Goal: Use online tool/utility: Utilize a website feature to perform a specific function

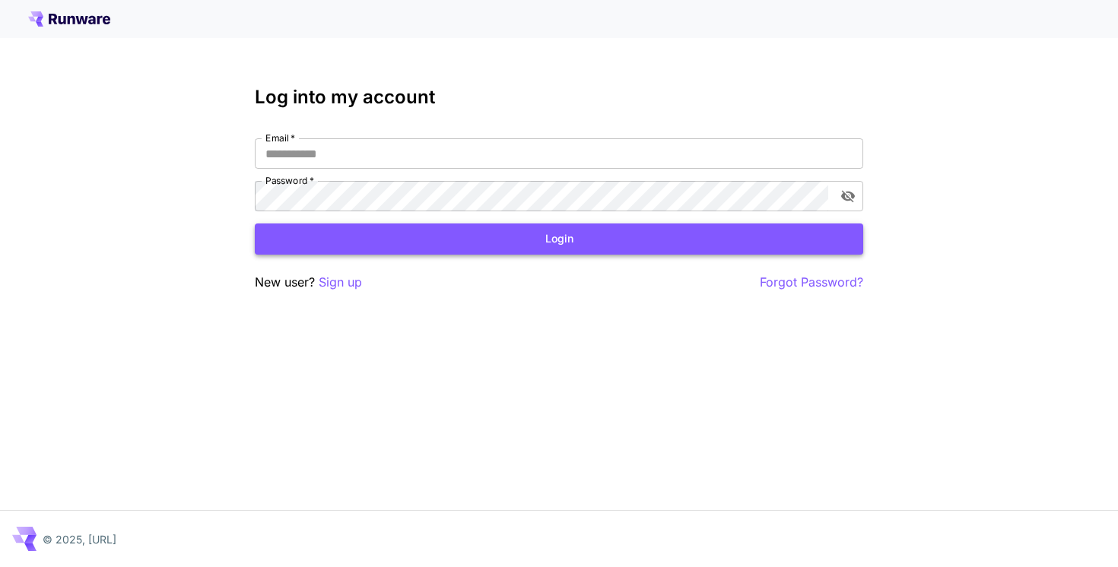
type input "**********"
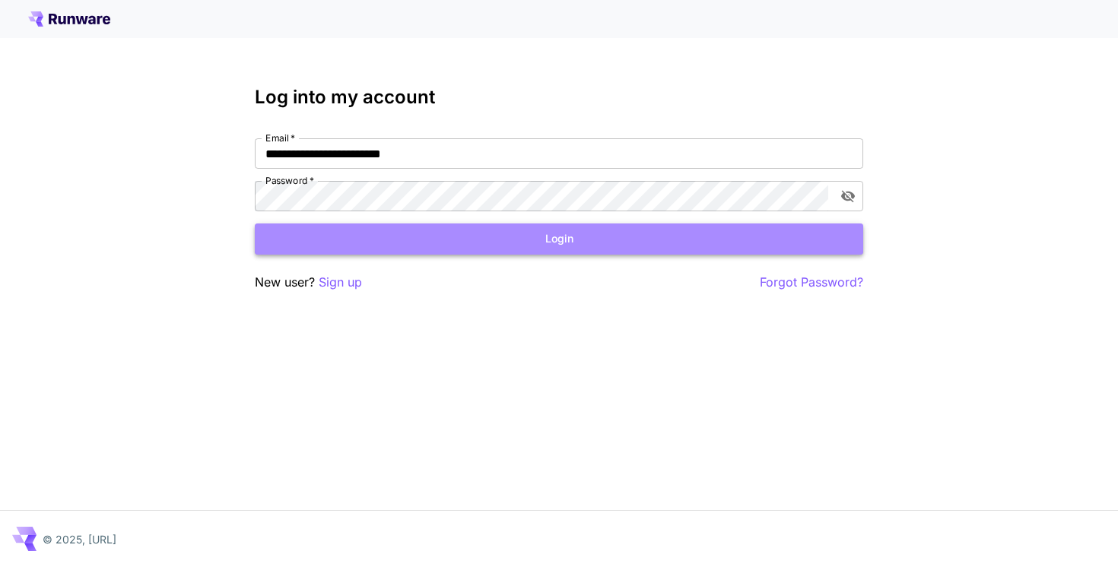
click at [395, 246] on button "Login" at bounding box center [559, 239] width 608 height 31
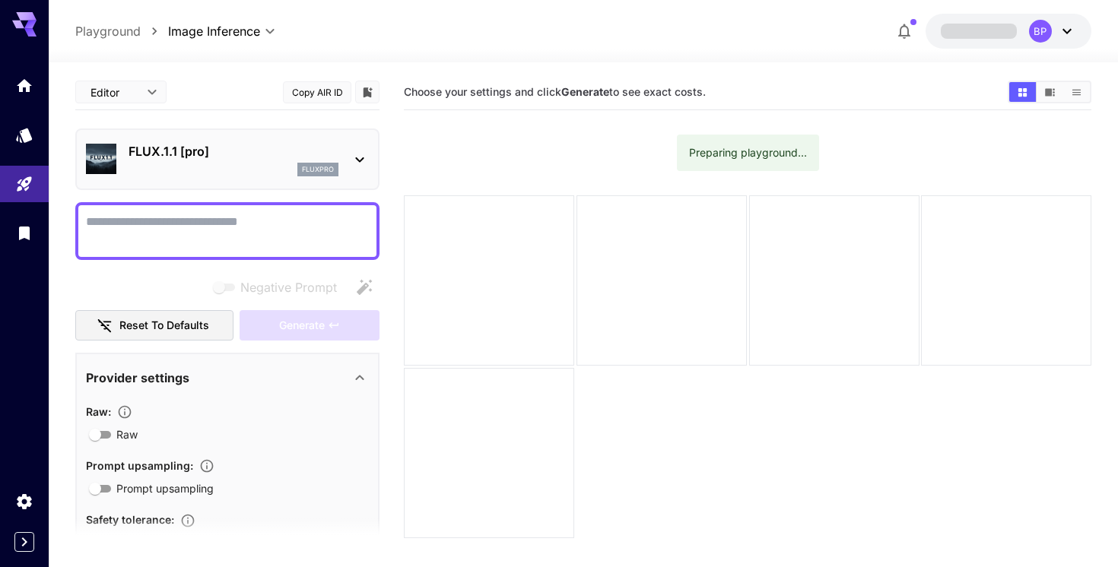
click at [236, 150] on p "FLUX.1.1 [pro]" at bounding box center [233, 151] width 210 height 18
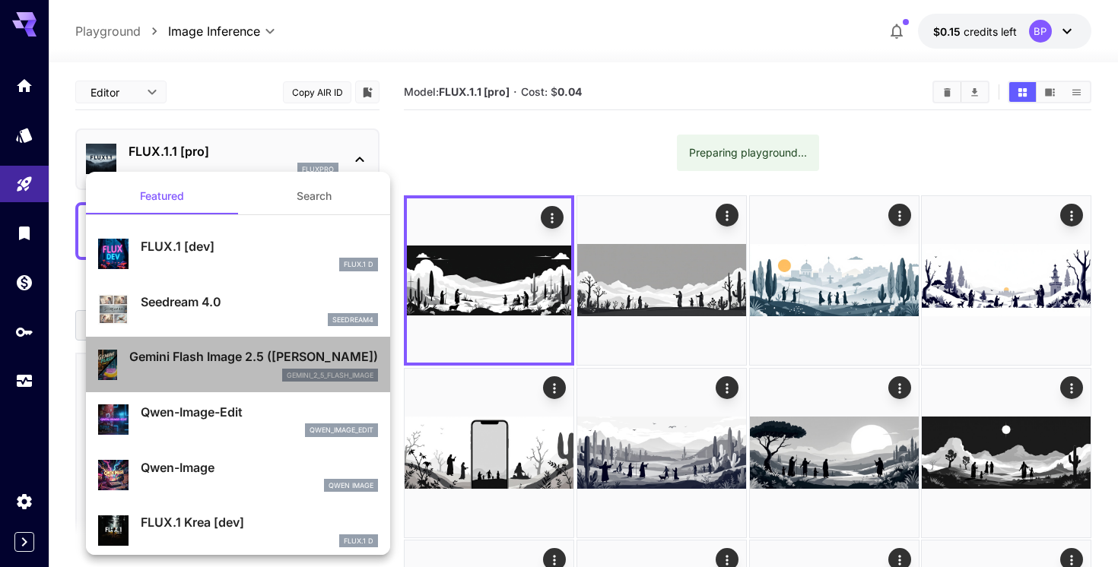
click at [229, 360] on p "Gemini Flash Image 2.5 ([PERSON_NAME])" at bounding box center [253, 356] width 249 height 18
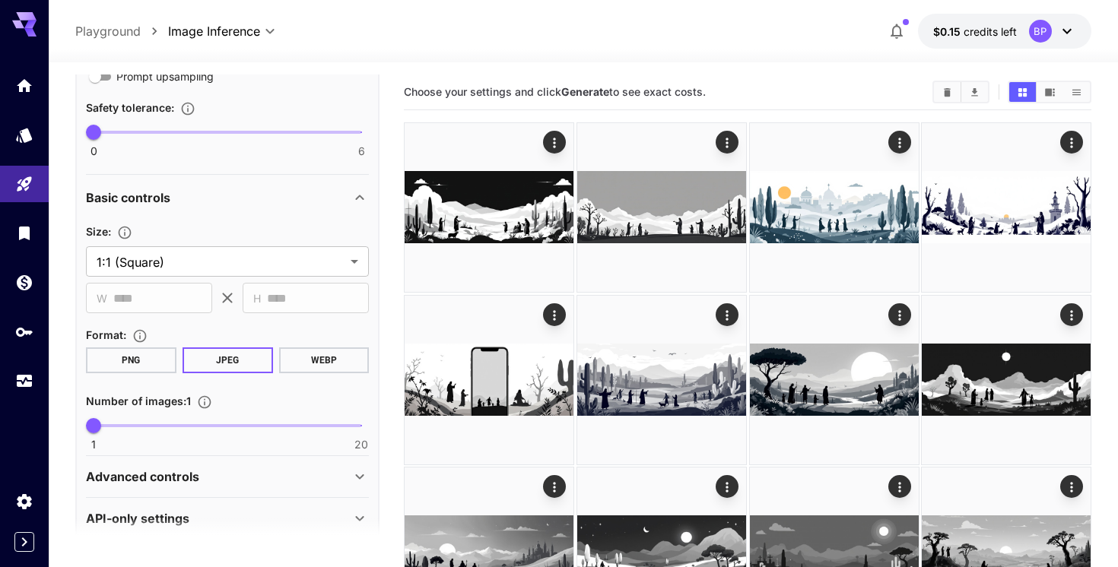
scroll to position [434, 0]
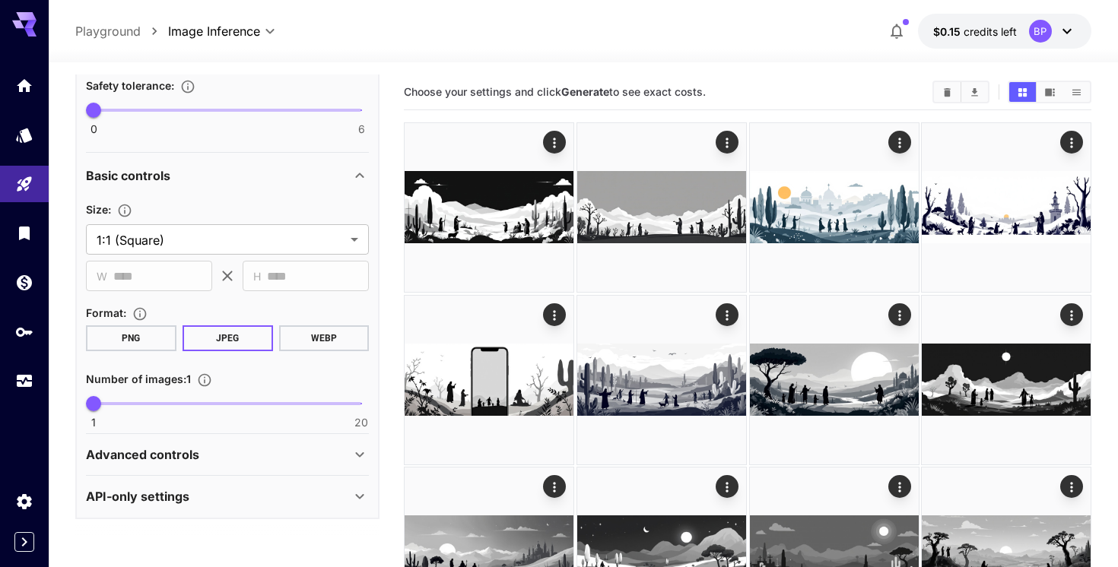
click at [227, 453] on div "Advanced controls" at bounding box center [218, 454] width 265 height 18
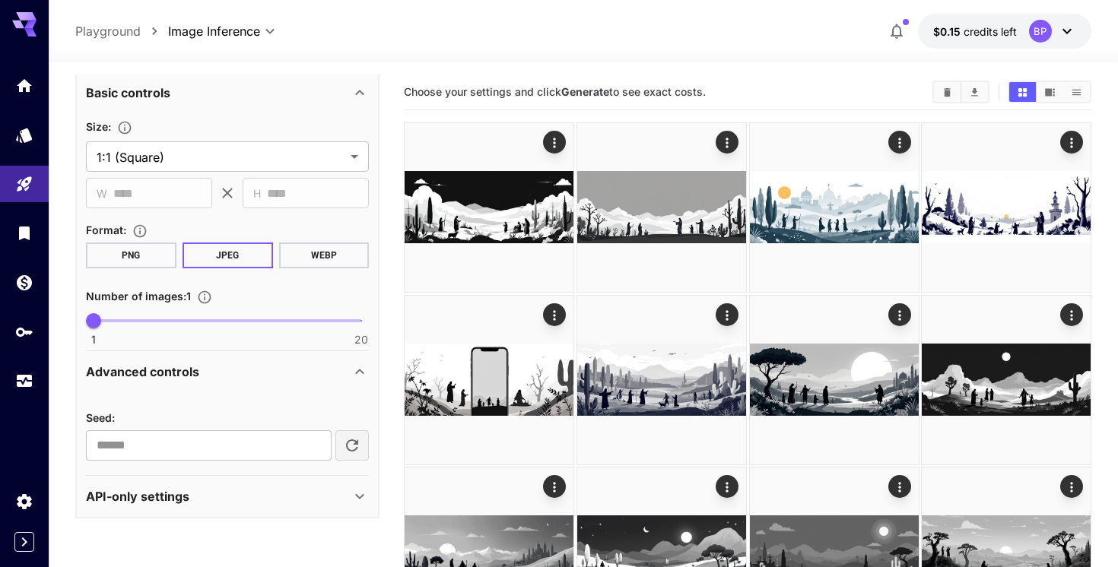
click at [208, 487] on div "API-only settings" at bounding box center [218, 496] width 265 height 18
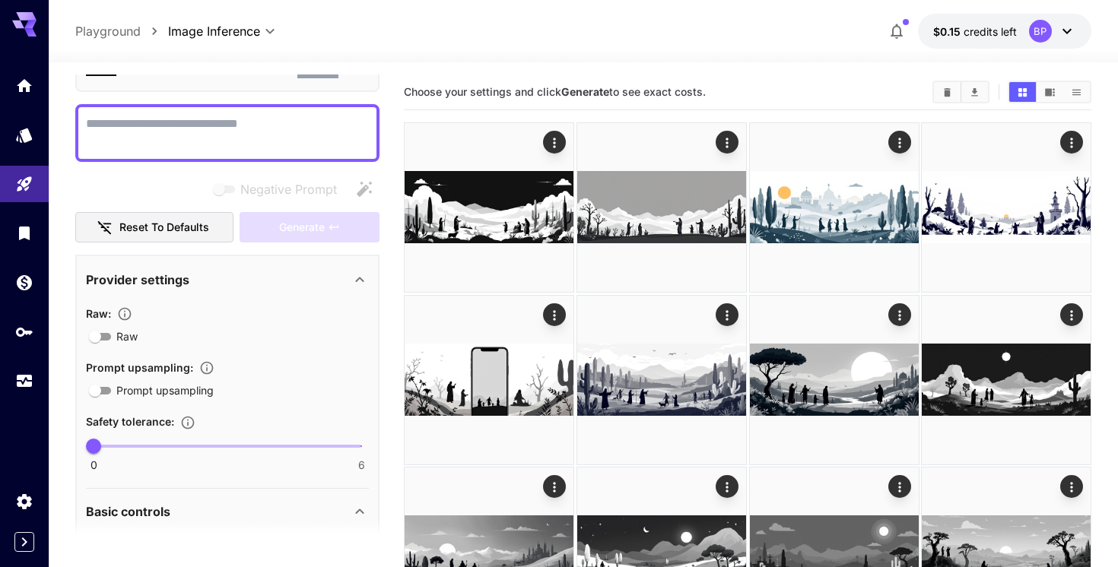
scroll to position [0, 0]
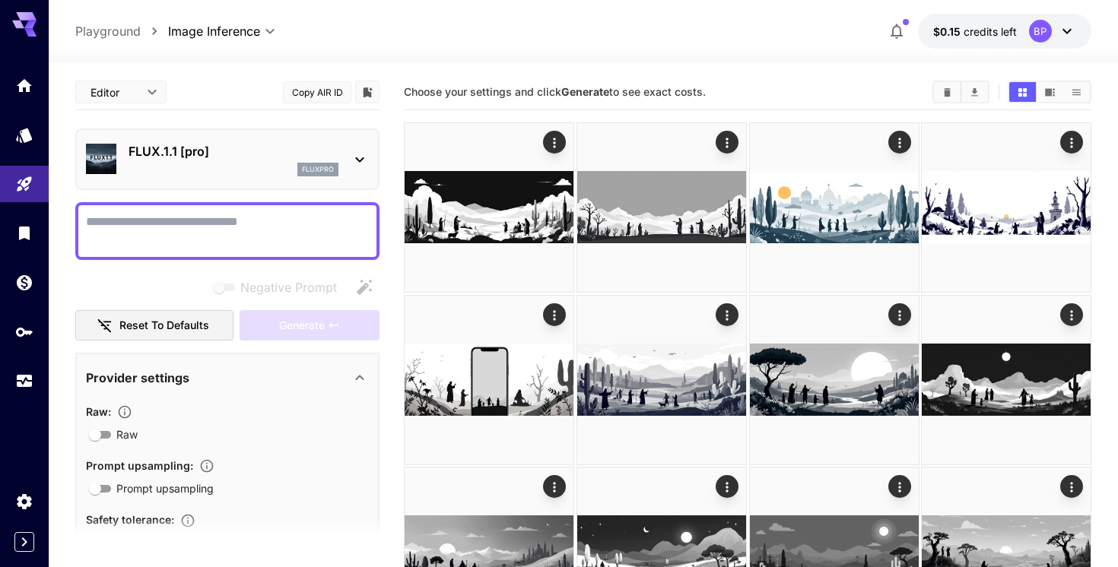
click at [347, 151] on div "FLUX.1.1 [pro] fluxpro" at bounding box center [227, 159] width 283 height 46
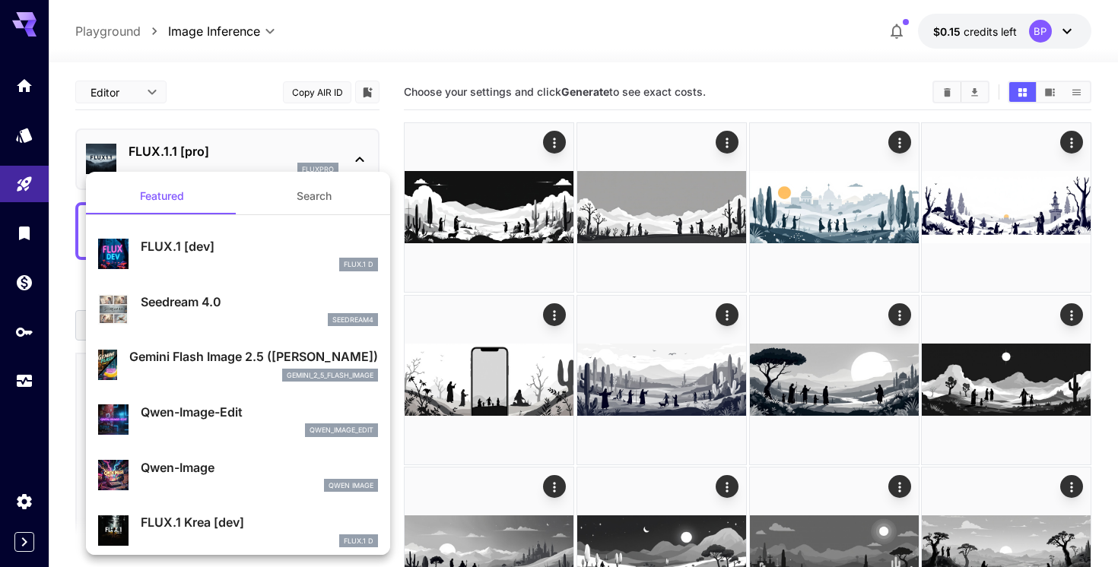
click at [155, 366] on div "Gemini Flash Image 2.5 (Nano Banana) gemini_2_5_flash_image" at bounding box center [253, 364] width 249 height 34
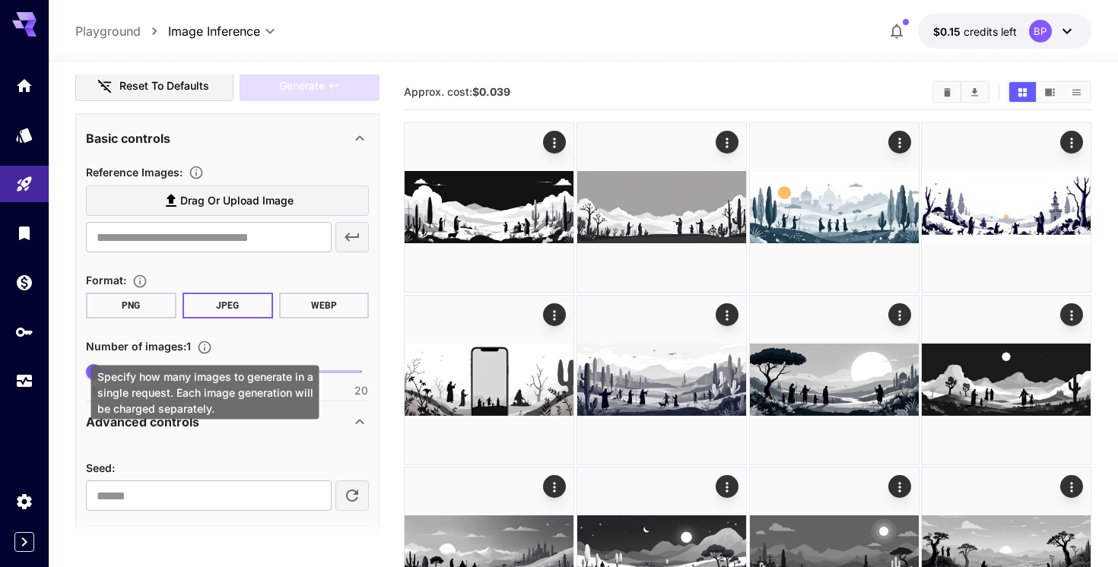
scroll to position [256, 0]
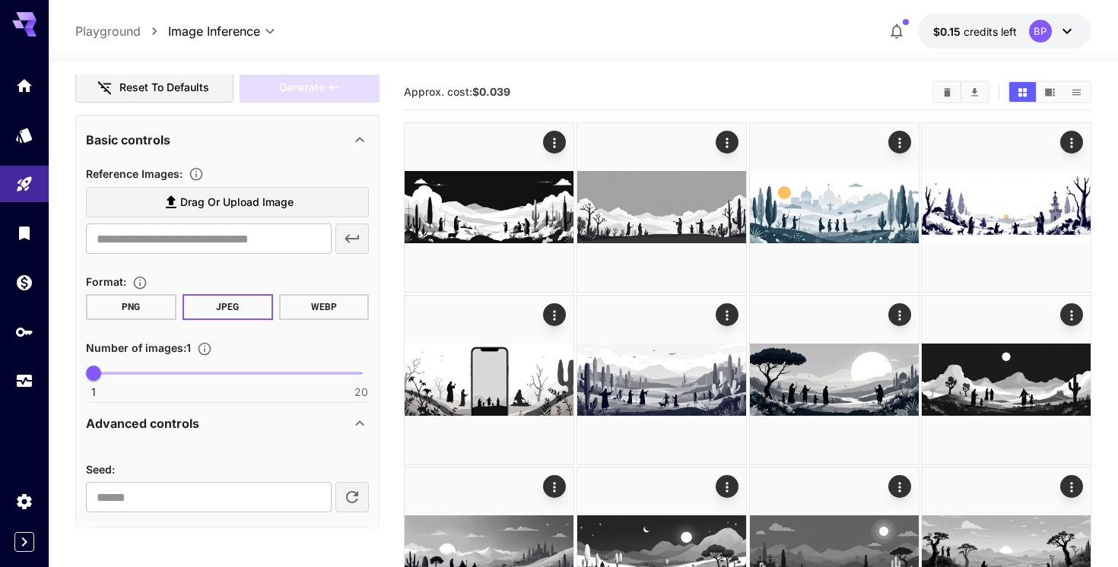
click at [240, 198] on span "Drag or upload image" at bounding box center [236, 202] width 113 height 19
click at [0, 0] on input "Drag or upload image" at bounding box center [0, 0] width 0 height 0
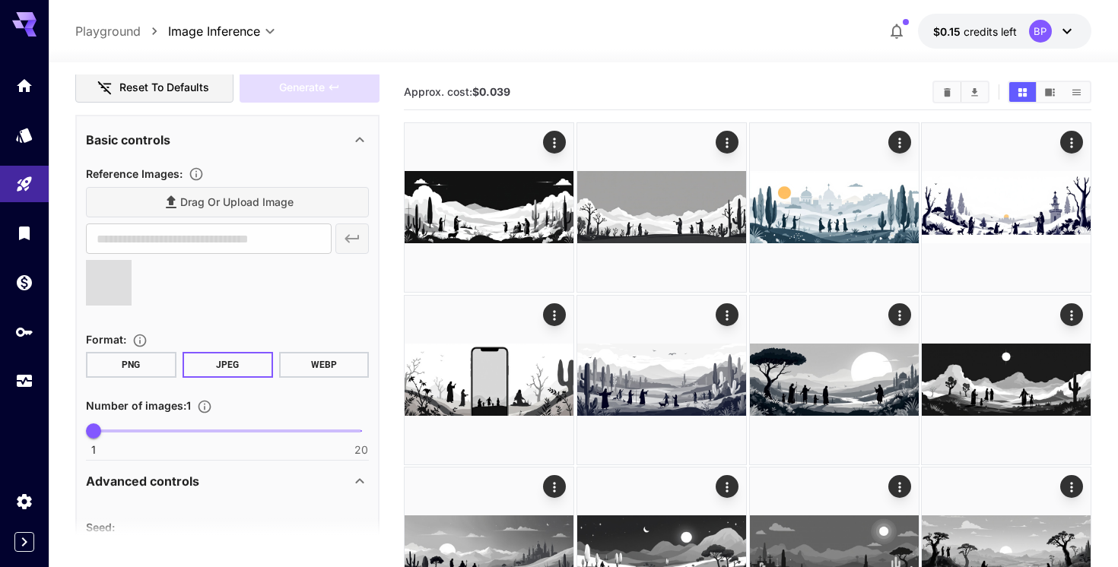
type input "**********"
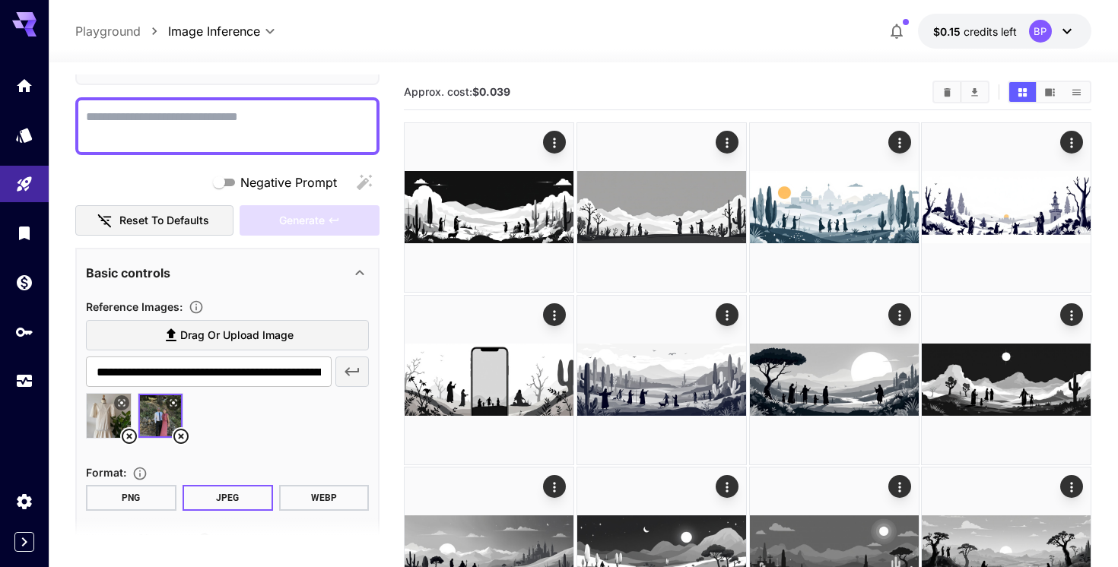
scroll to position [0, 0]
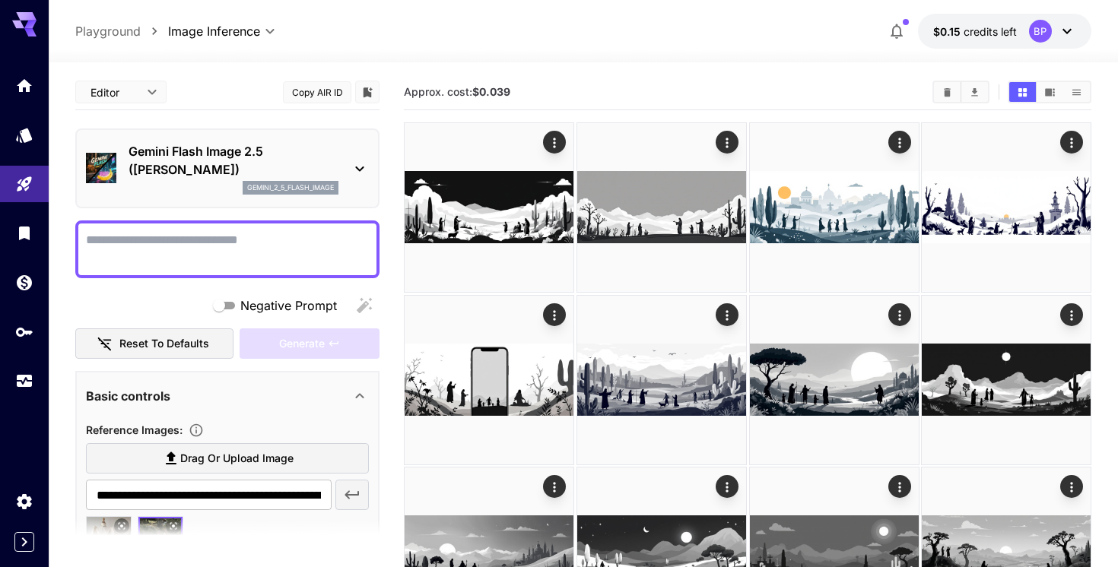
click at [227, 246] on textarea "Negative Prompt" at bounding box center [227, 249] width 283 height 36
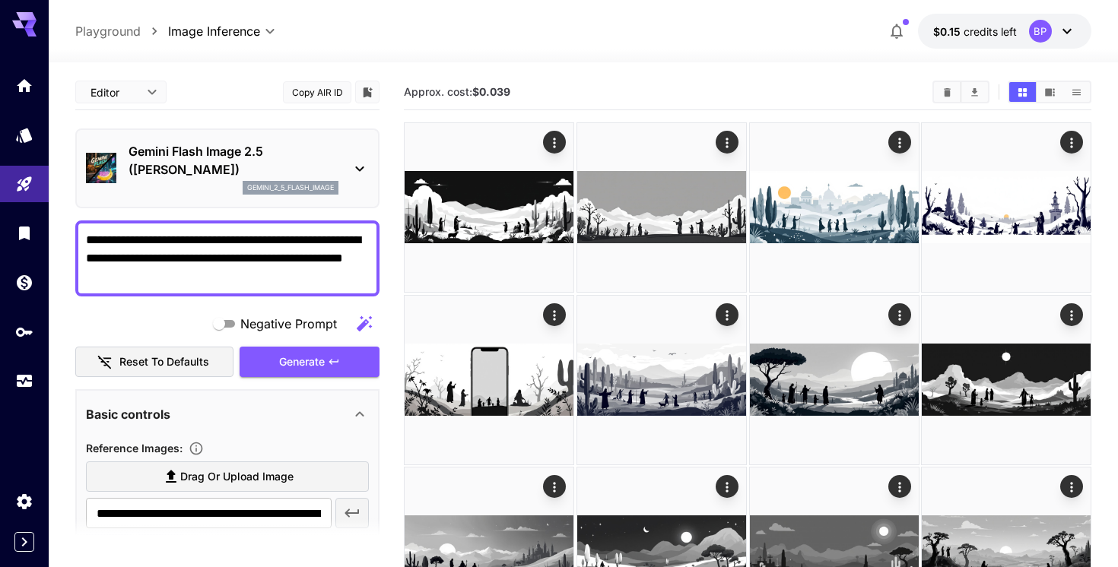
click at [223, 255] on textarea "**********" at bounding box center [227, 258] width 283 height 55
type textarea "**********"
click at [299, 362] on span "Generate" at bounding box center [302, 362] width 46 height 19
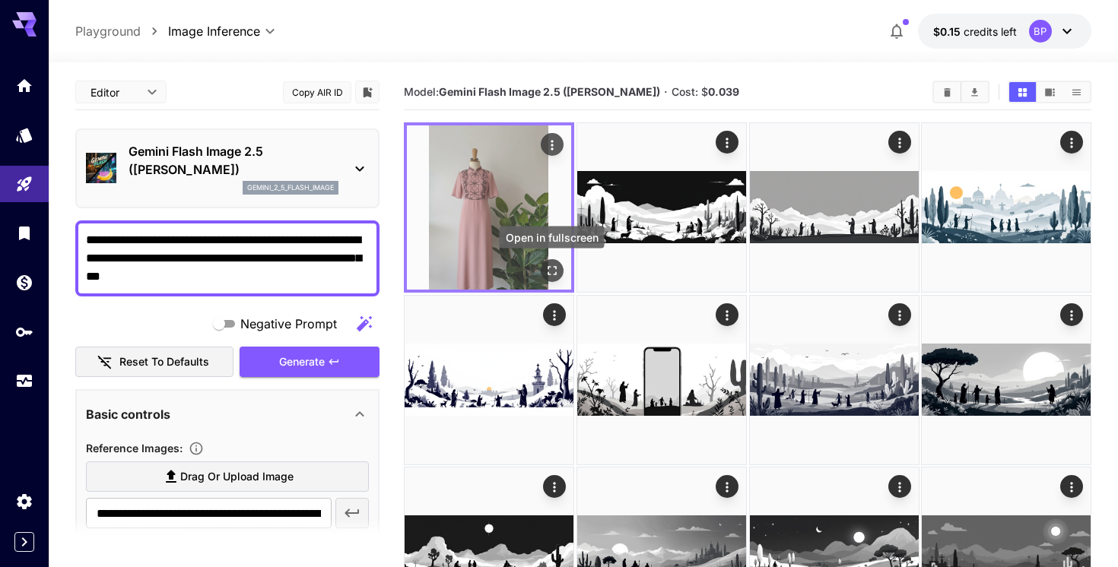
click at [554, 265] on icon "Open in fullscreen" at bounding box center [551, 270] width 15 height 15
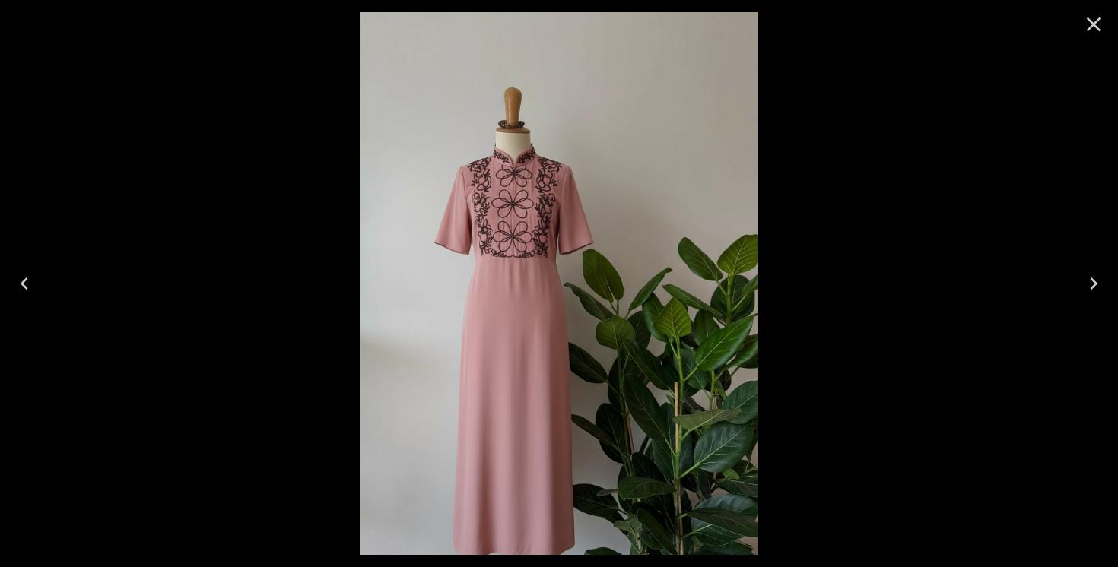
click at [1097, 20] on icon "Close" at bounding box center [1093, 24] width 14 height 14
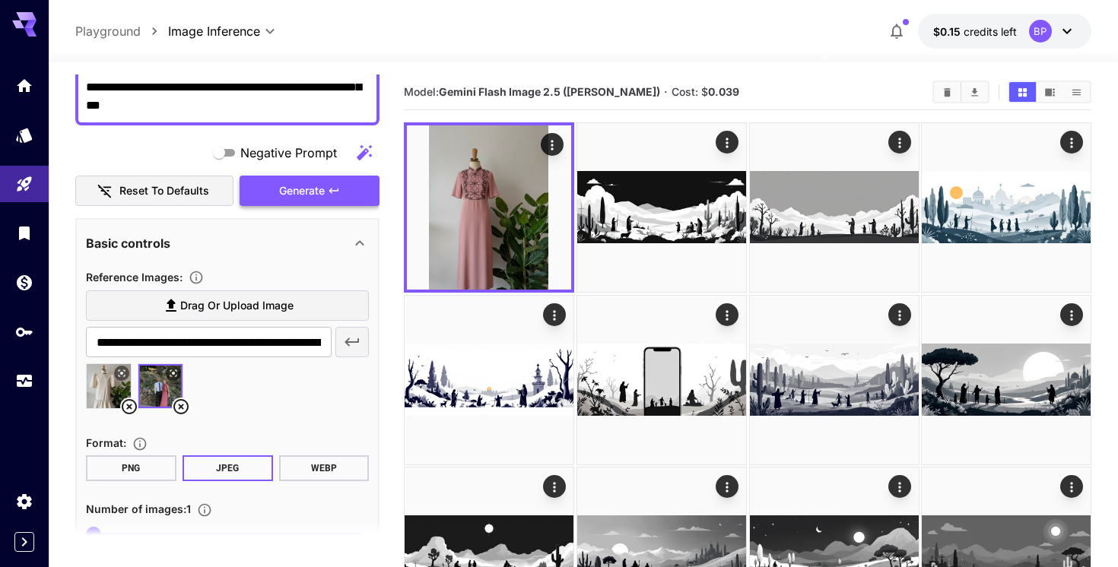
scroll to position [173, 0]
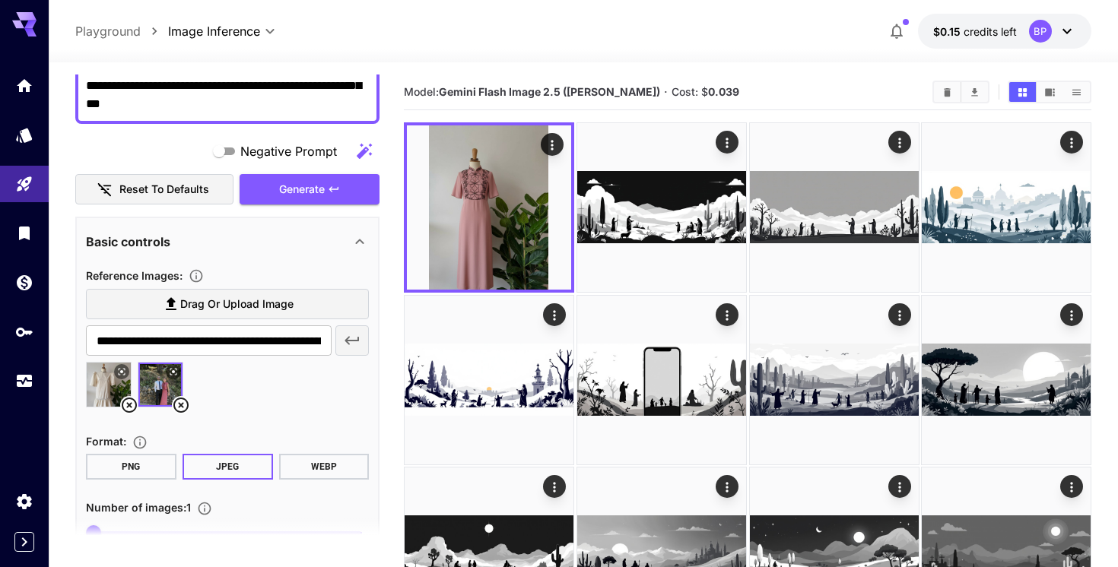
click at [182, 405] on icon at bounding box center [180, 405] width 15 height 15
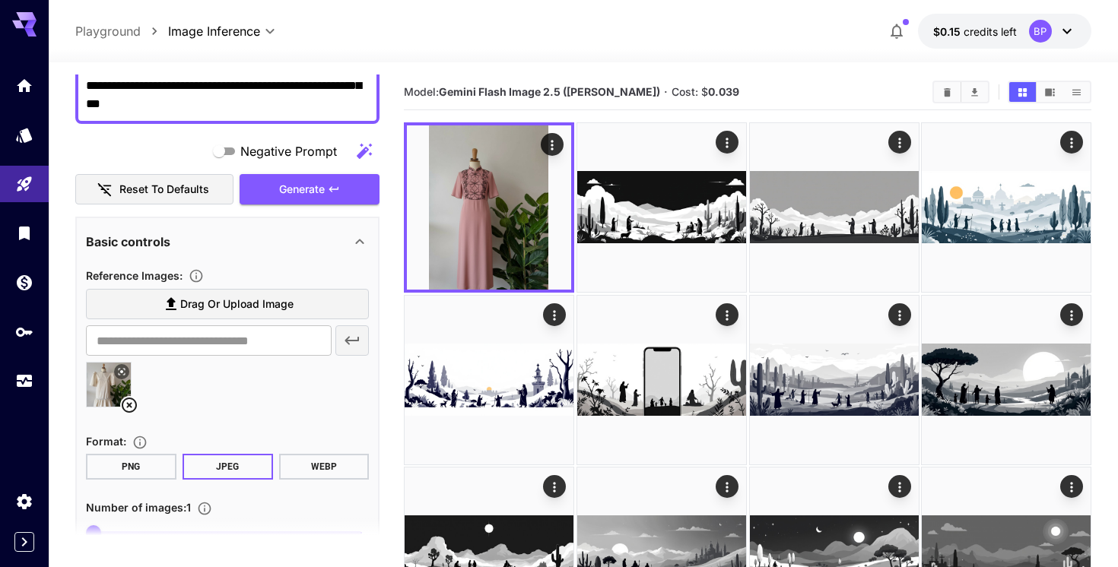
click at [131, 405] on icon at bounding box center [129, 405] width 18 height 18
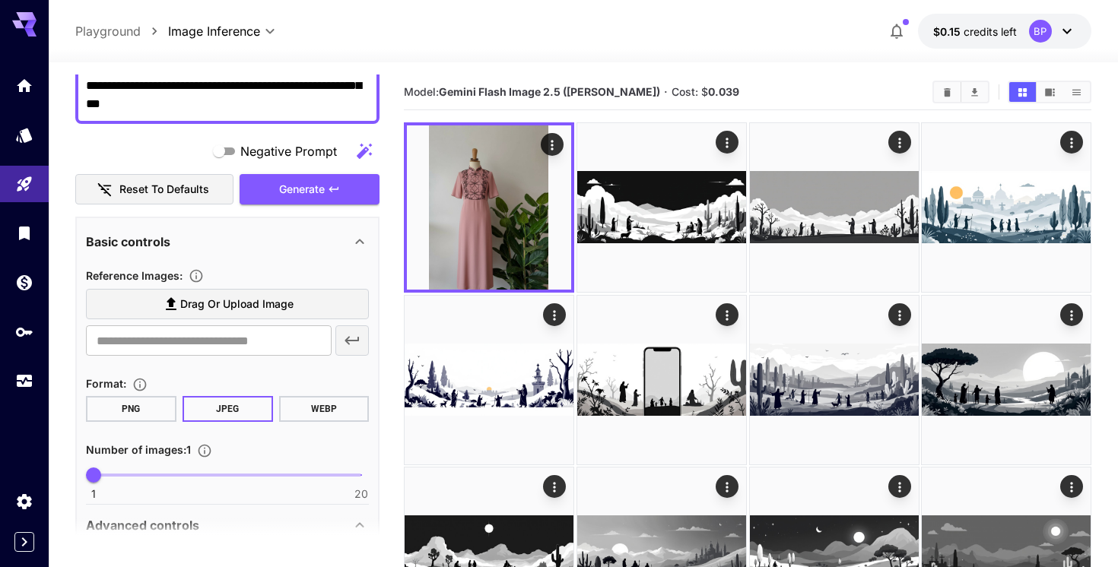
click at [226, 309] on span "Drag or upload image" at bounding box center [236, 304] width 113 height 19
click at [0, 0] on input "Drag or upload image" at bounding box center [0, 0] width 0 height 0
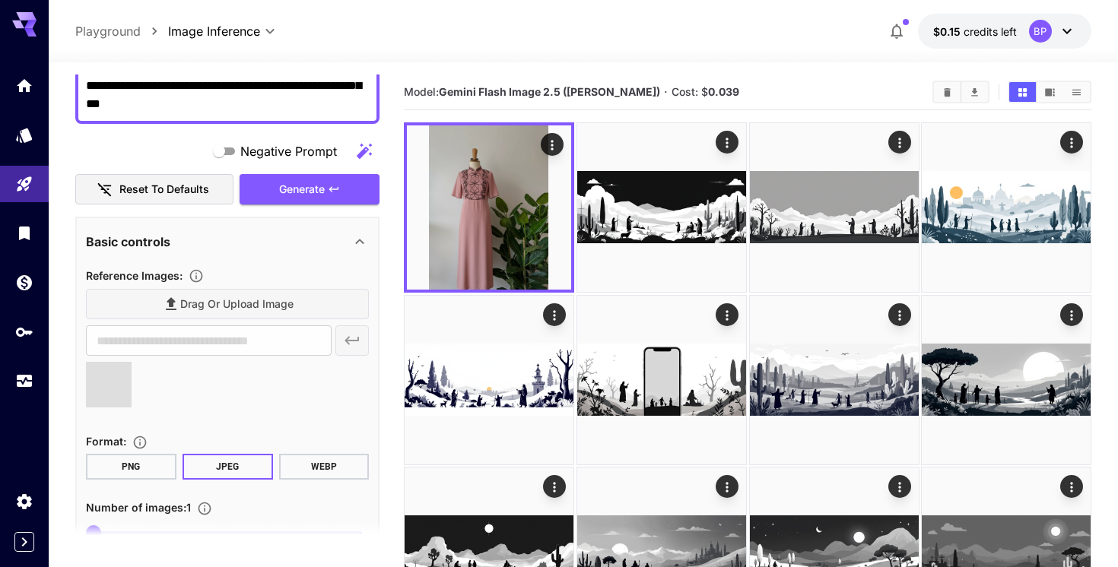
type input "**********"
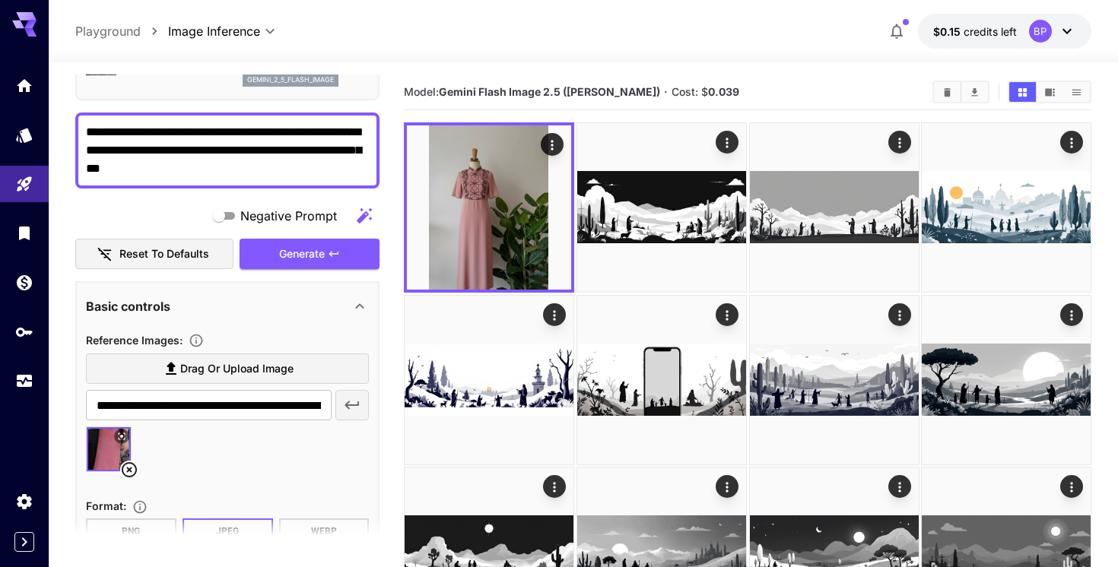
scroll to position [103, 0]
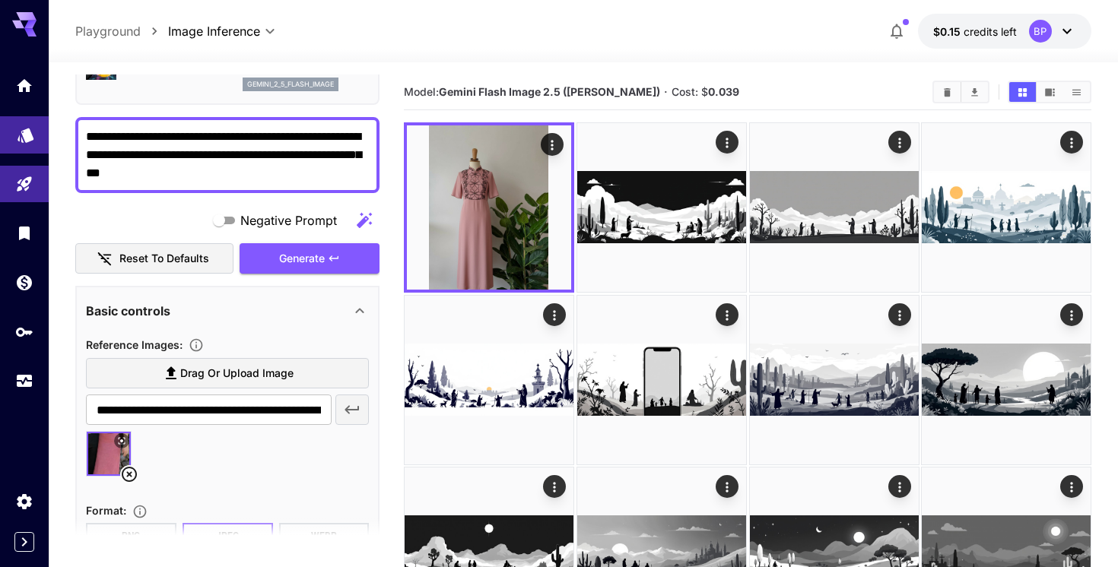
drag, startPoint x: 194, startPoint y: 179, endPoint x: 46, endPoint y: 135, distance: 154.4
paste textarea
drag, startPoint x: 128, startPoint y: 135, endPoint x: 84, endPoint y: 133, distance: 43.4
click at [84, 133] on div "**********" at bounding box center [227, 155] width 304 height 76
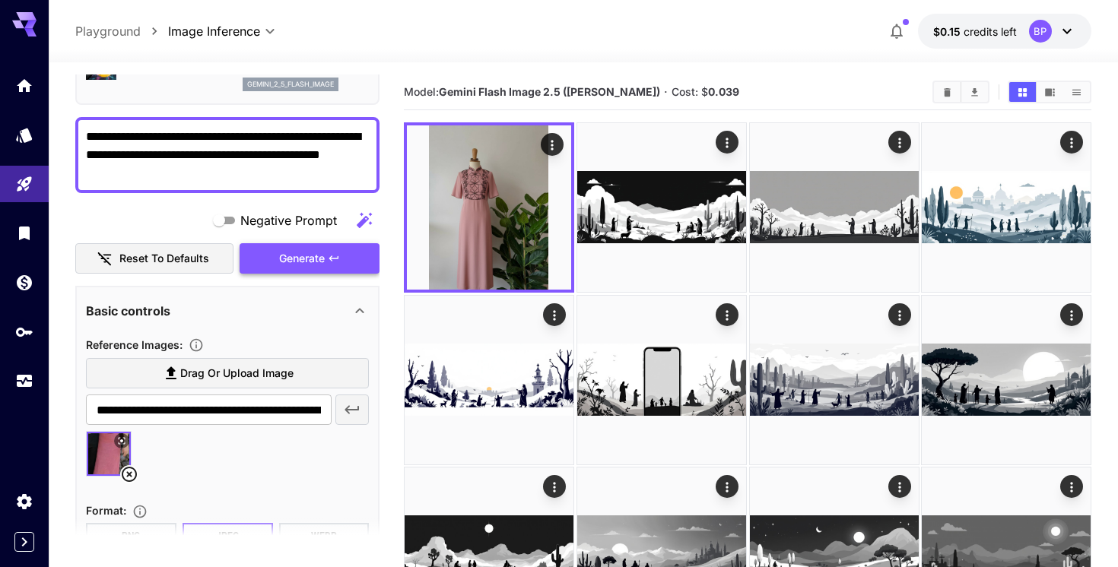
type textarea "**********"
click at [295, 260] on span "Generate" at bounding box center [302, 258] width 46 height 19
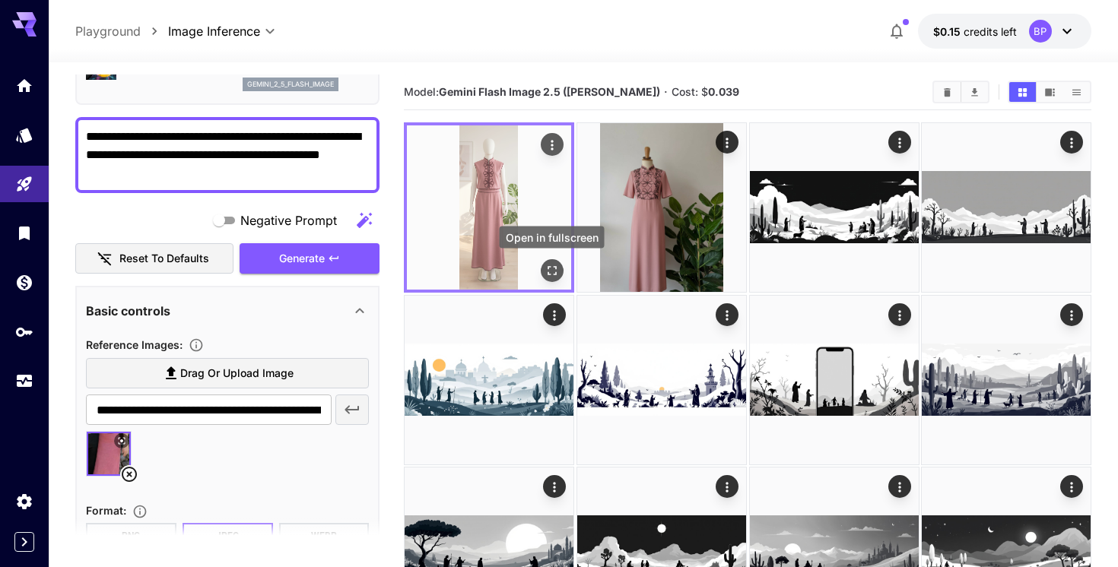
click at [550, 265] on icon "Open in fullscreen" at bounding box center [551, 270] width 15 height 15
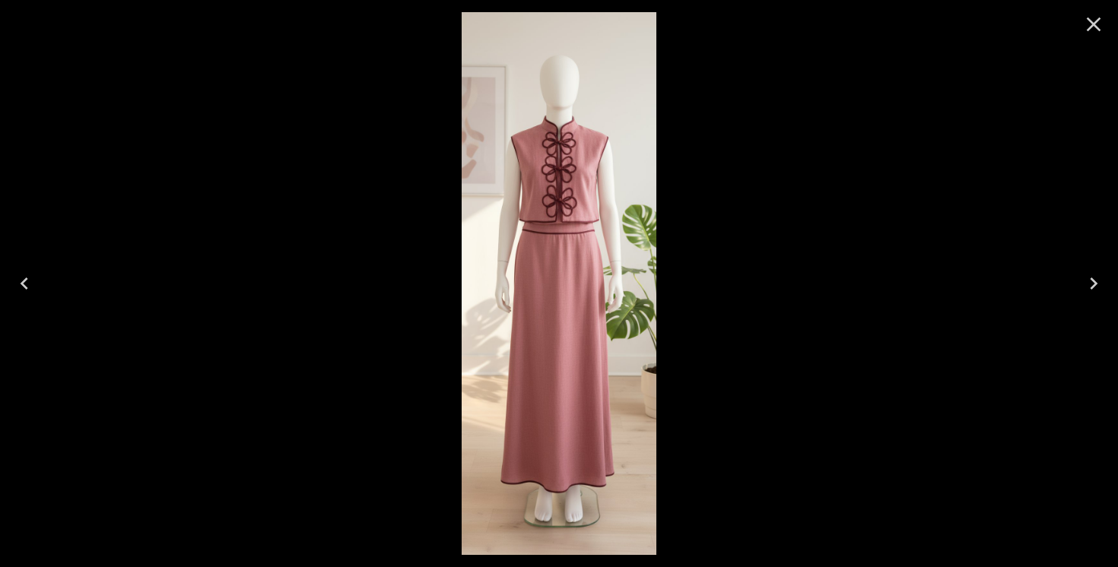
click at [1099, 23] on icon "Close" at bounding box center [1093, 24] width 24 height 24
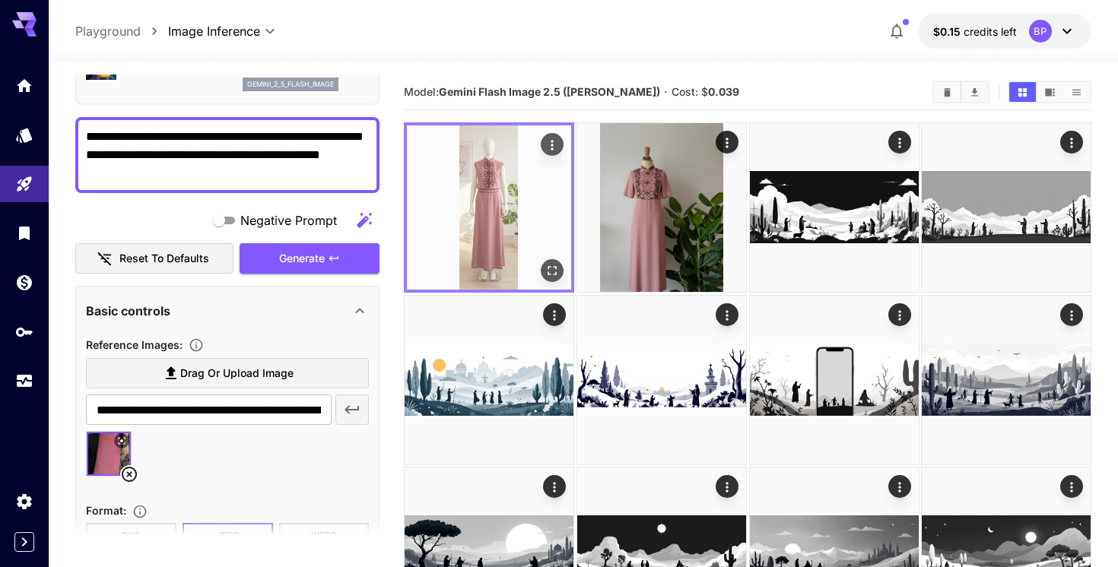
click at [550, 273] on icon "Open in fullscreen" at bounding box center [551, 270] width 15 height 15
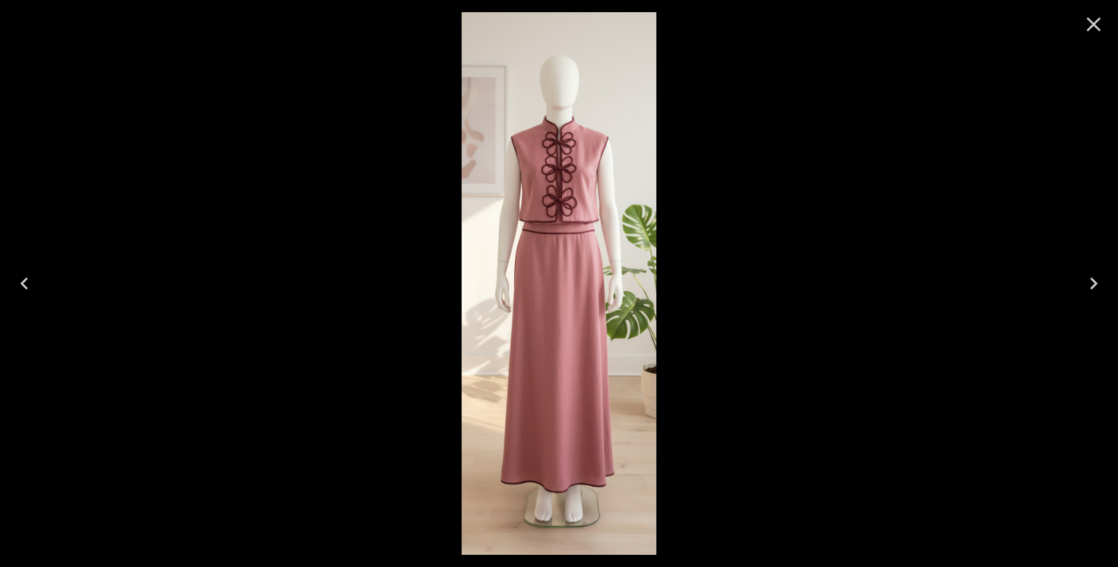
click at [1095, 25] on icon "Close" at bounding box center [1093, 24] width 14 height 14
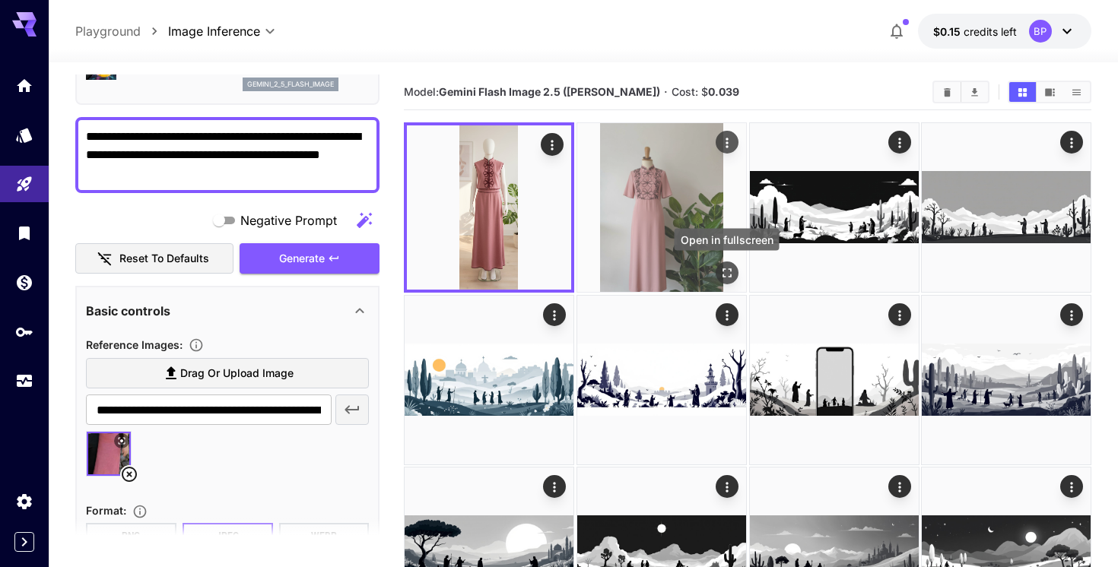
click at [734, 276] on button "Open in fullscreen" at bounding box center [726, 273] width 23 height 23
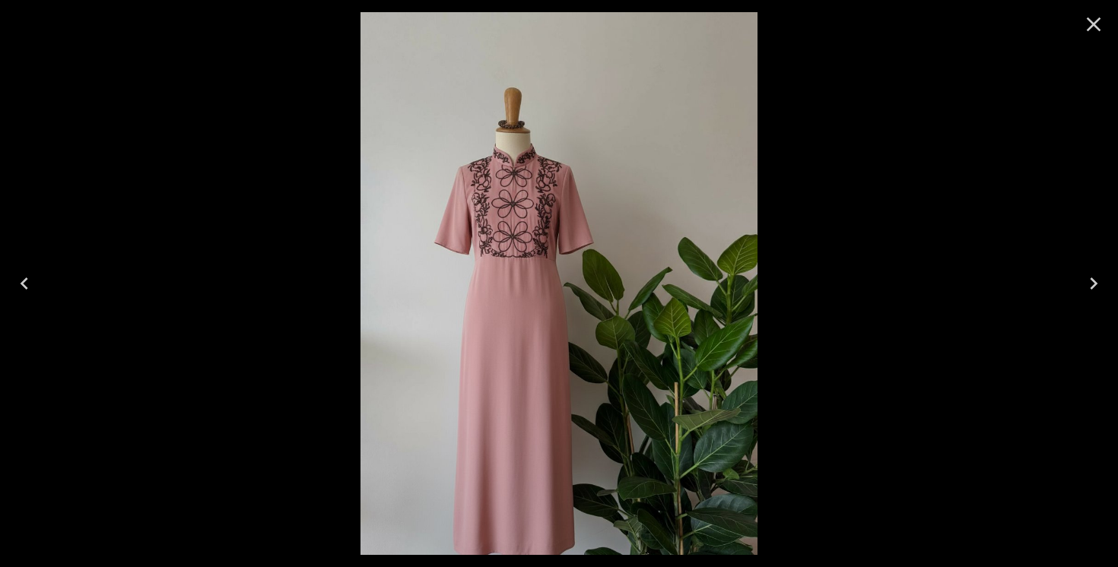
click at [1092, 24] on icon "Close" at bounding box center [1093, 24] width 14 height 14
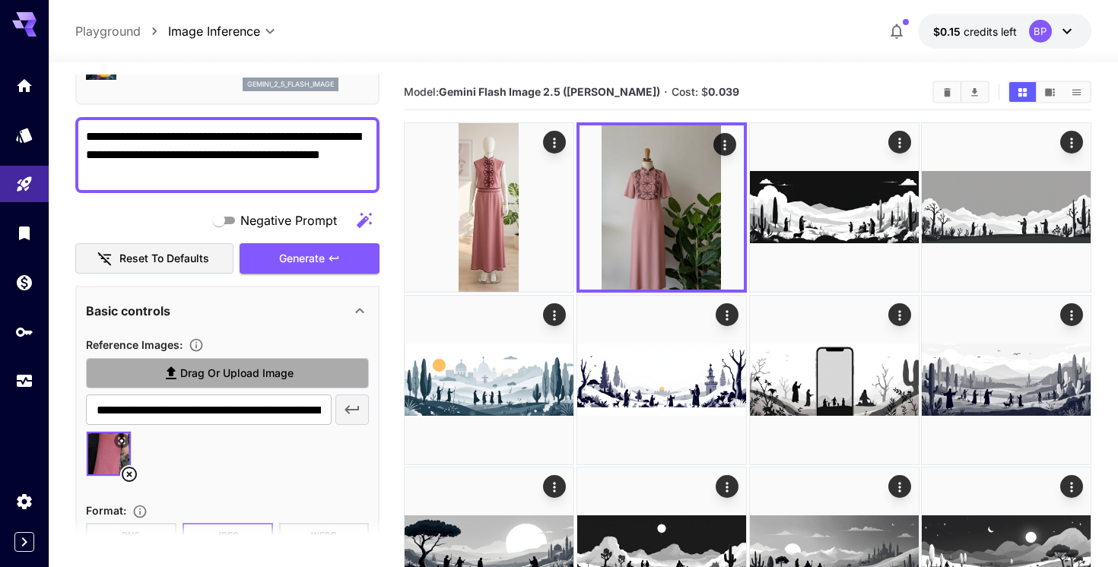
click at [186, 370] on span "Drag or upload image" at bounding box center [236, 373] width 113 height 19
click at [0, 0] on input "Drag or upload image" at bounding box center [0, 0] width 0 height 0
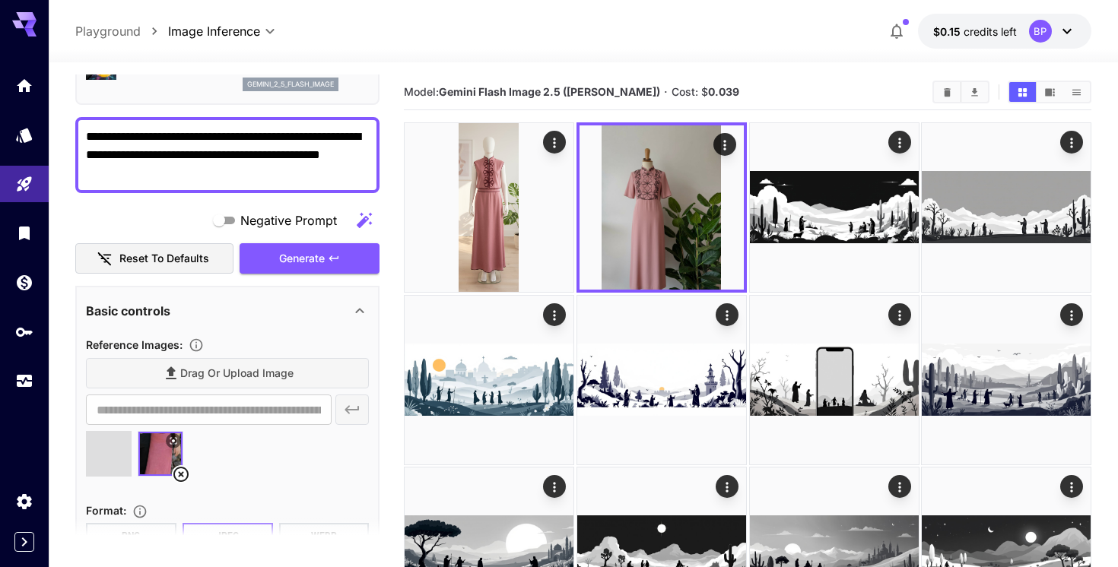
type input "**********"
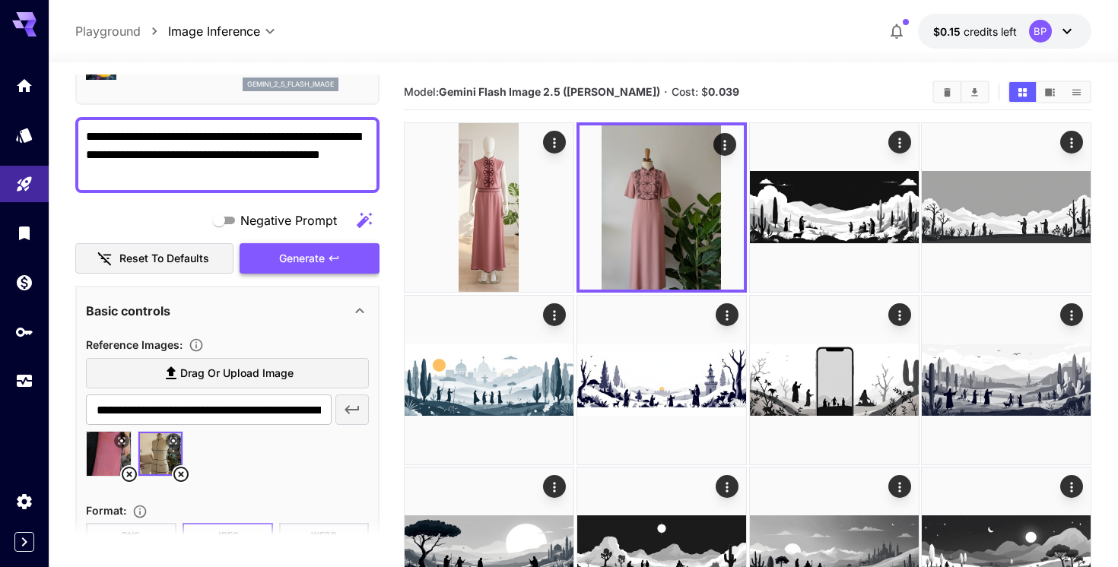
click at [334, 264] on icon "button" at bounding box center [334, 258] width 12 height 12
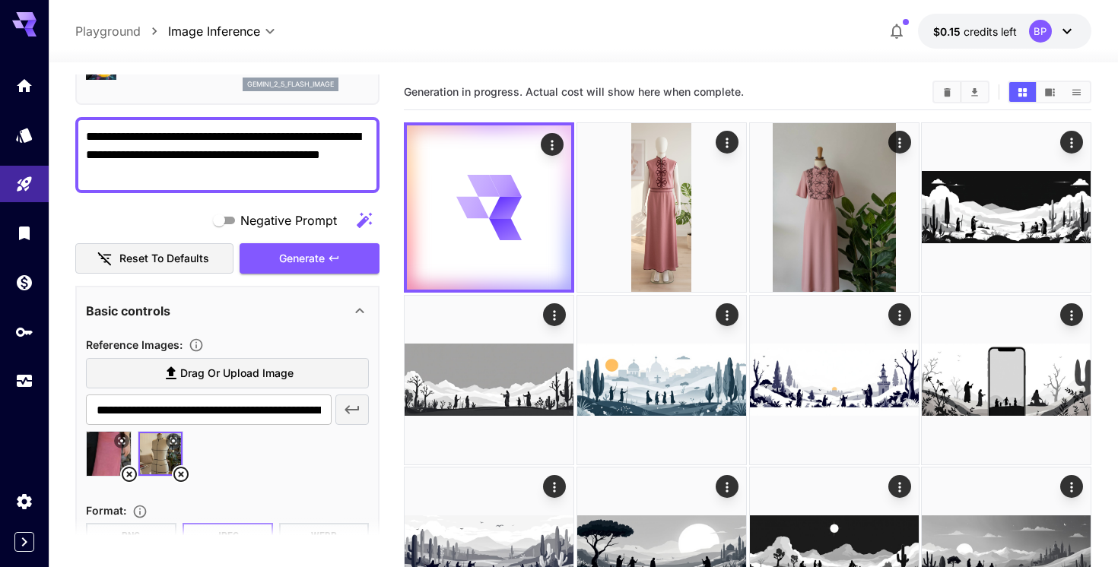
click at [1071, 31] on icon at bounding box center [1066, 31] width 18 height 18
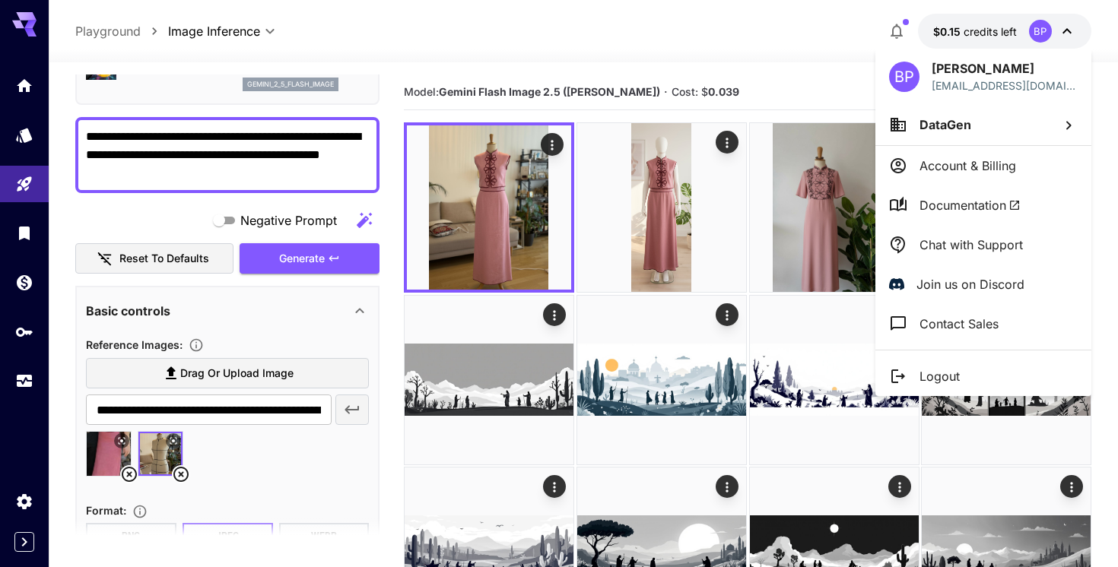
click at [662, 48] on div at bounding box center [559, 283] width 1118 height 567
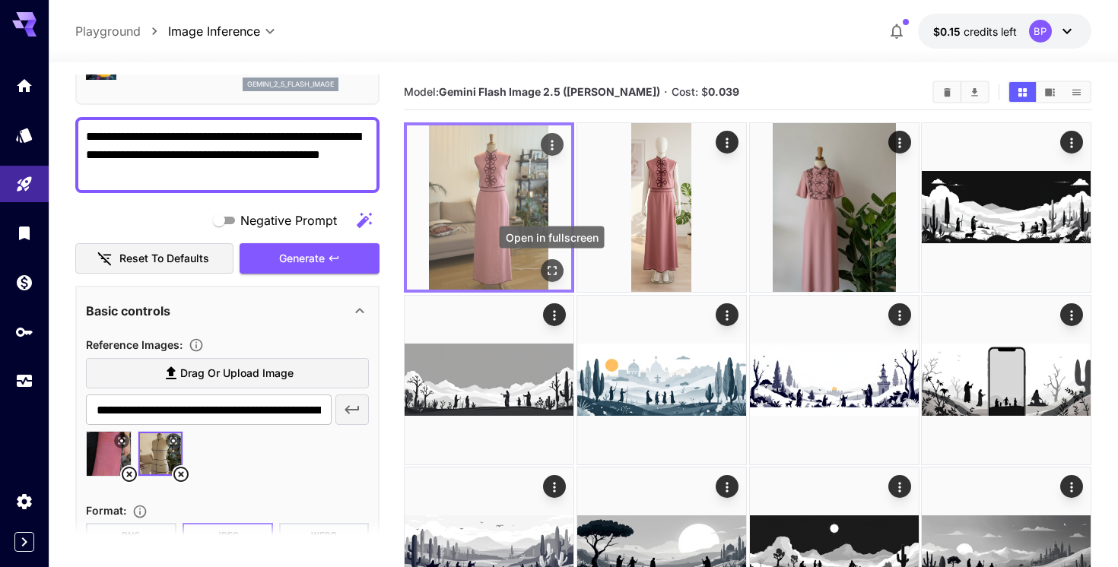
click at [553, 267] on icon "Open in fullscreen" at bounding box center [551, 270] width 15 height 15
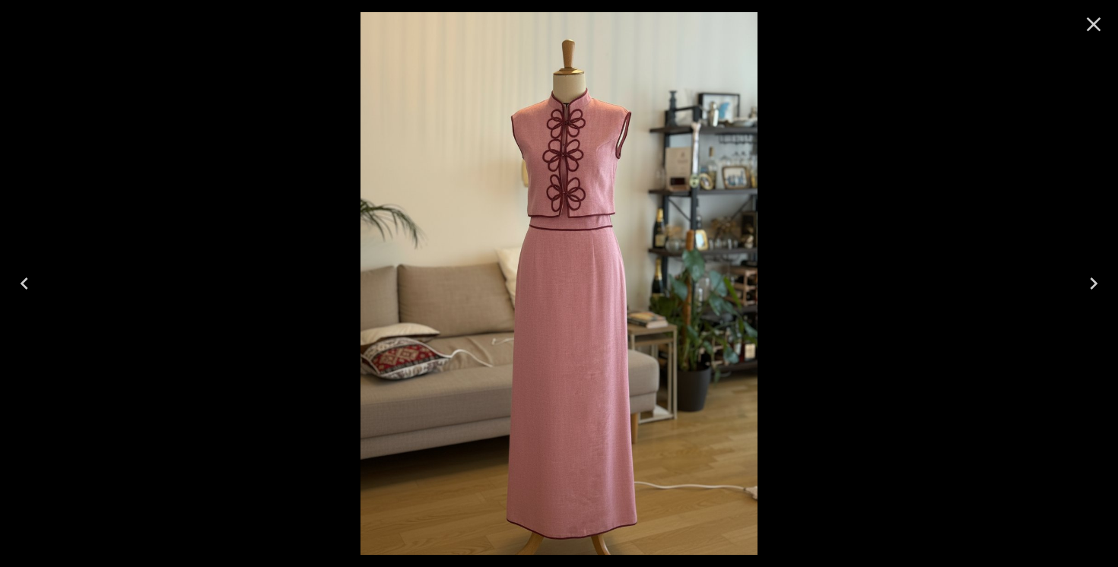
click at [1089, 25] on icon "Close" at bounding box center [1093, 24] width 24 height 24
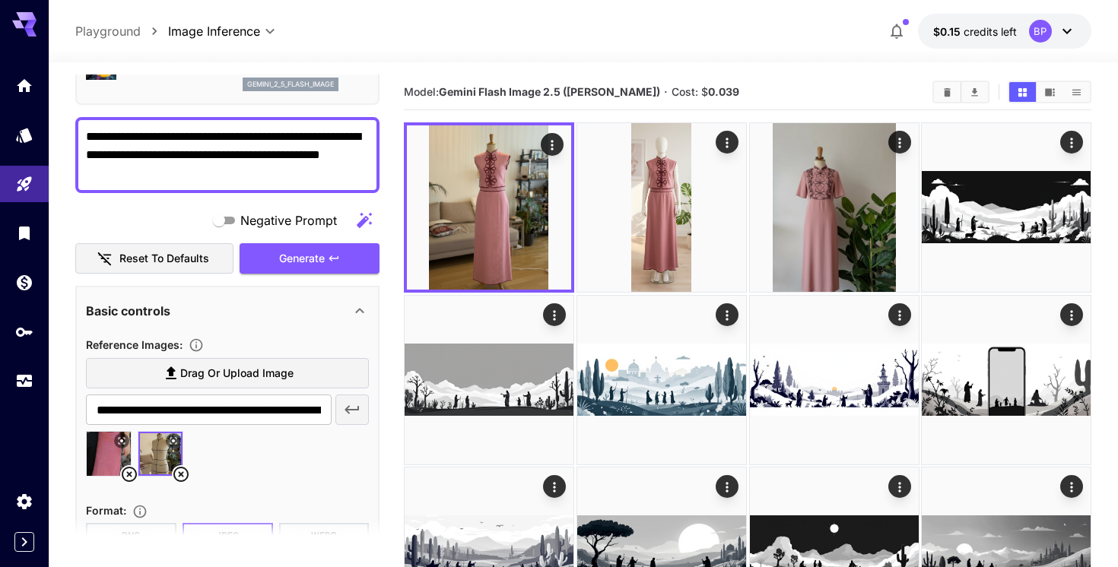
click at [166, 178] on textarea "**********" at bounding box center [227, 155] width 283 height 55
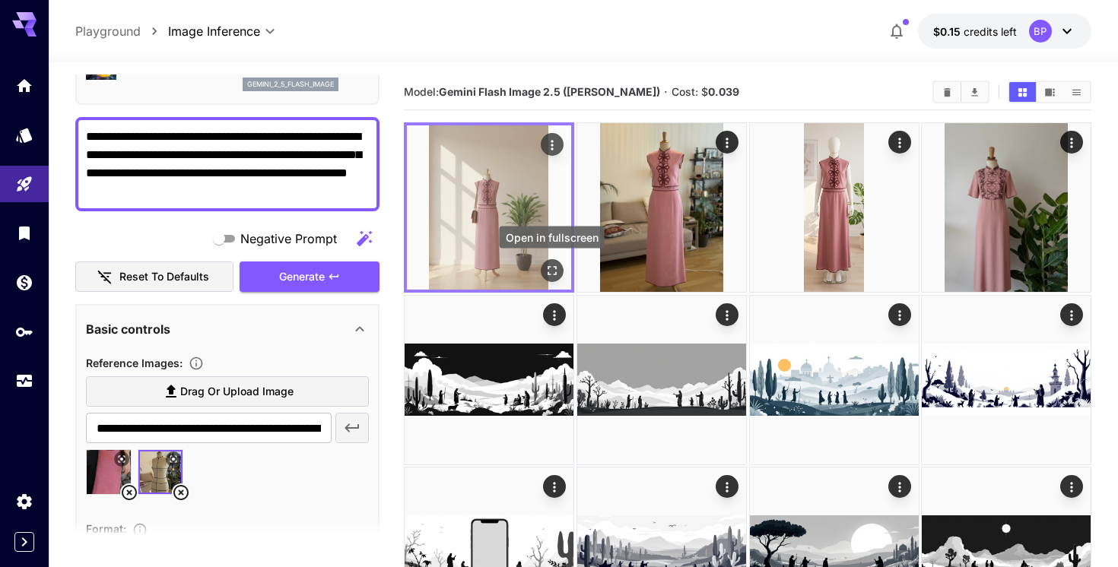
click at [556, 266] on icon "Open in fullscreen" at bounding box center [551, 270] width 15 height 15
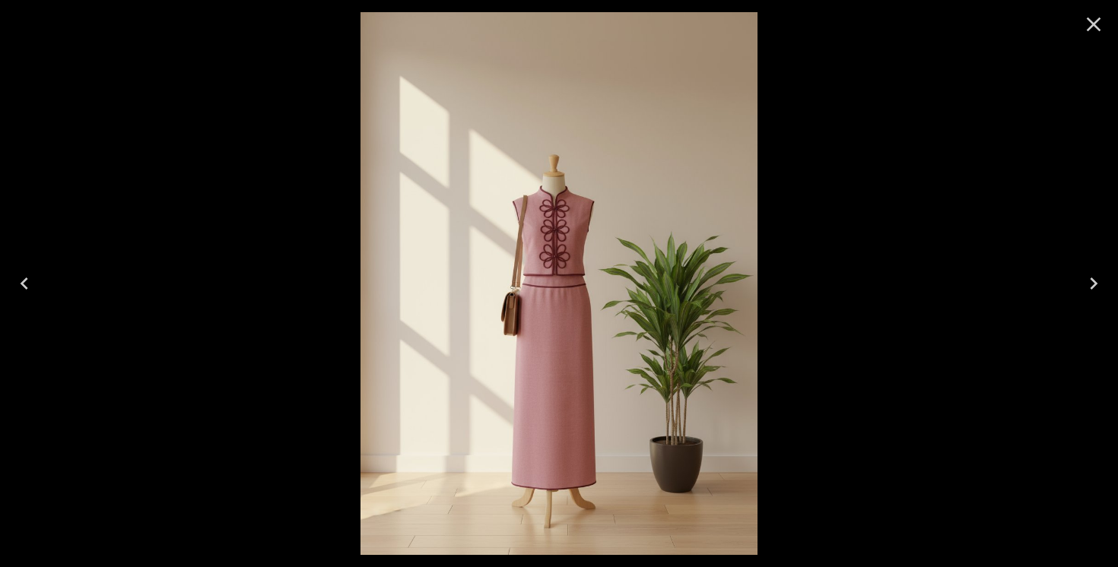
click at [1099, 21] on icon "Close" at bounding box center [1093, 24] width 24 height 24
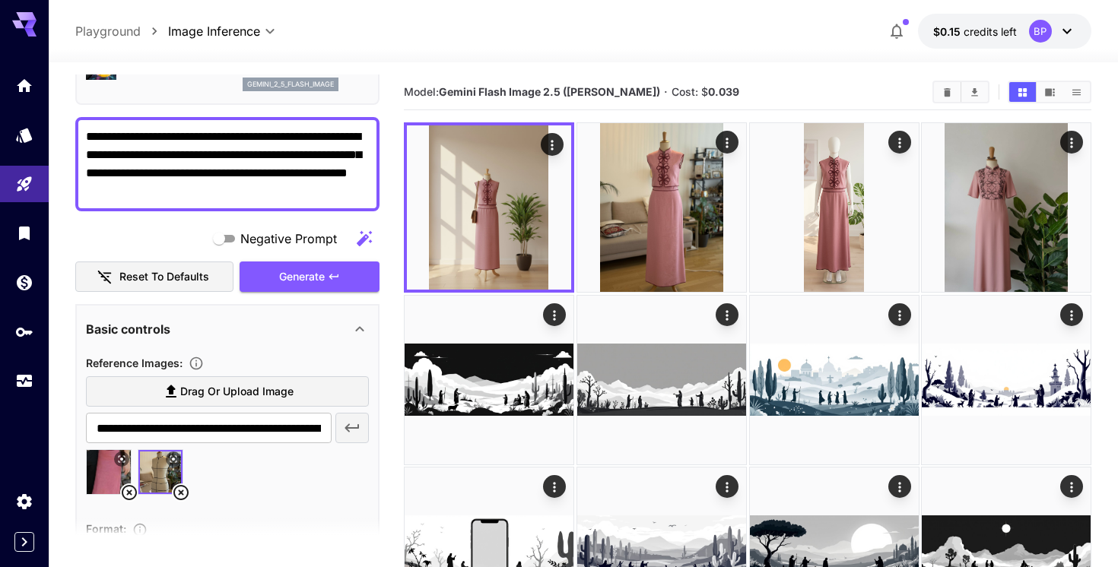
click at [250, 189] on textarea "**********" at bounding box center [227, 164] width 283 height 73
click at [352, 191] on textarea "**********" at bounding box center [227, 164] width 283 height 73
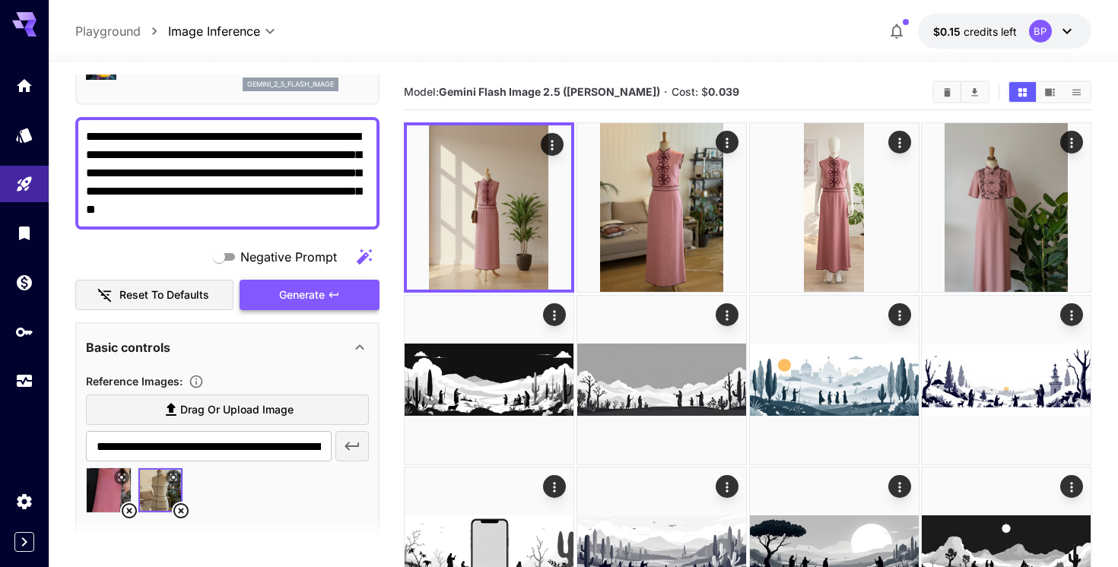
type textarea "**********"
click at [324, 301] on span "Generate" at bounding box center [302, 295] width 46 height 19
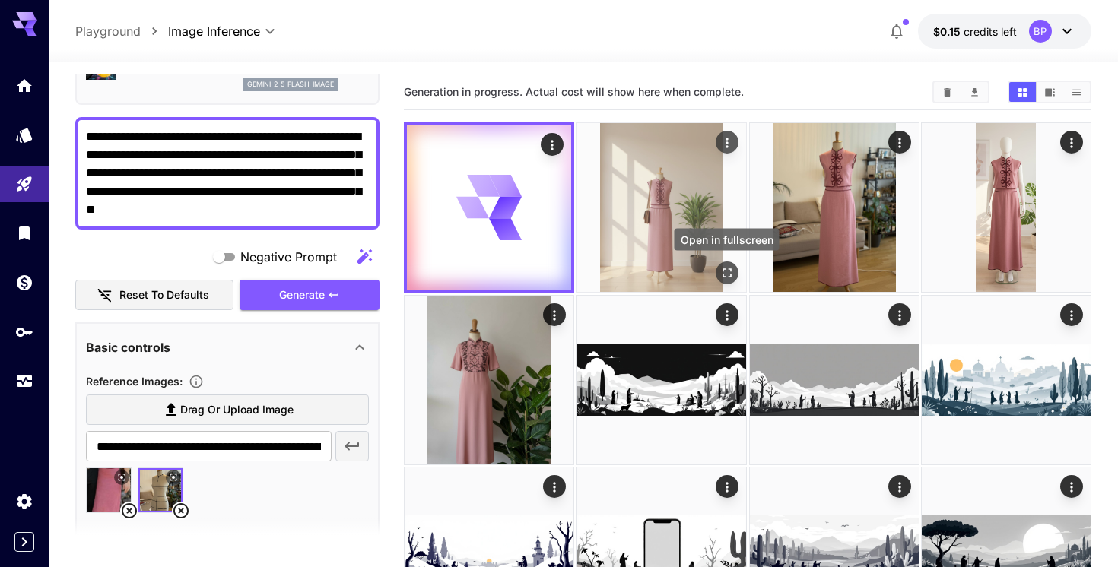
click at [728, 275] on icon "Open in fullscreen" at bounding box center [725, 272] width 15 height 15
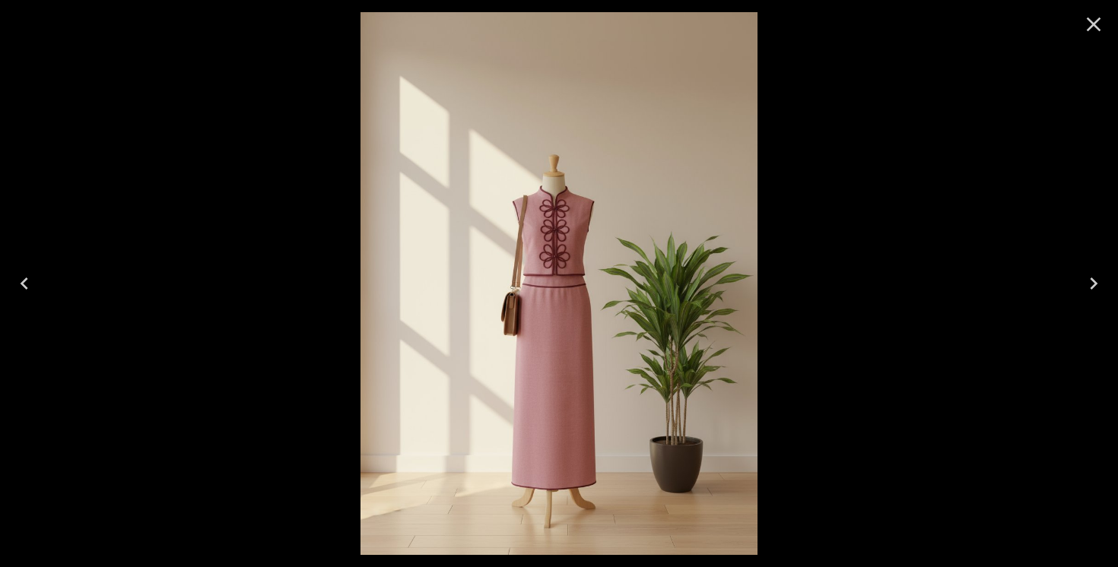
click at [1090, 31] on icon "Close" at bounding box center [1093, 24] width 24 height 24
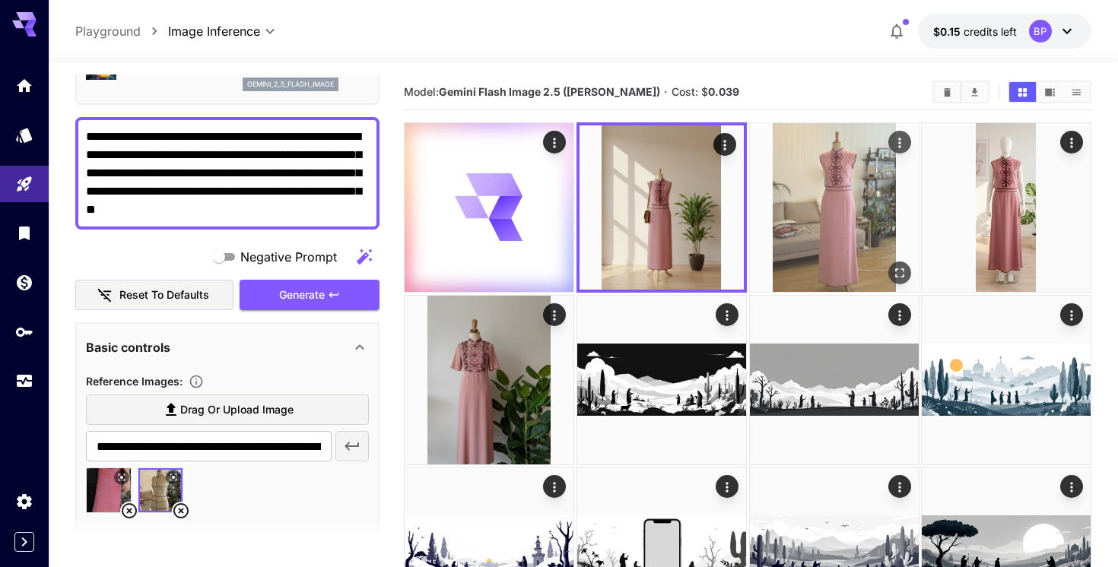
click at [897, 269] on icon "Open in fullscreen" at bounding box center [898, 272] width 15 height 15
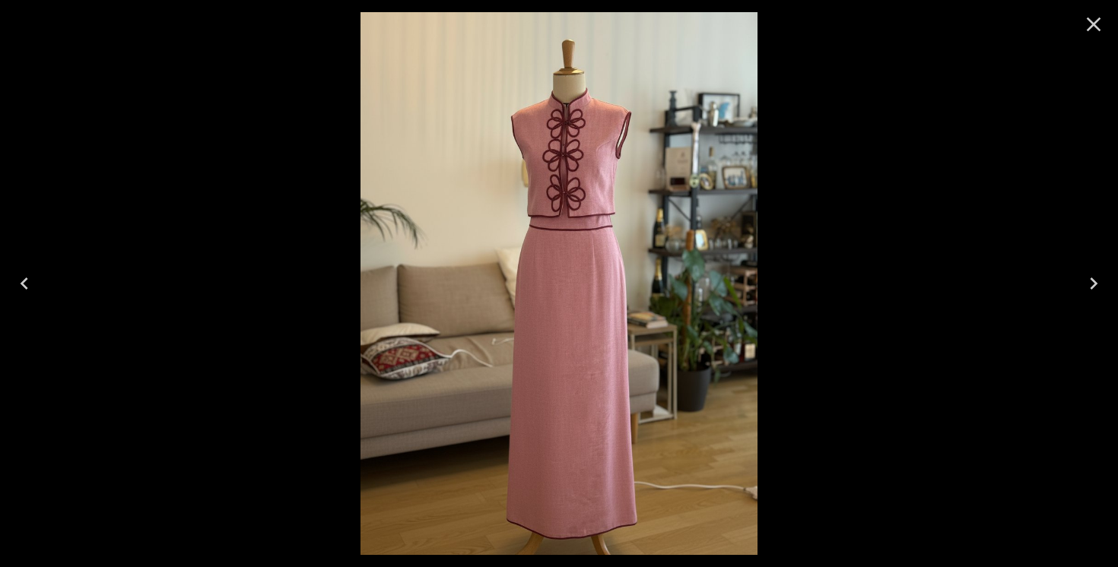
click at [1090, 24] on icon "Close" at bounding box center [1093, 24] width 24 height 24
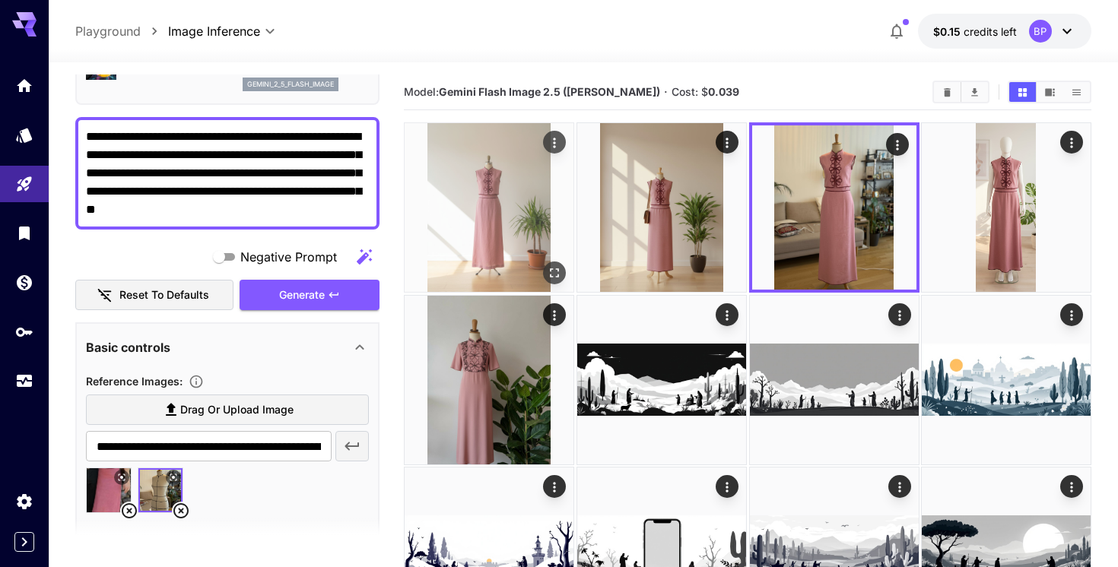
click at [549, 265] on icon "Open in fullscreen" at bounding box center [554, 272] width 15 height 15
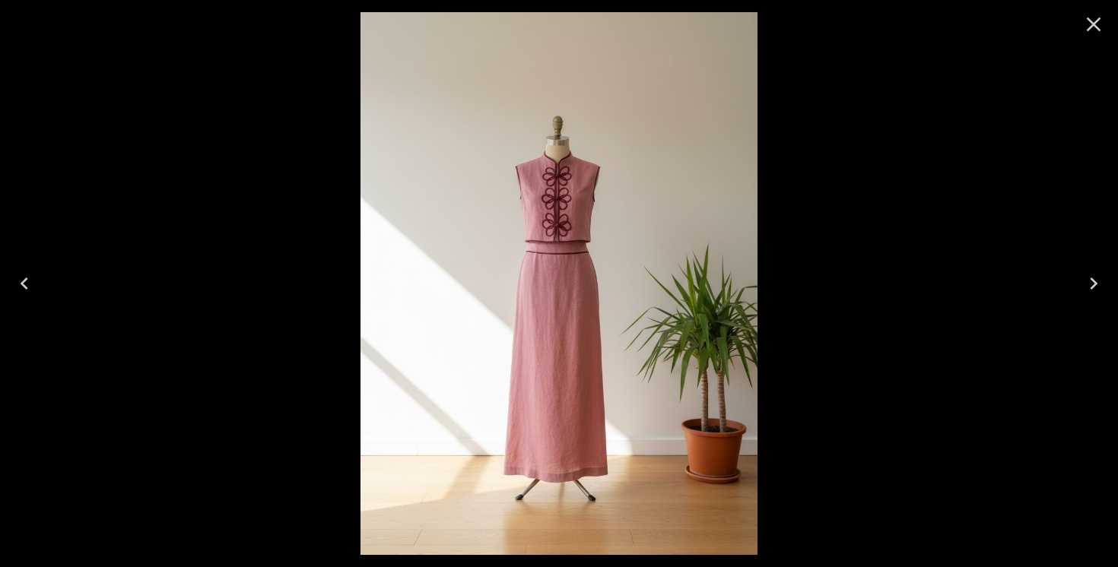
click at [1097, 24] on icon "Close" at bounding box center [1093, 24] width 24 height 24
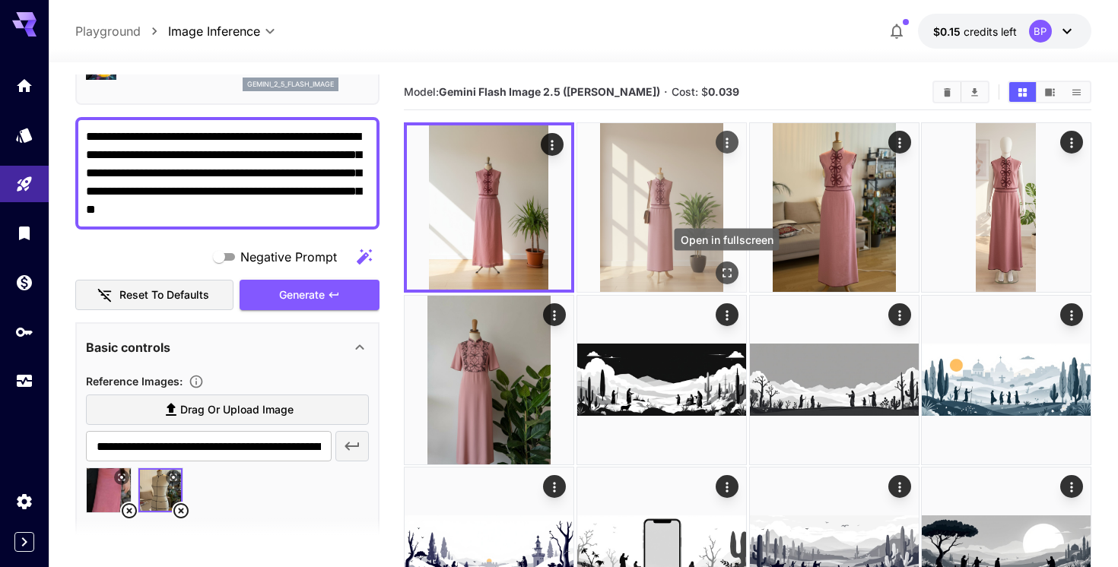
click at [733, 275] on icon "Open in fullscreen" at bounding box center [725, 272] width 15 height 15
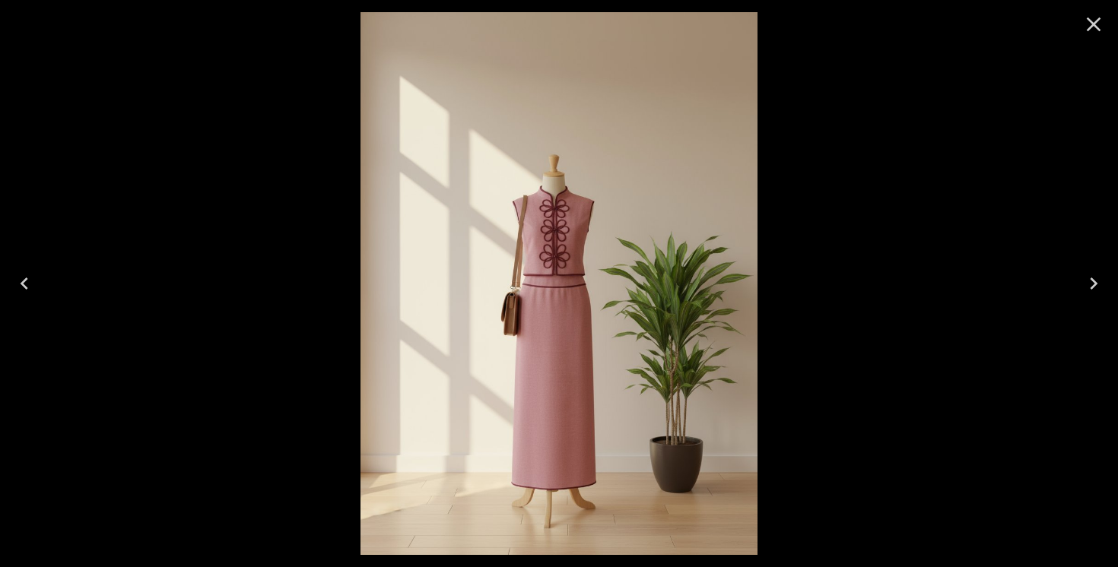
click at [1087, 27] on icon "Close" at bounding box center [1093, 24] width 24 height 24
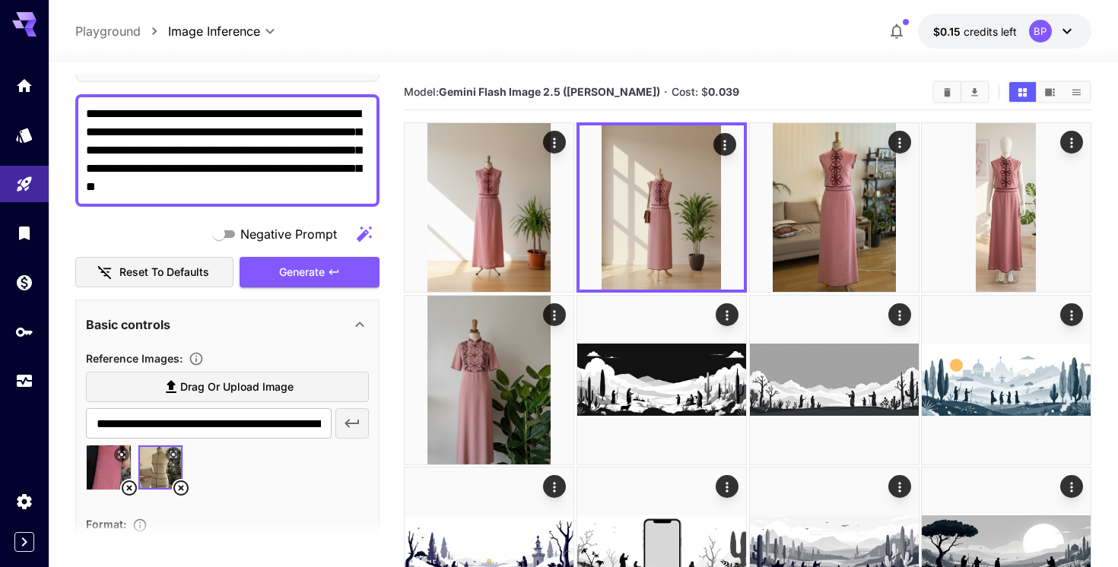
scroll to position [125, 0]
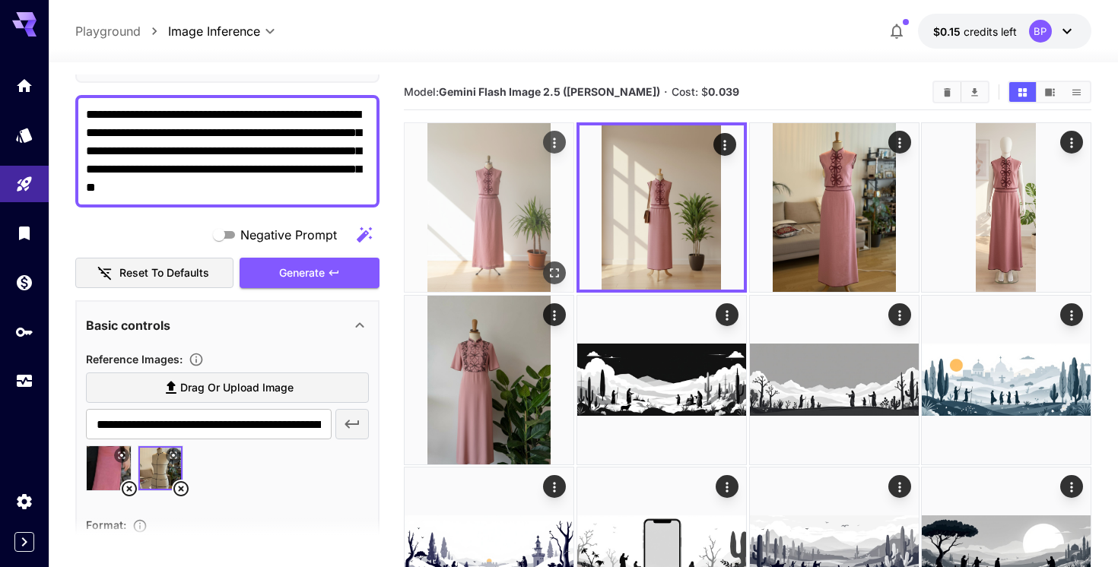
click at [506, 229] on img at bounding box center [488, 207] width 169 height 169
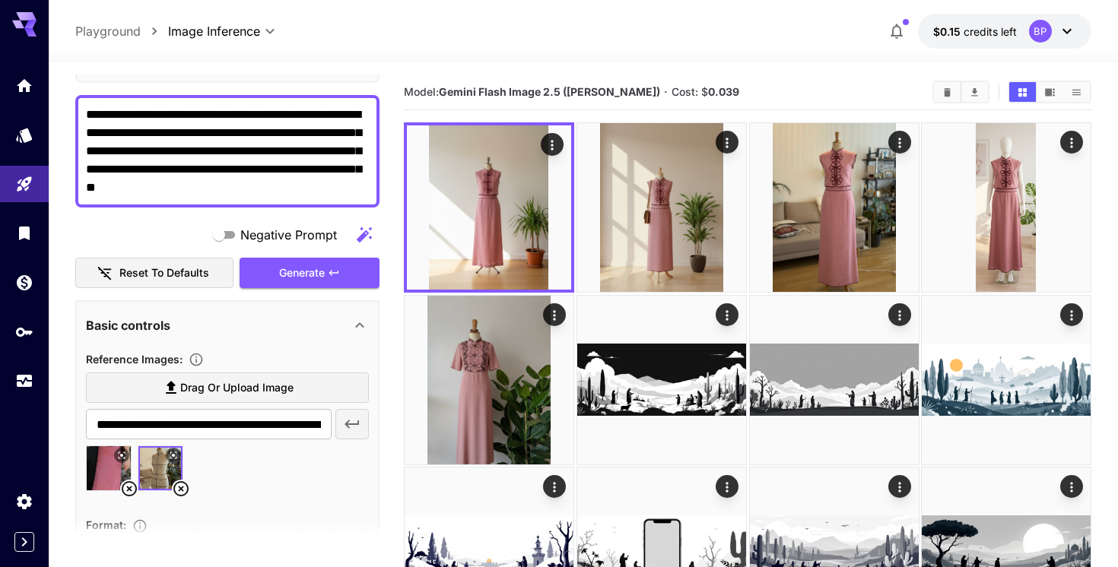
click at [1070, 25] on icon at bounding box center [1066, 31] width 18 height 18
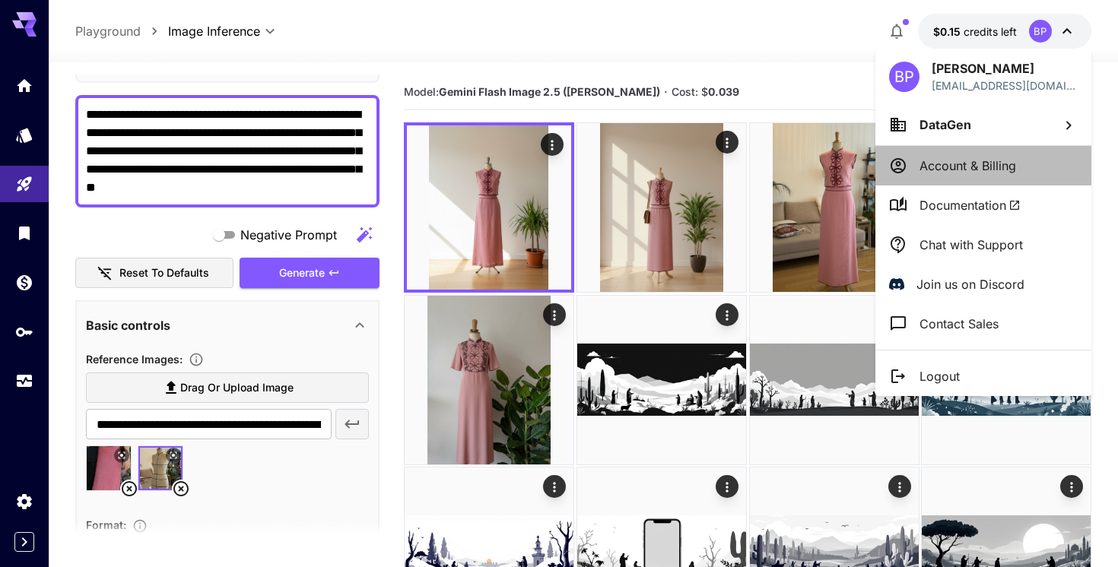
click at [965, 164] on p "Account & Billing" at bounding box center [967, 166] width 97 height 18
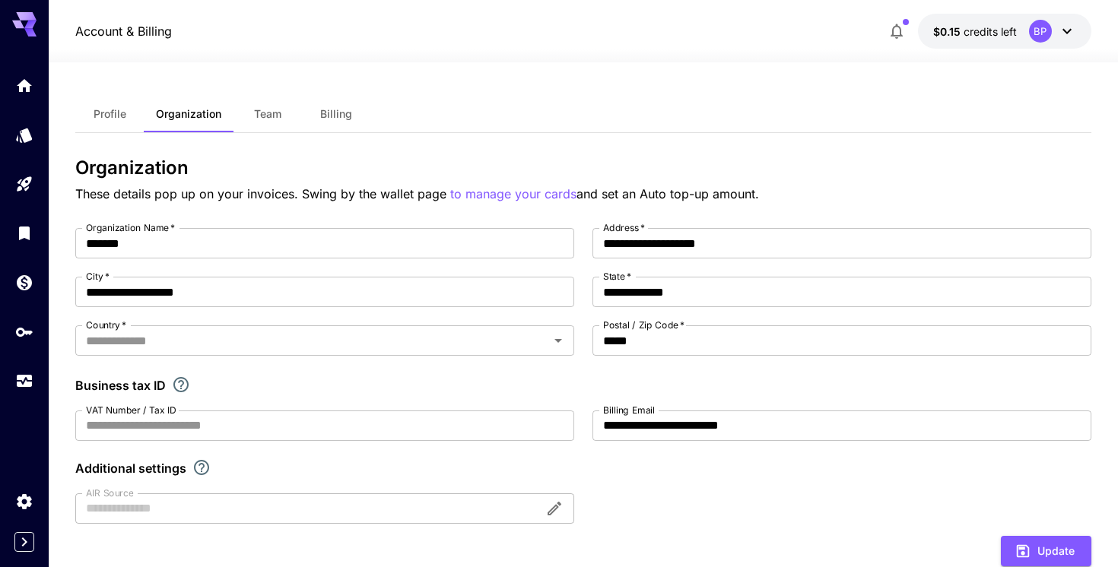
type input "******"
click at [26, 296] on link at bounding box center [24, 282] width 49 height 37
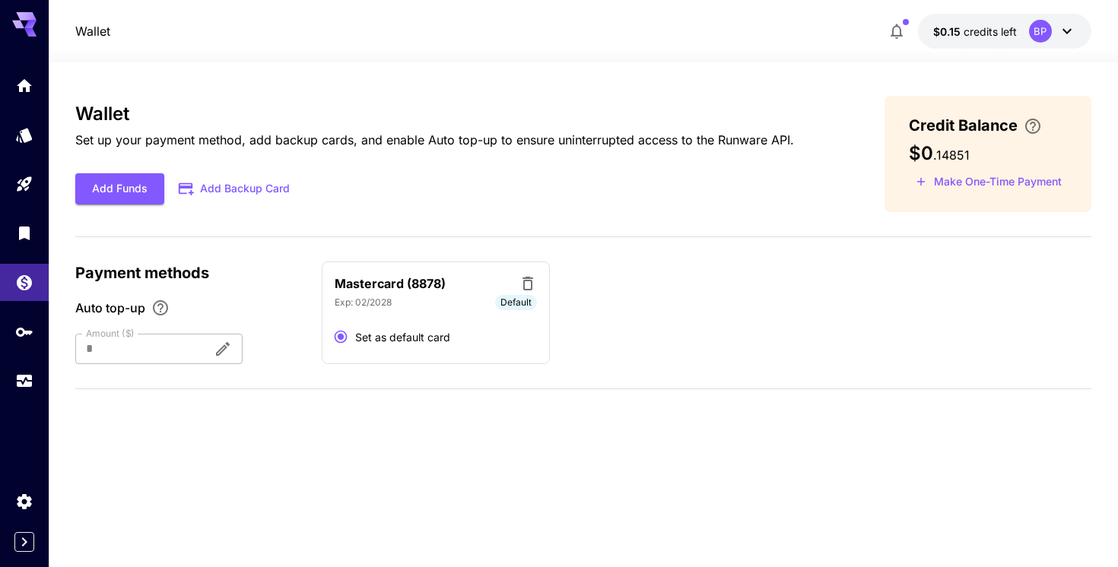
click at [151, 349] on div at bounding box center [137, 349] width 125 height 30
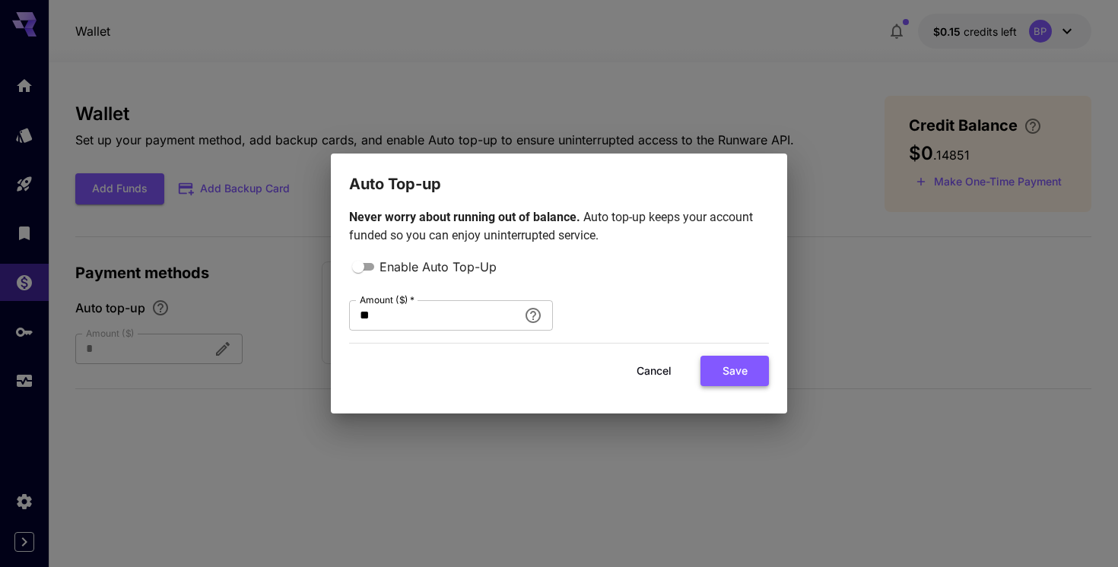
click at [718, 373] on button "Save" at bounding box center [734, 371] width 68 height 31
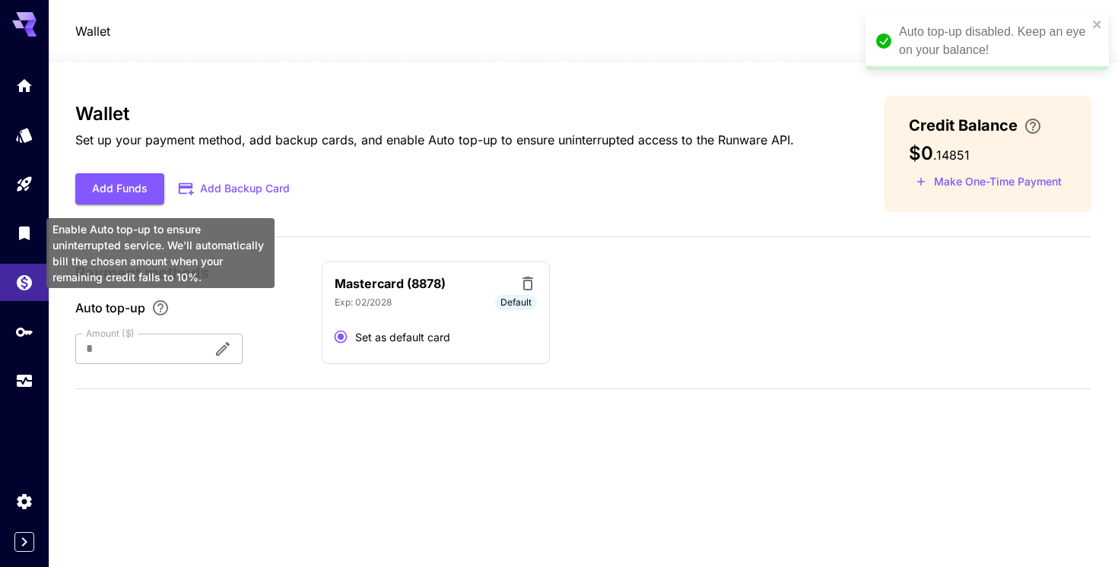
click at [157, 305] on icon "Enable Auto top-up to ensure uninterrupted service. We'll automatically bill th…" at bounding box center [160, 308] width 18 height 18
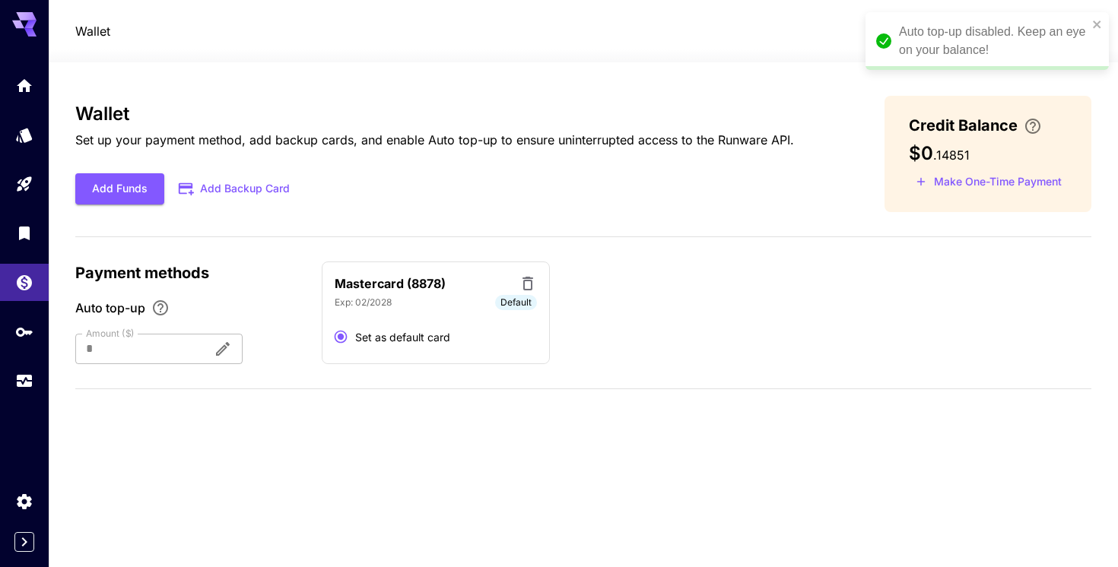
click at [123, 309] on span "Auto top-up" at bounding box center [110, 308] width 70 height 18
click at [124, 347] on div at bounding box center [137, 349] width 125 height 30
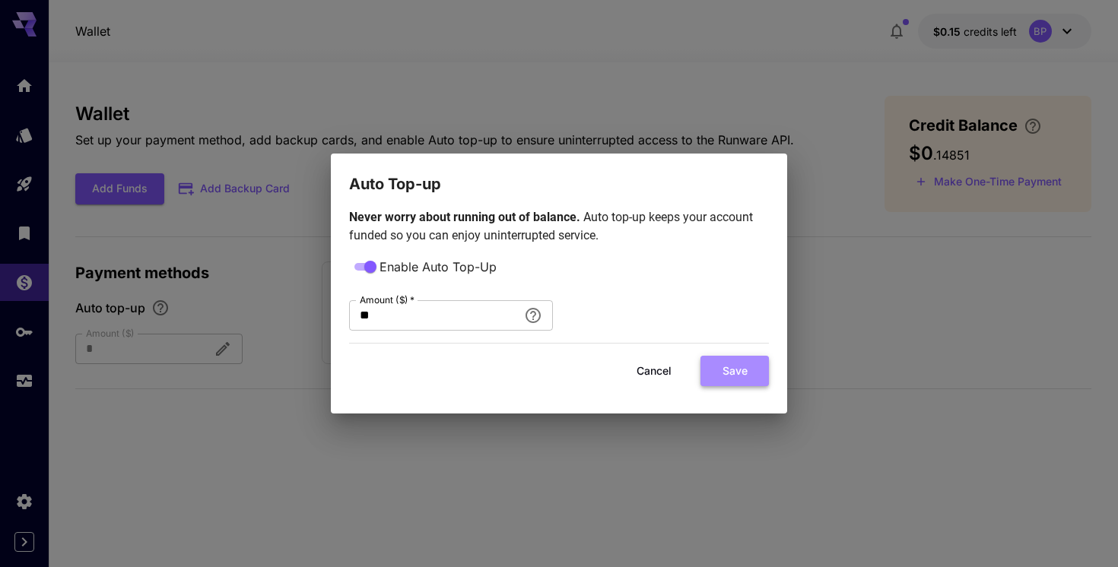
click at [723, 375] on button "Save" at bounding box center [734, 371] width 68 height 31
type input "**"
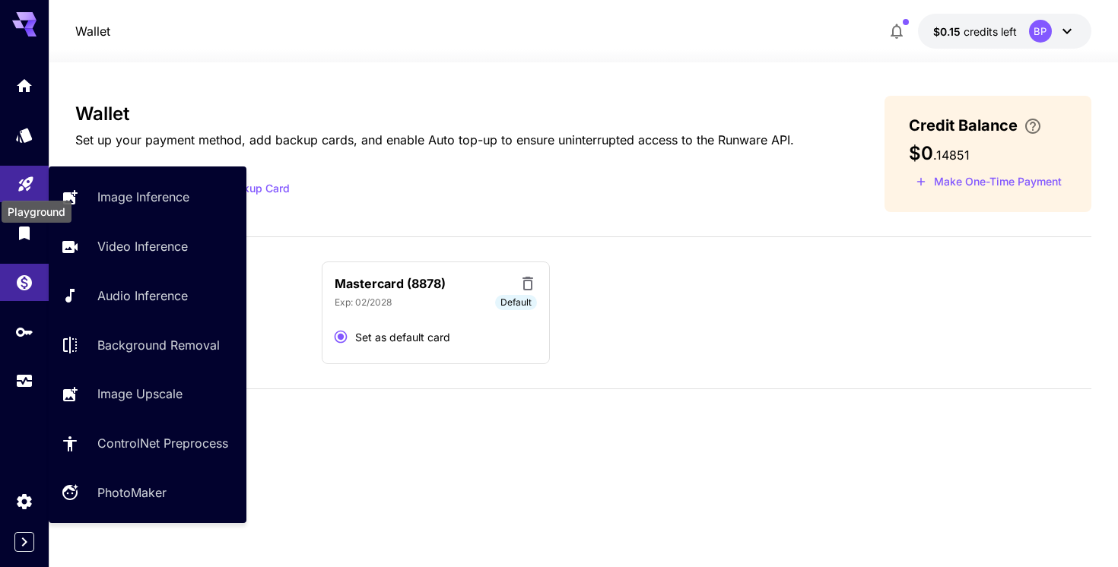
click at [25, 189] on icon "Playground" at bounding box center [26, 179] width 18 height 18
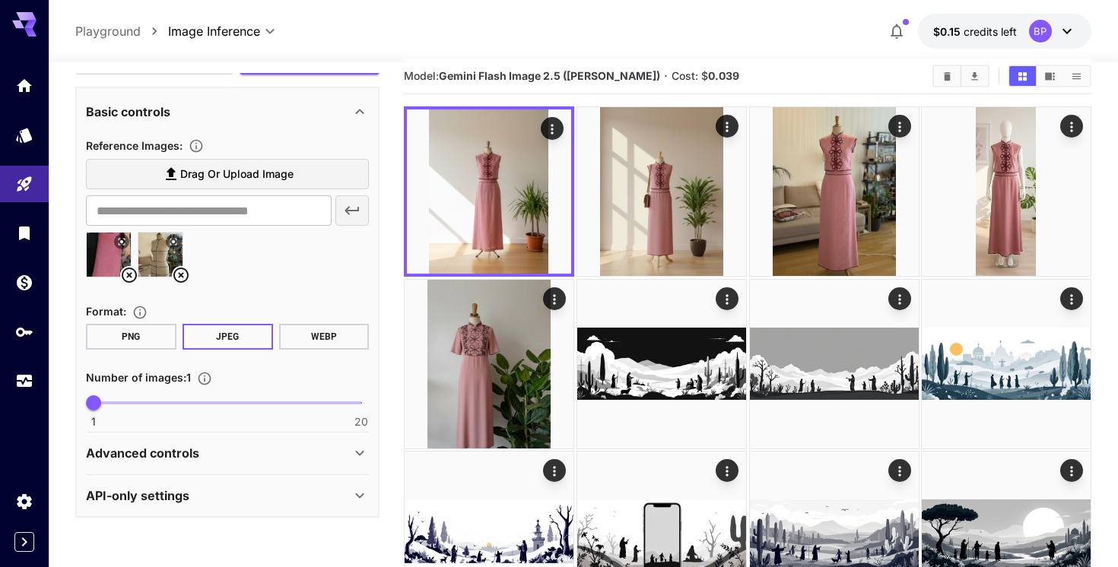
scroll to position [21, 0]
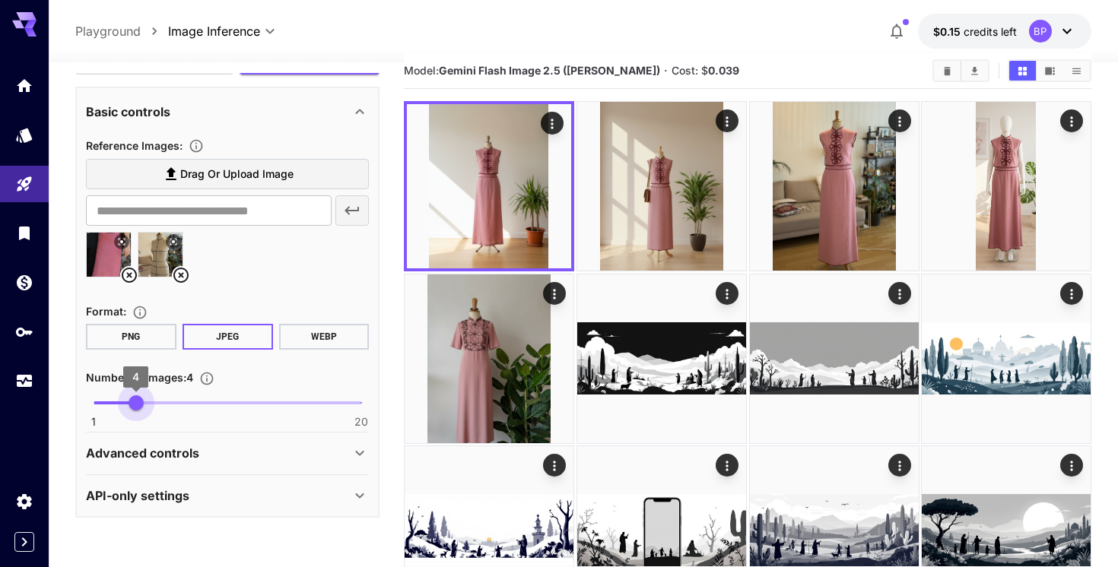
type input "*"
drag, startPoint x: 88, startPoint y: 404, endPoint x: 157, endPoint y: 404, distance: 68.4
click at [157, 404] on span "5" at bounding box center [149, 402] width 15 height 15
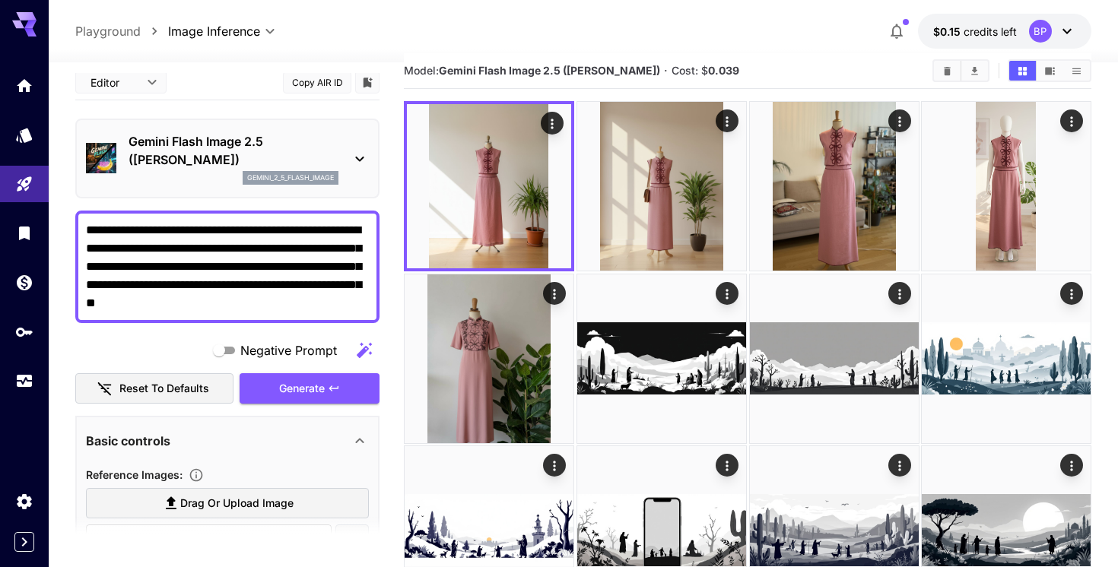
scroll to position [0, 0]
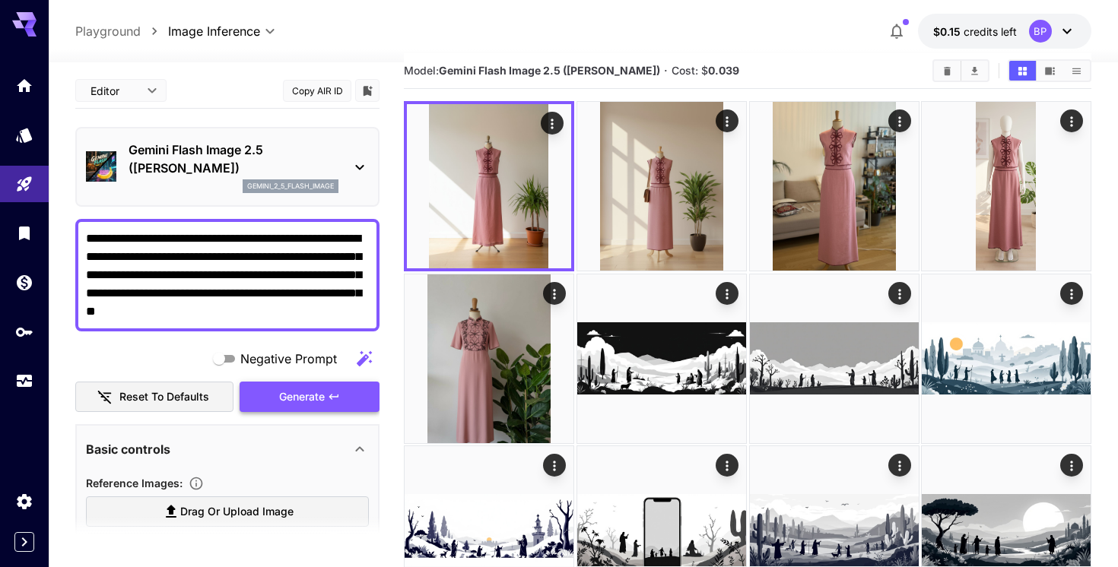
click at [284, 393] on span "Generate" at bounding box center [302, 397] width 46 height 19
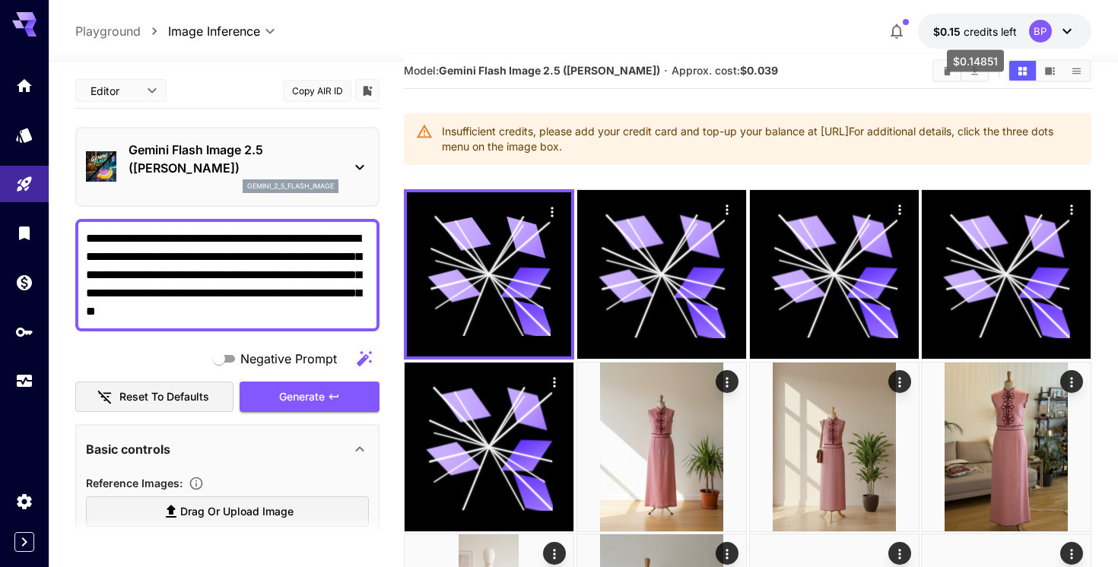
click at [983, 32] on span "credits left" at bounding box center [989, 31] width 53 height 13
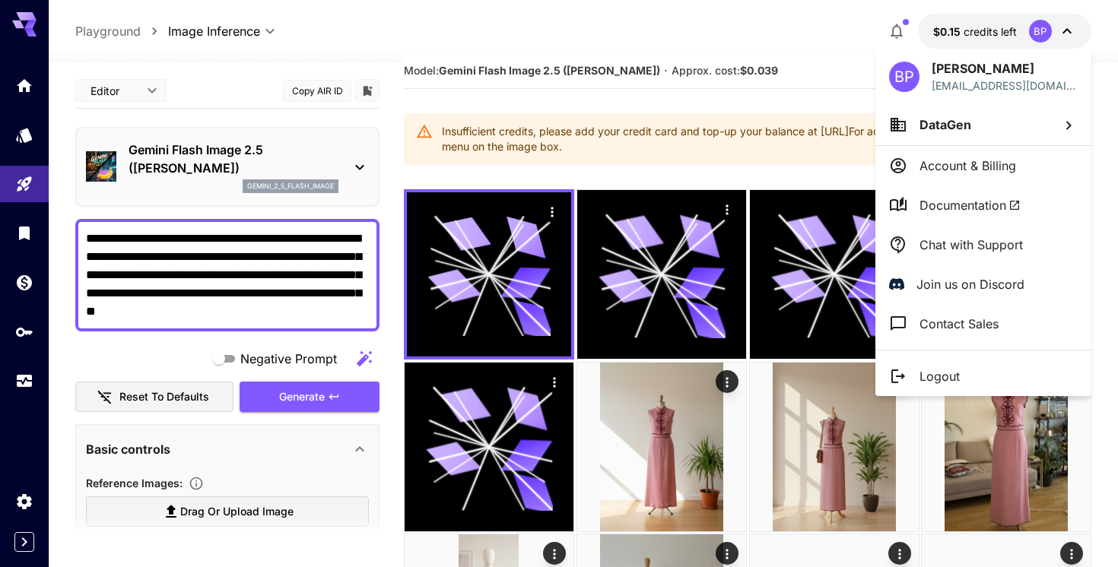
click at [960, 174] on li "Account & Billing" at bounding box center [983, 166] width 216 height 40
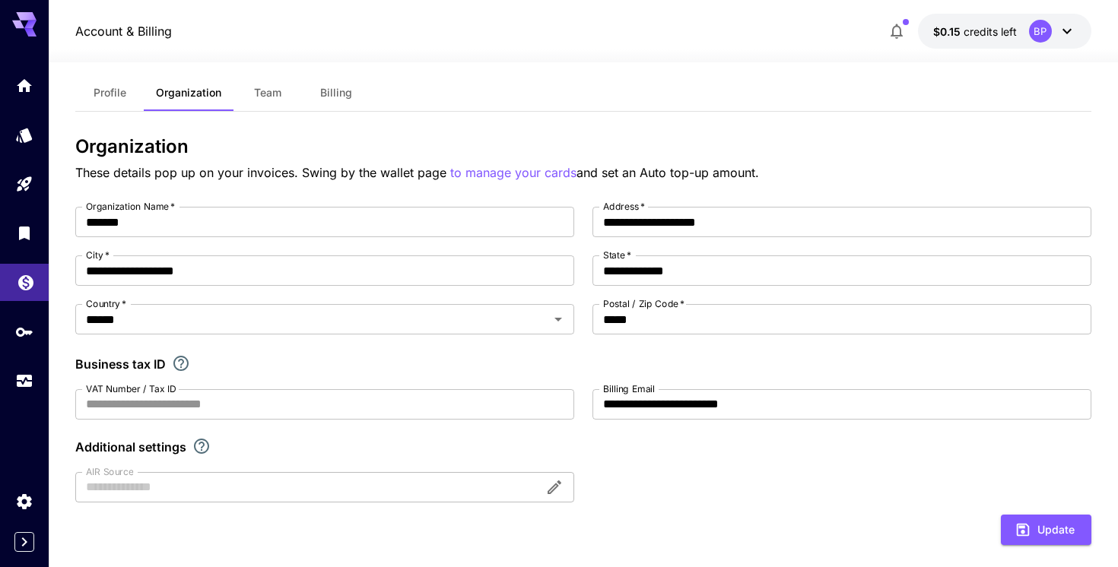
click at [14, 284] on link at bounding box center [24, 282] width 49 height 37
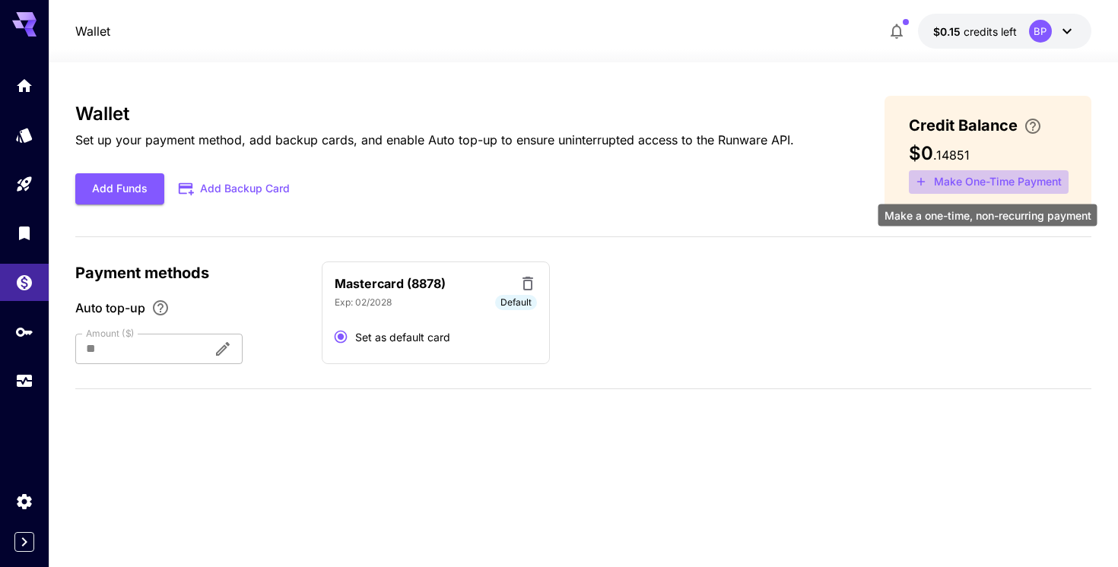
click at [975, 189] on button "Make One-Time Payment" at bounding box center [988, 182] width 160 height 24
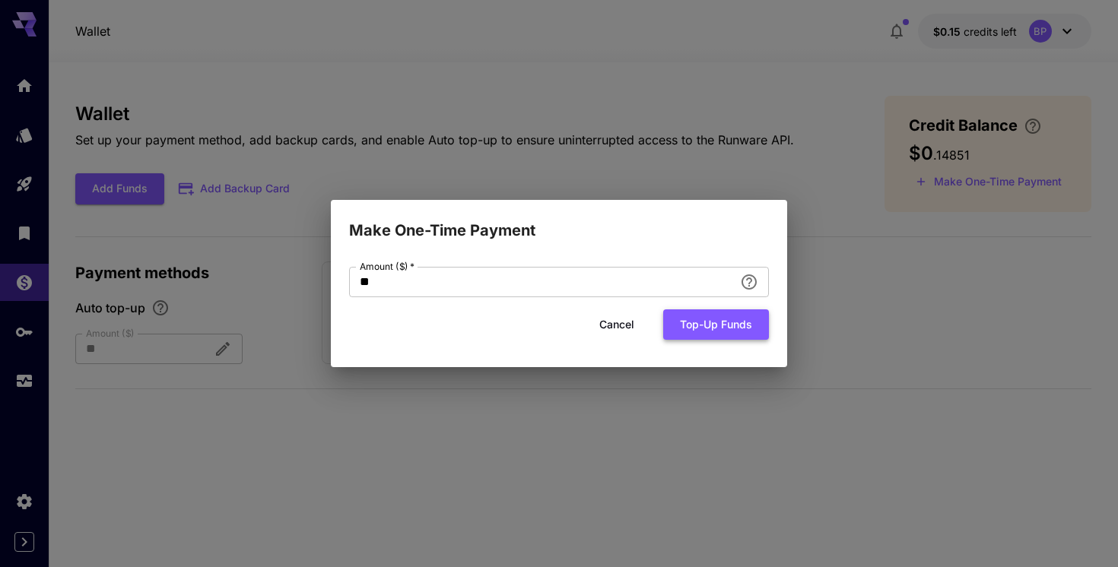
click at [699, 334] on button "Top-up funds" at bounding box center [716, 324] width 106 height 31
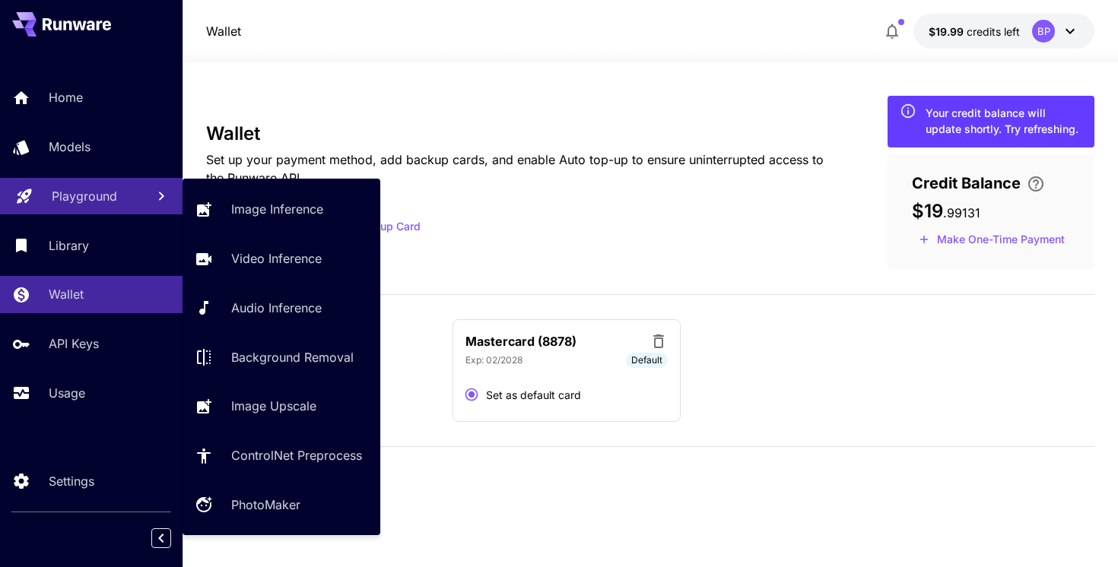
click at [76, 189] on p "Playground" at bounding box center [84, 196] width 65 height 18
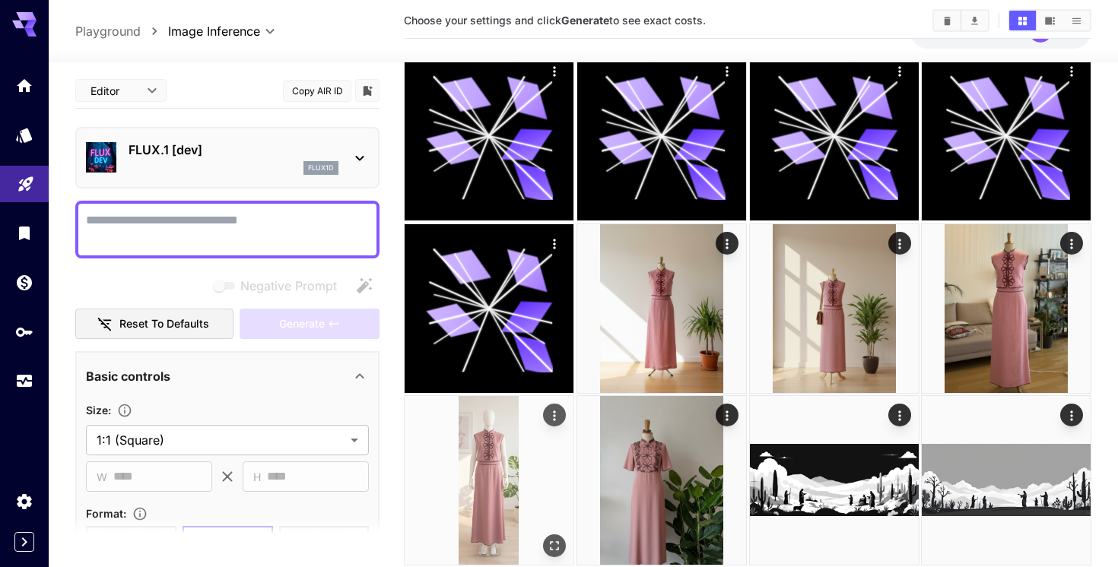
scroll to position [58, 0]
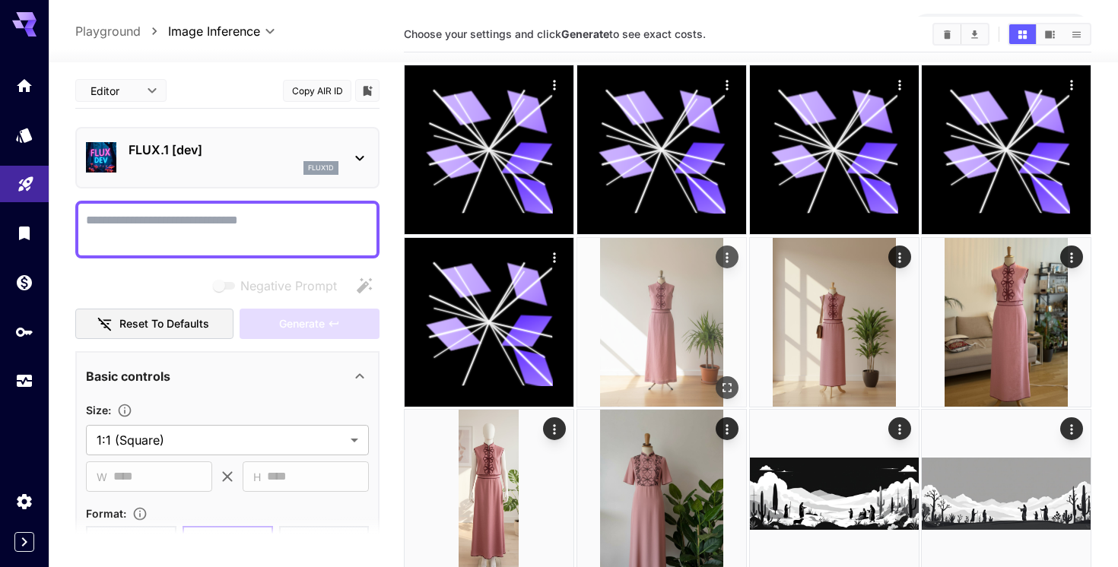
click at [725, 253] on icon "Actions" at bounding box center [726, 257] width 2 height 10
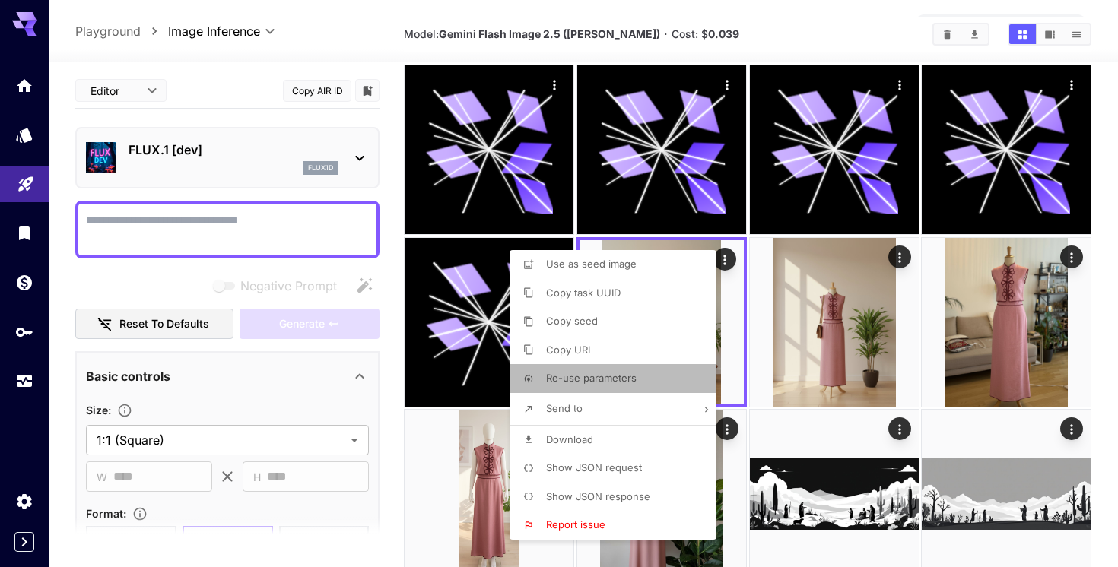
click at [607, 375] on span "Re-use parameters" at bounding box center [591, 378] width 90 height 12
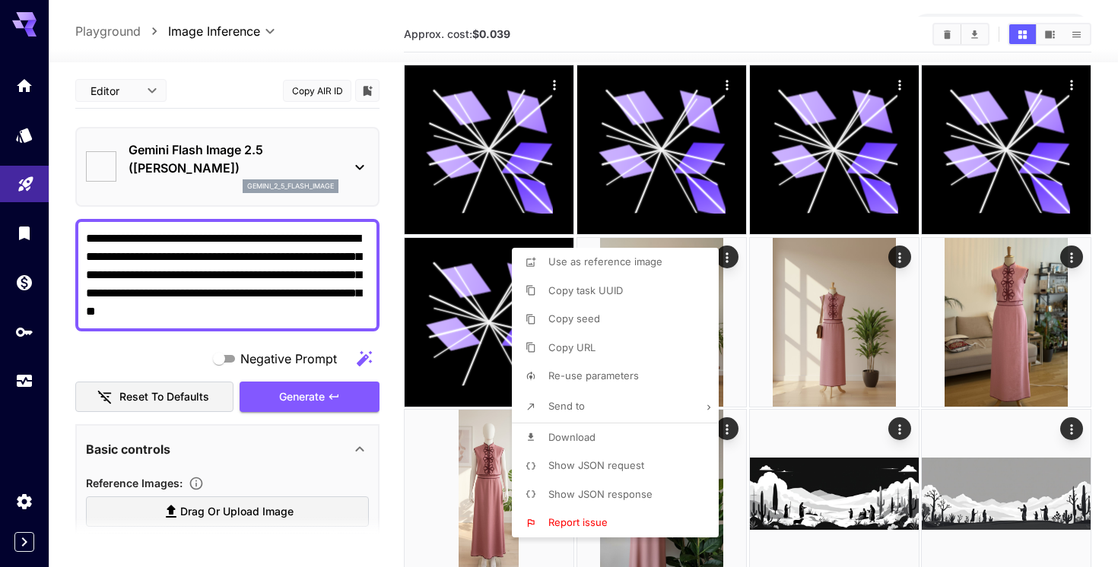
type textarea "**********"
type input "*********"
click at [182, 347] on div at bounding box center [559, 283] width 1118 height 567
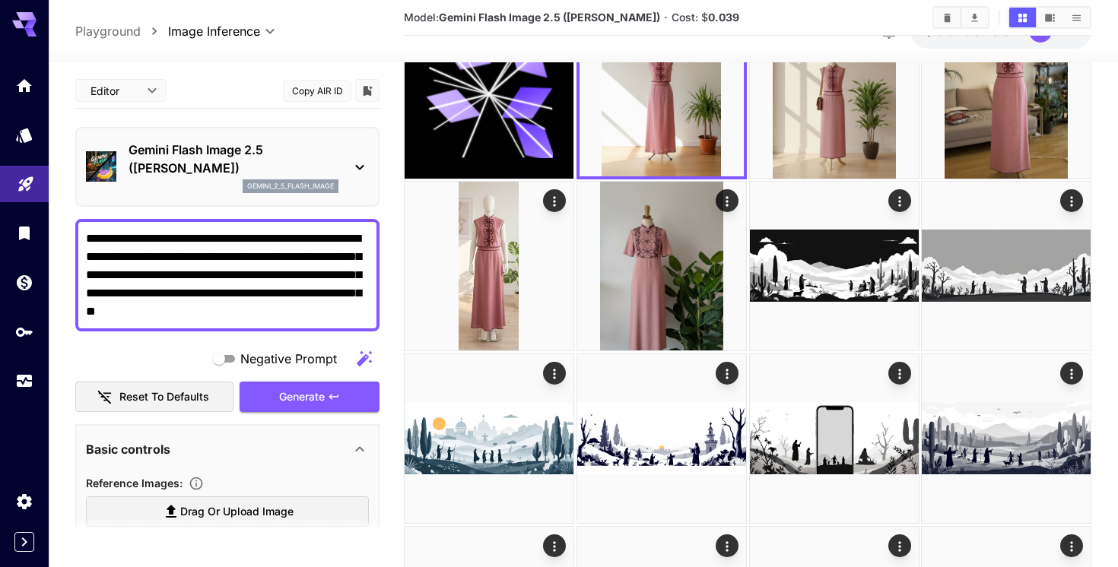
scroll to position [338, 0]
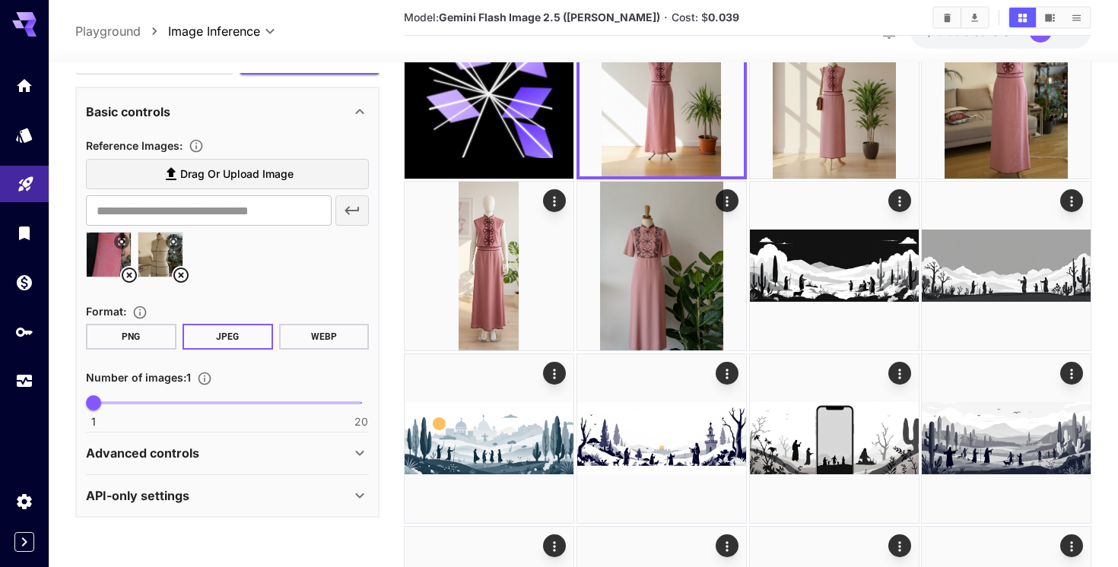
click at [128, 398] on span "1 20 1" at bounding box center [228, 403] width 268 height 23
type input "*"
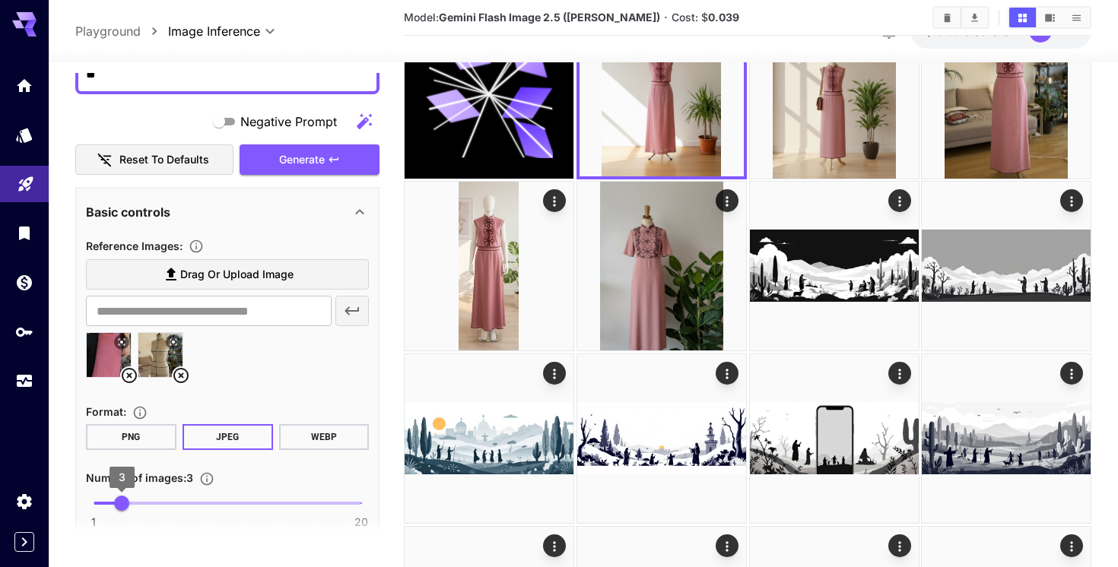
scroll to position [0, 0]
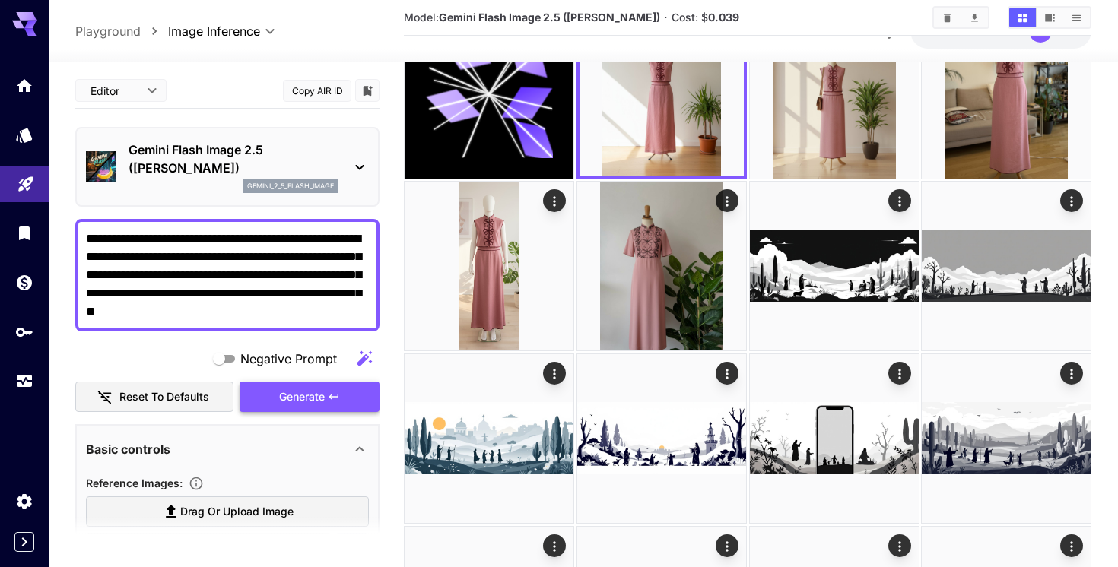
click at [289, 388] on span "Generate" at bounding box center [302, 397] width 46 height 19
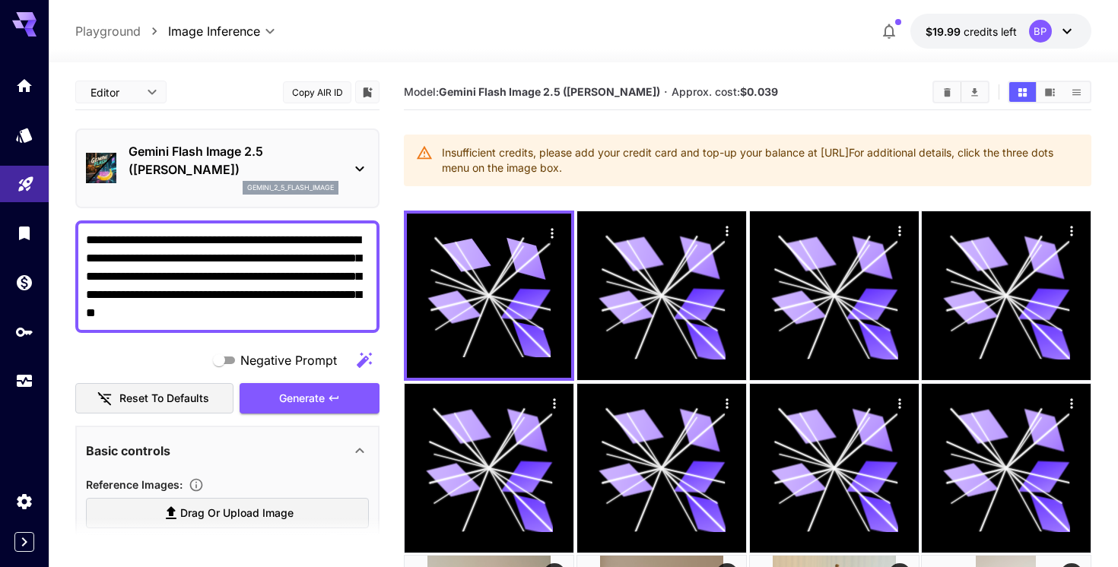
drag, startPoint x: 246, startPoint y: 314, endPoint x: 71, endPoint y: 233, distance: 192.5
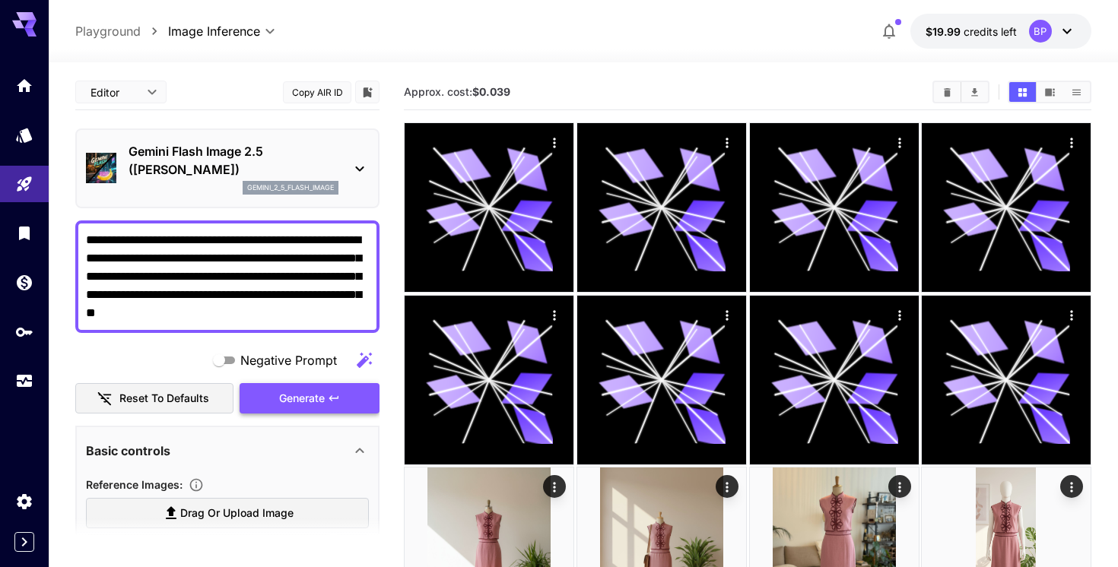
click at [295, 392] on span "Generate" at bounding box center [302, 398] width 46 height 19
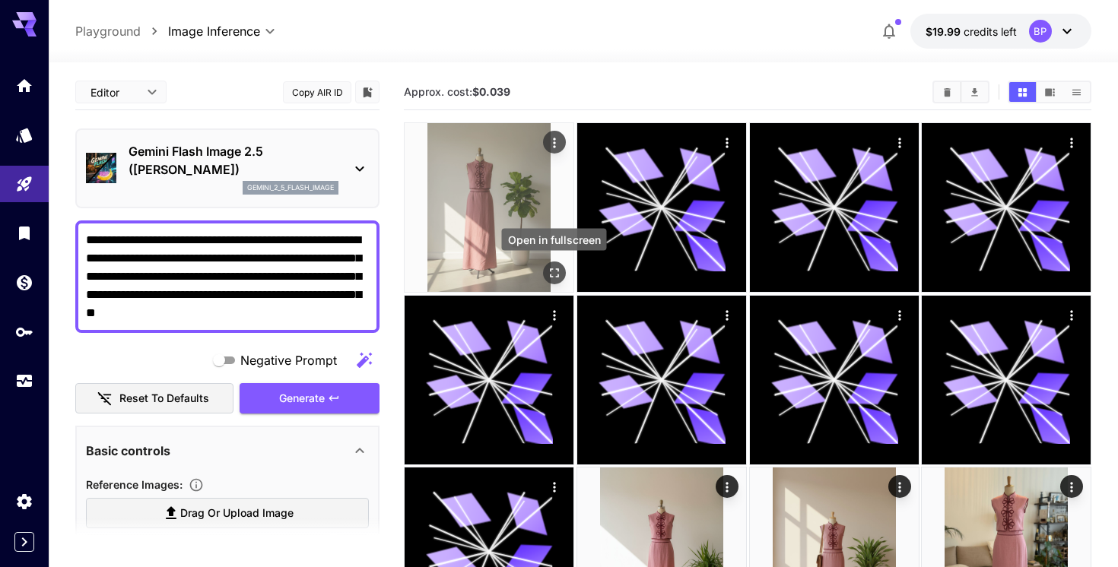
click at [556, 274] on icon "Open in fullscreen" at bounding box center [554, 272] width 15 height 15
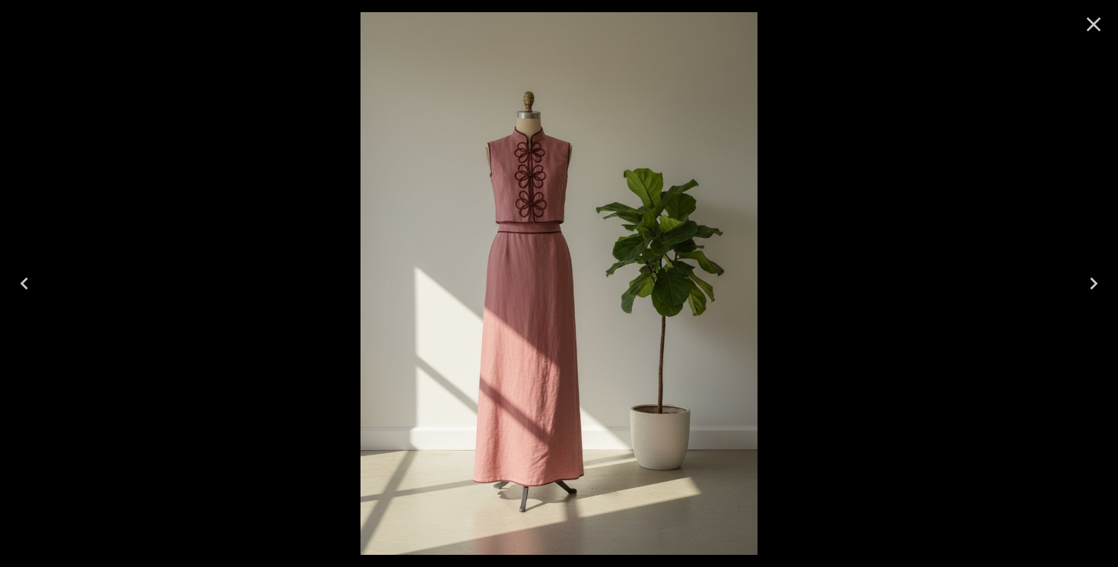
click at [1093, 21] on icon "Close" at bounding box center [1093, 24] width 24 height 24
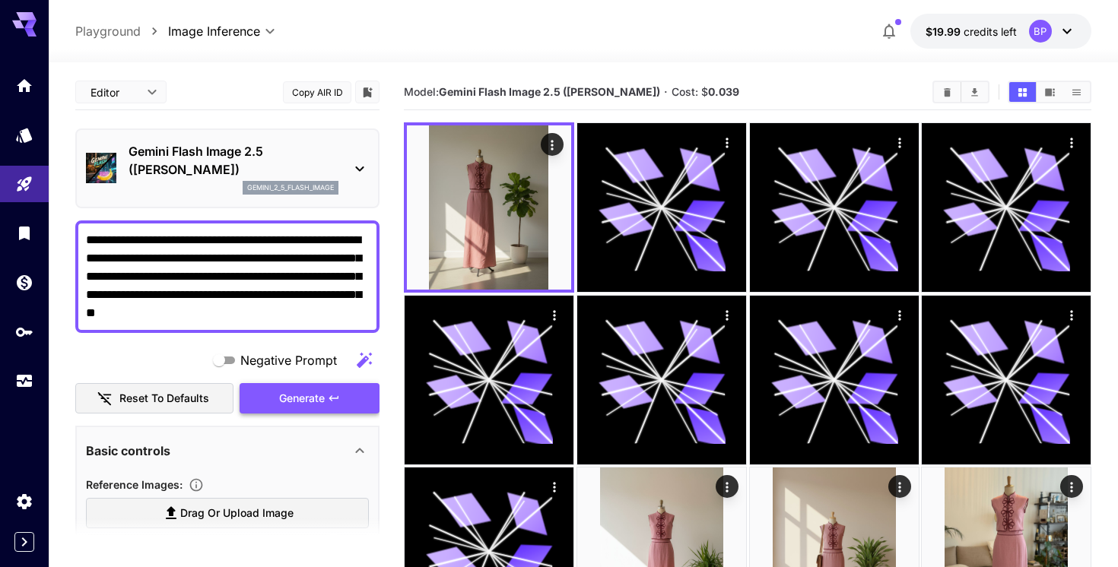
click at [307, 395] on span "Generate" at bounding box center [302, 398] width 46 height 19
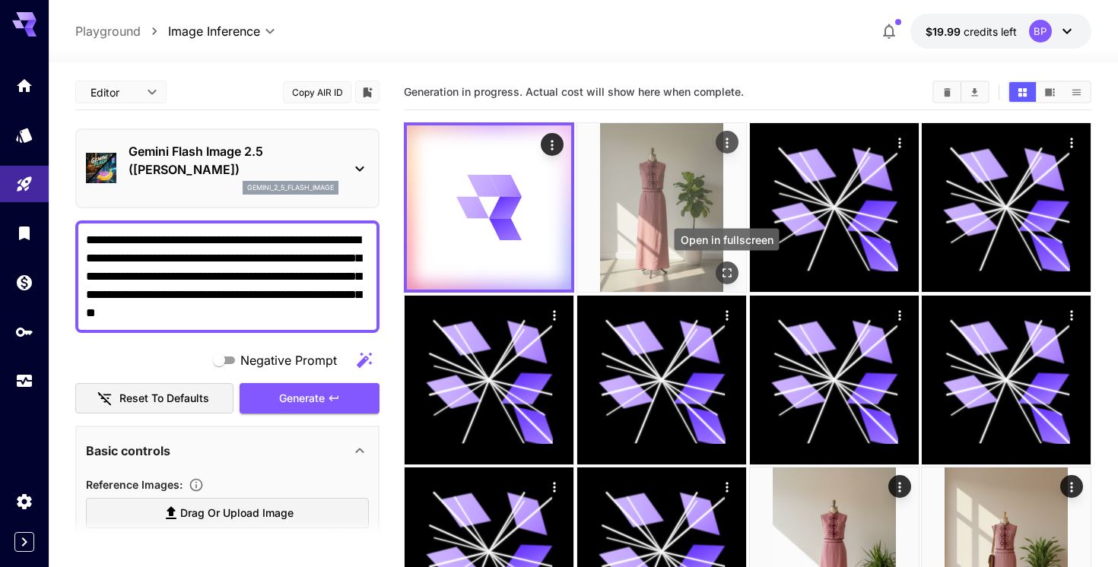
click at [725, 267] on icon "Open in fullscreen" at bounding box center [725, 272] width 15 height 15
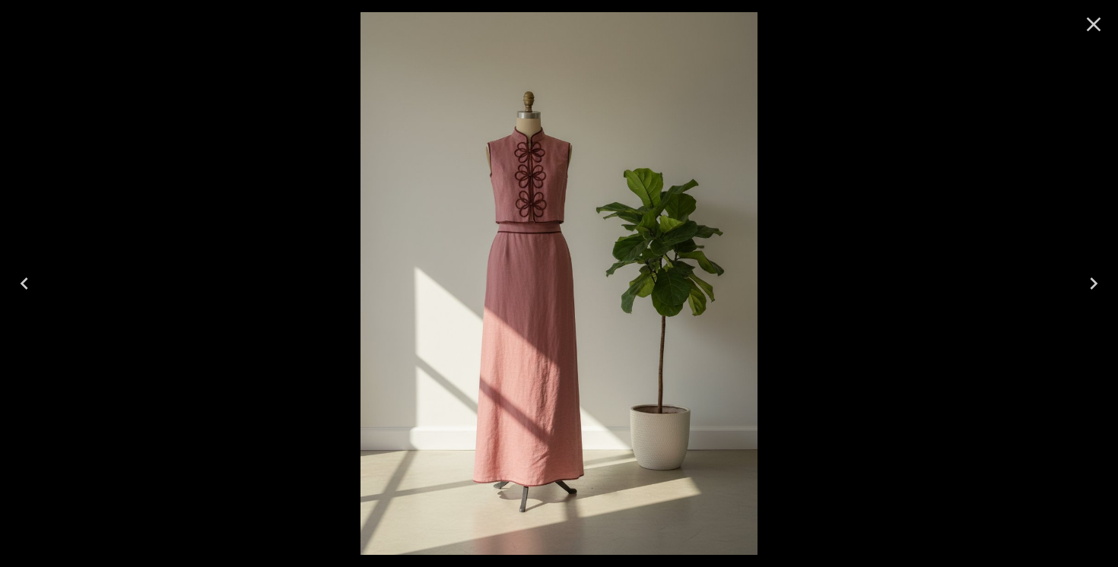
click at [1094, 22] on icon "Close" at bounding box center [1093, 24] width 14 height 14
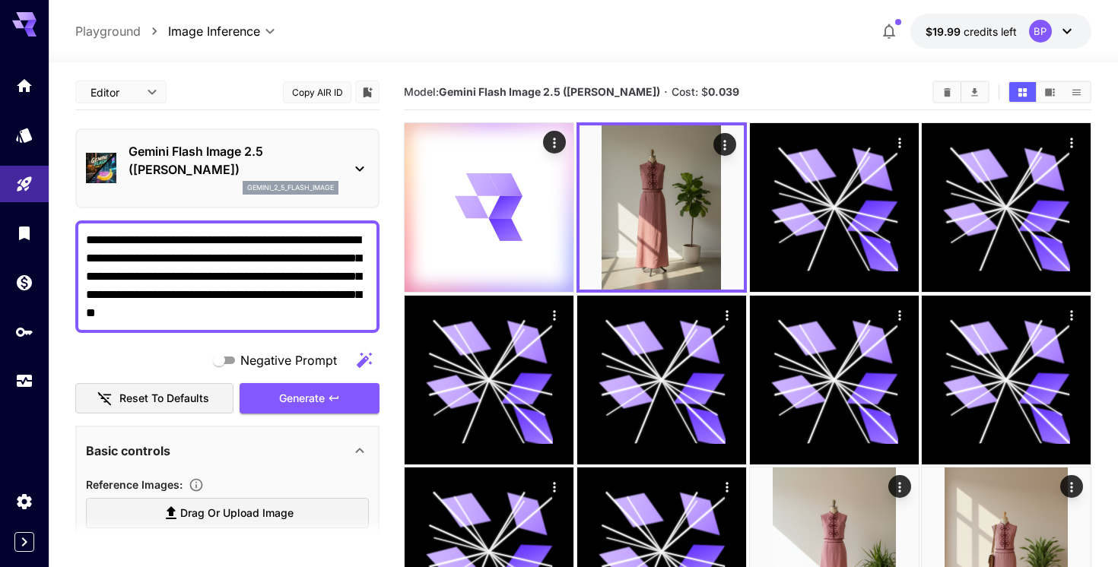
click at [251, 309] on textarea "**********" at bounding box center [227, 276] width 283 height 91
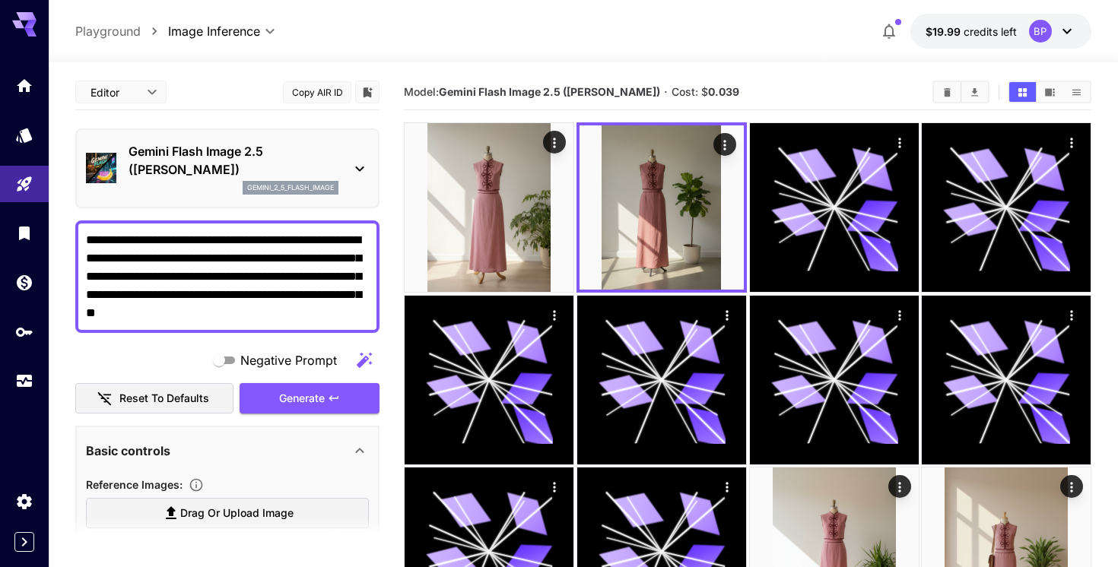
drag, startPoint x: 182, startPoint y: 293, endPoint x: 166, endPoint y: 293, distance: 16.0
click at [166, 293] on textarea "**********" at bounding box center [227, 276] width 283 height 91
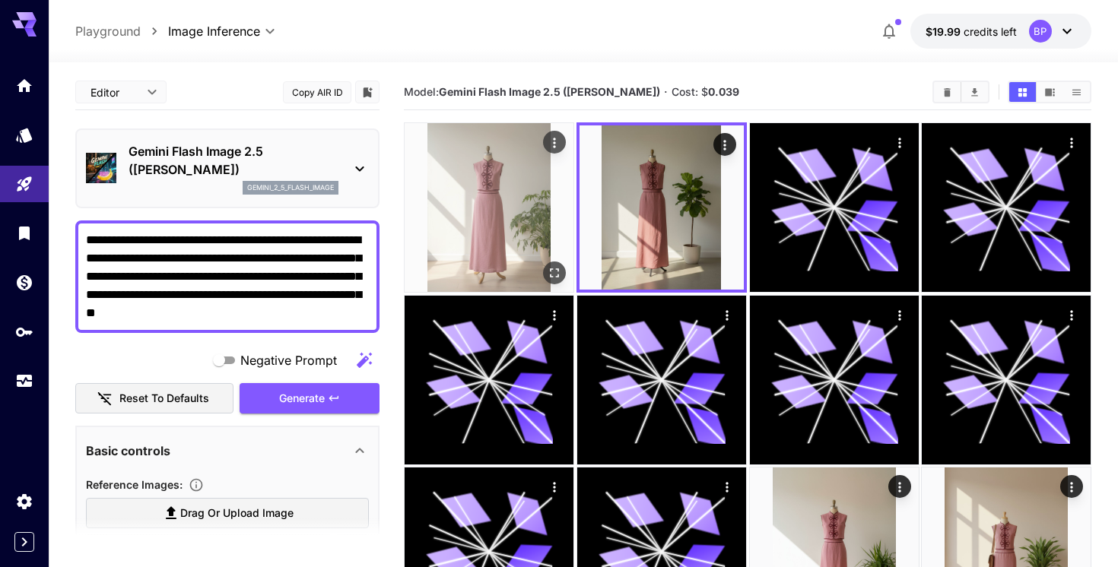
click at [557, 274] on icon "Open in fullscreen" at bounding box center [554, 272] width 9 height 9
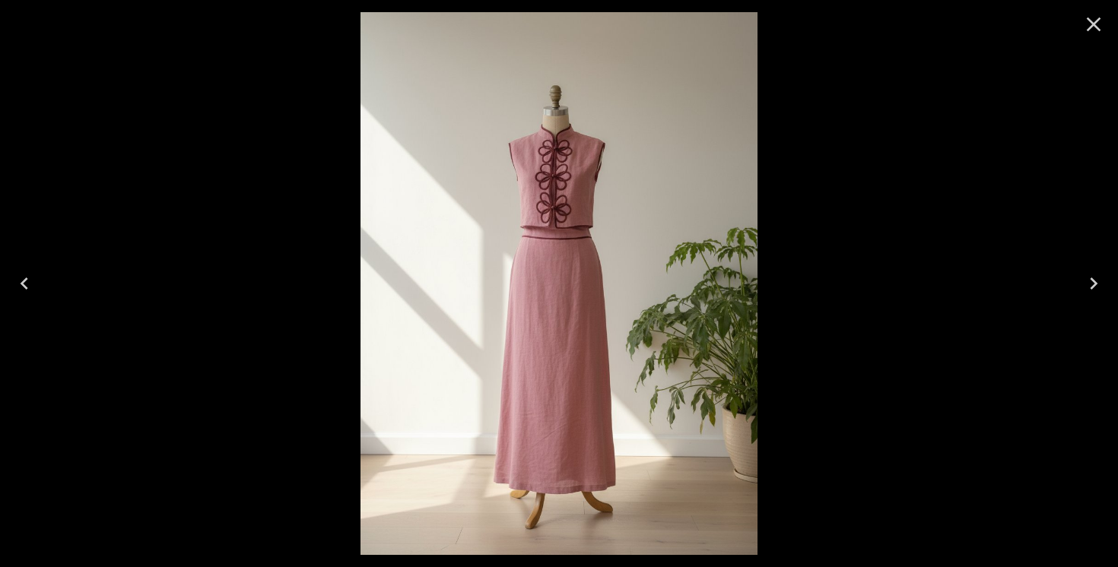
click at [1097, 27] on icon "Close" at bounding box center [1093, 24] width 24 height 24
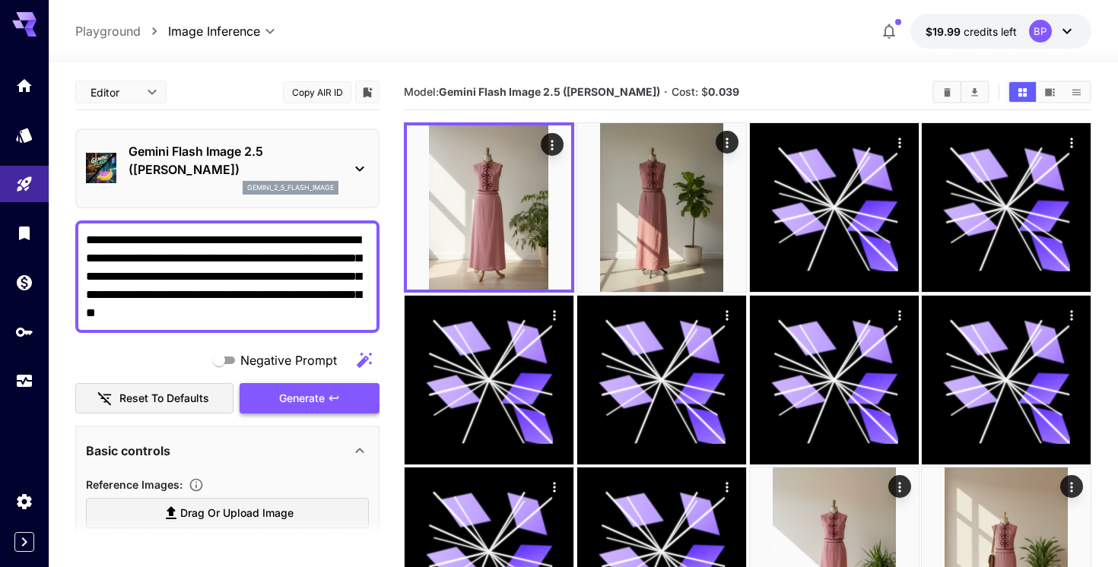
click at [283, 393] on span "Generate" at bounding box center [302, 398] width 46 height 19
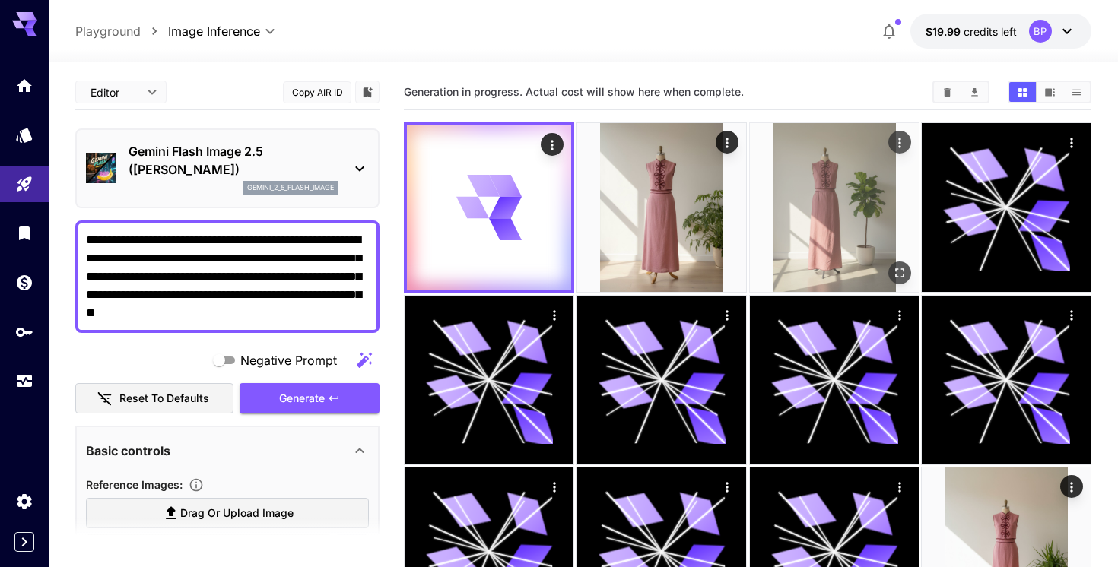
click at [901, 271] on icon "Open in fullscreen" at bounding box center [898, 272] width 15 height 15
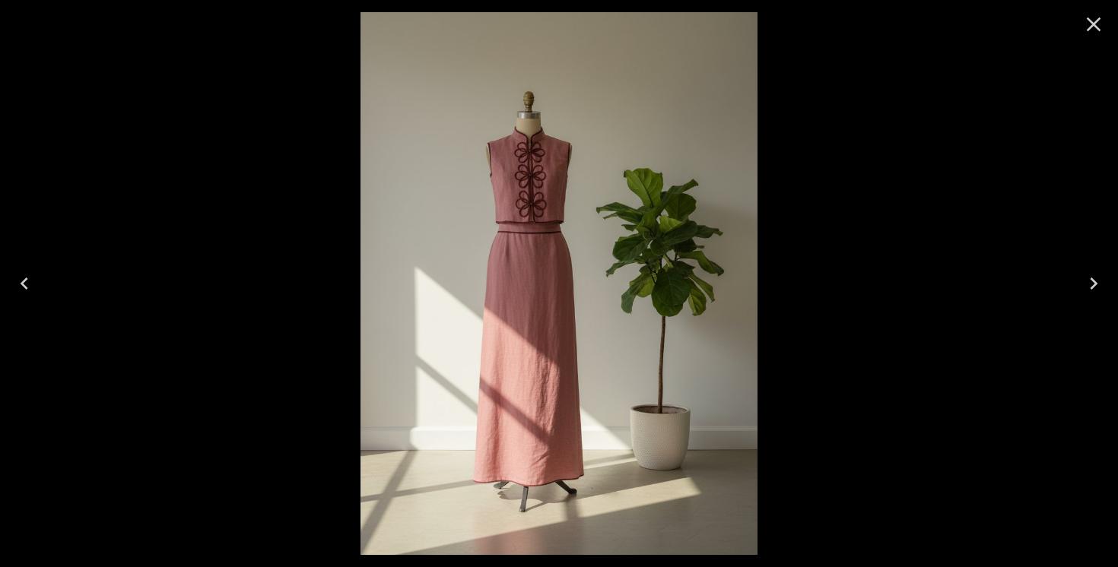
click at [1100, 27] on icon "Close" at bounding box center [1093, 24] width 24 height 24
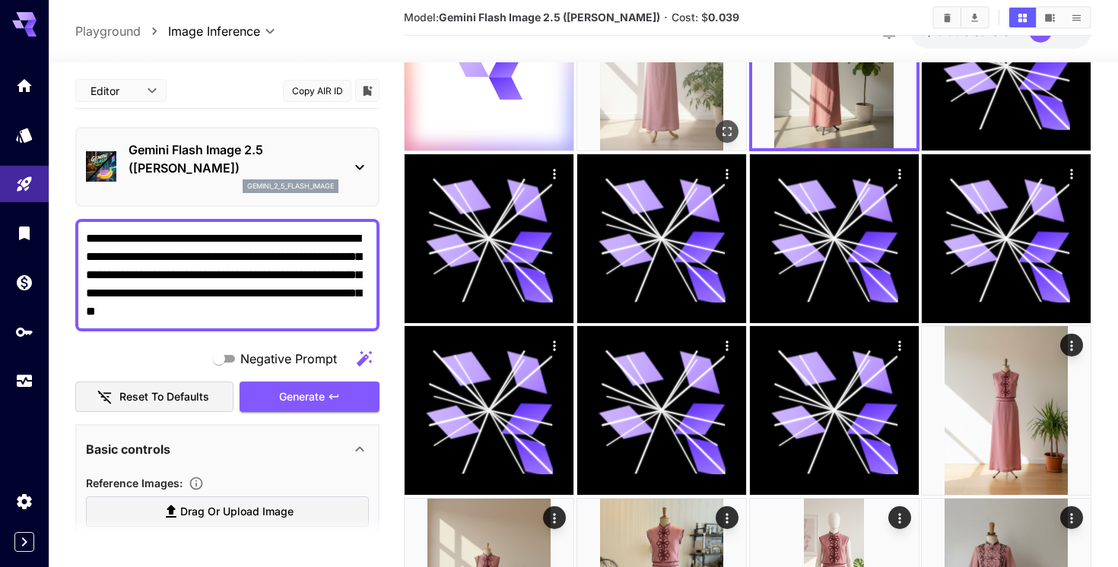
scroll to position [147, 0]
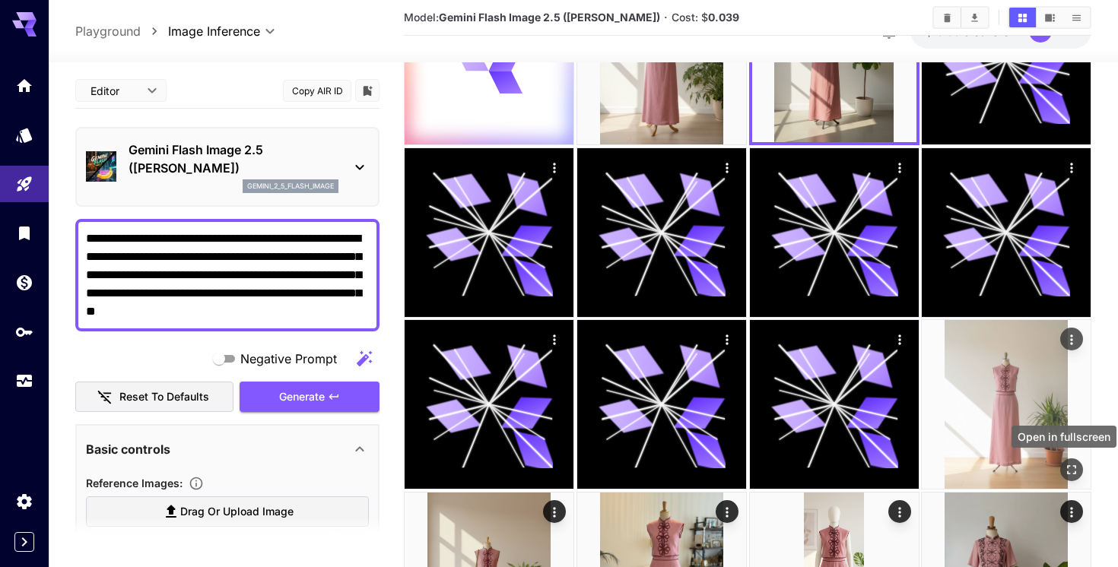
click at [1076, 470] on icon "Open in fullscreen" at bounding box center [1071, 469] width 15 height 15
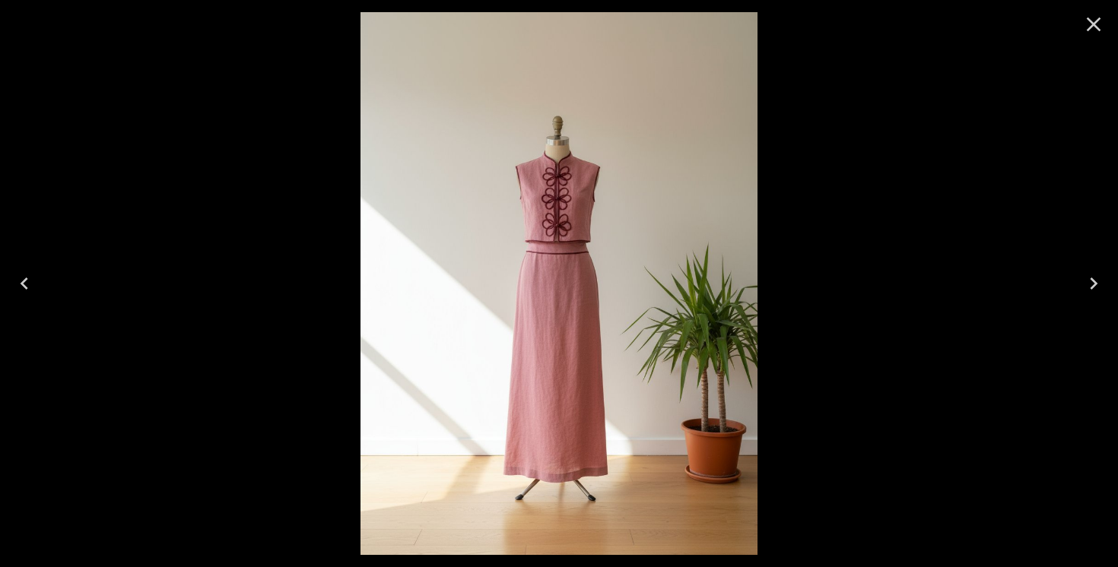
click at [1094, 27] on icon "Close" at bounding box center [1093, 24] width 14 height 14
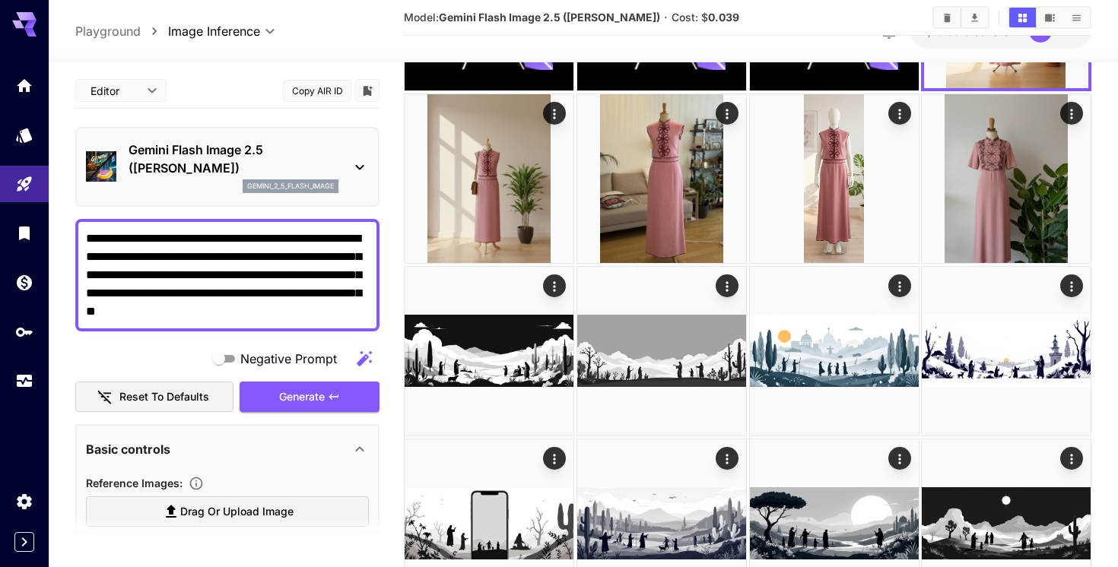
scroll to position [530, 0]
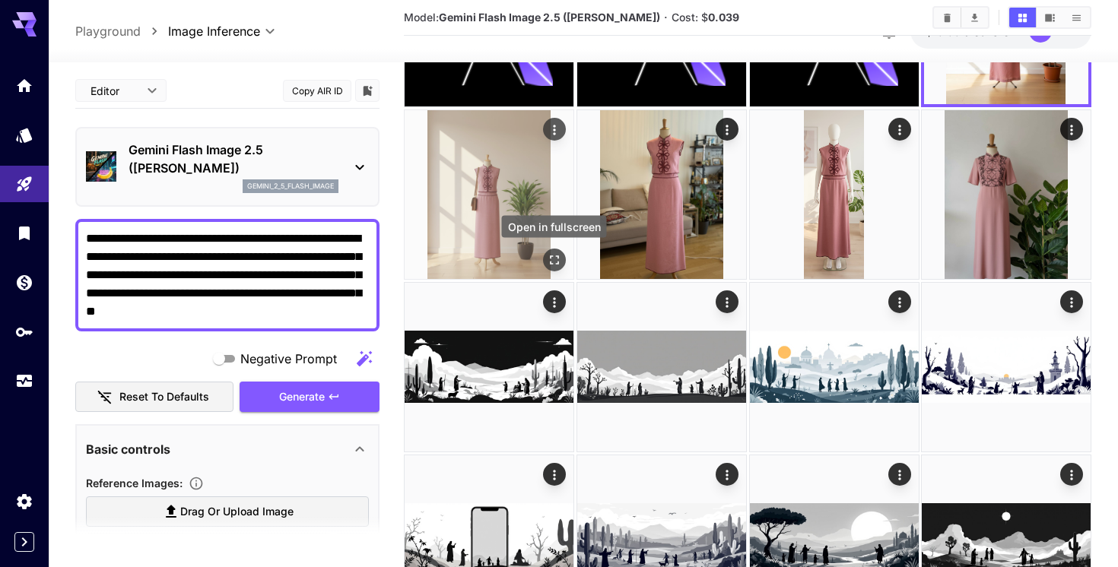
click at [553, 254] on icon "Open in fullscreen" at bounding box center [554, 259] width 15 height 15
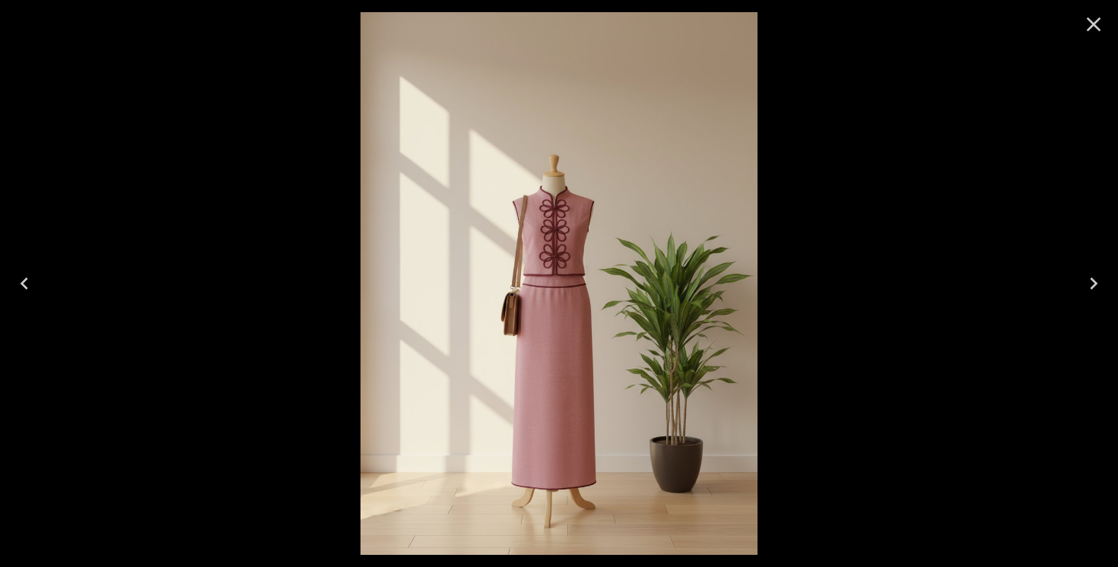
click at [1095, 22] on icon "Close" at bounding box center [1093, 24] width 14 height 14
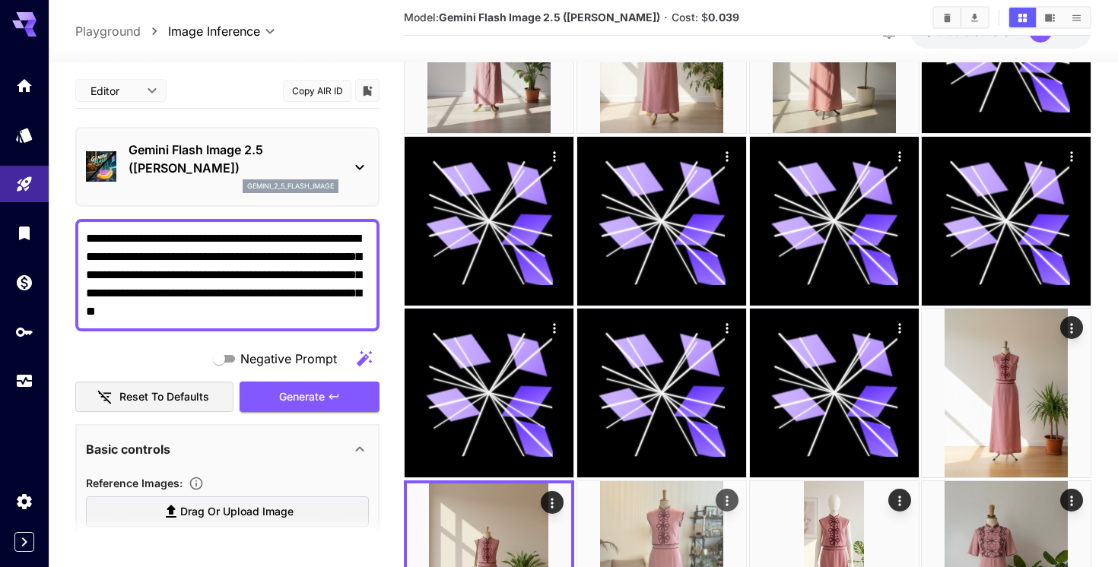
scroll to position [0, 0]
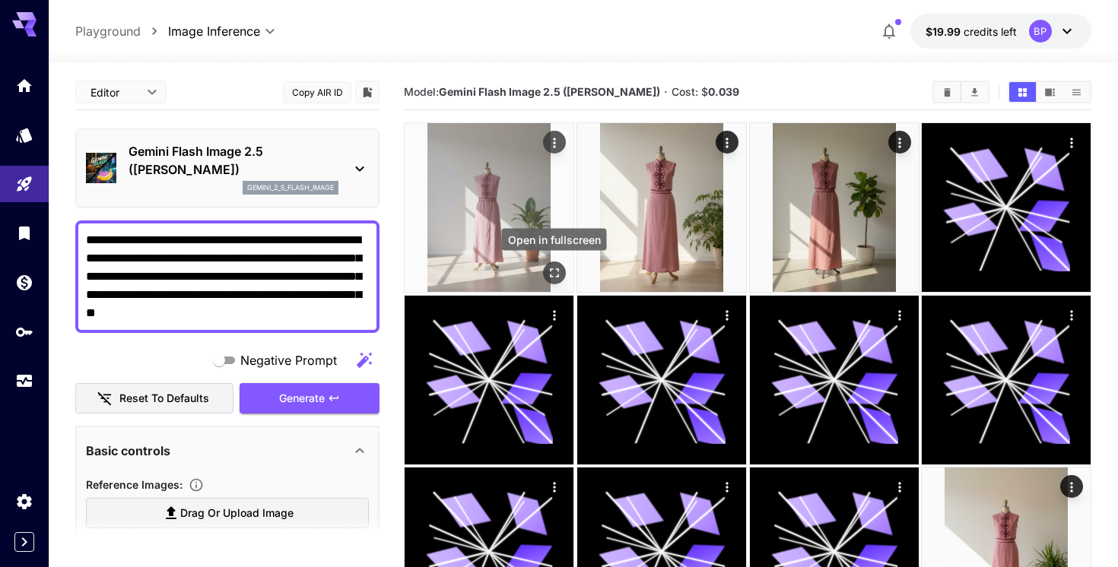
click at [555, 271] on icon "Open in fullscreen" at bounding box center [554, 272] width 15 height 15
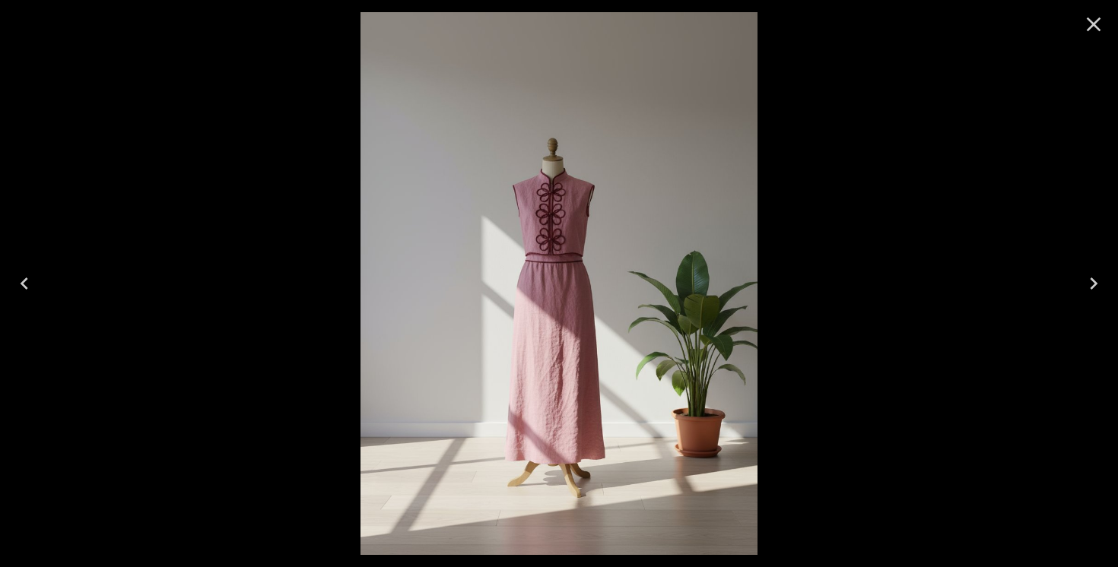
click at [1084, 30] on icon "Close" at bounding box center [1093, 24] width 24 height 24
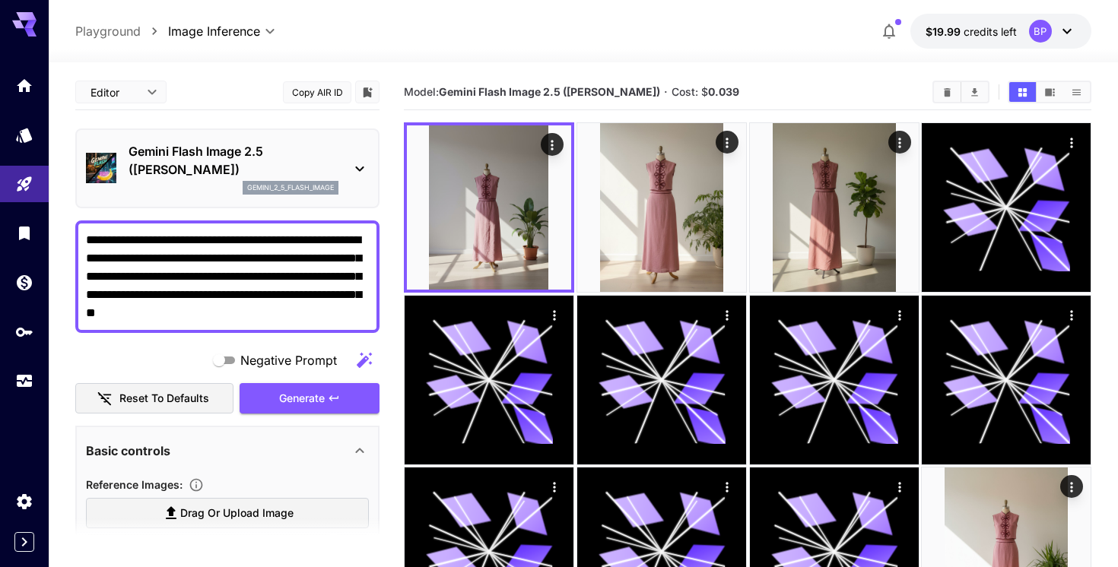
click at [181, 294] on textarea "**********" at bounding box center [227, 276] width 283 height 91
drag, startPoint x: 181, startPoint y: 294, endPoint x: 356, endPoint y: 274, distance: 176.1
click at [356, 274] on textarea "**********" at bounding box center [227, 276] width 283 height 91
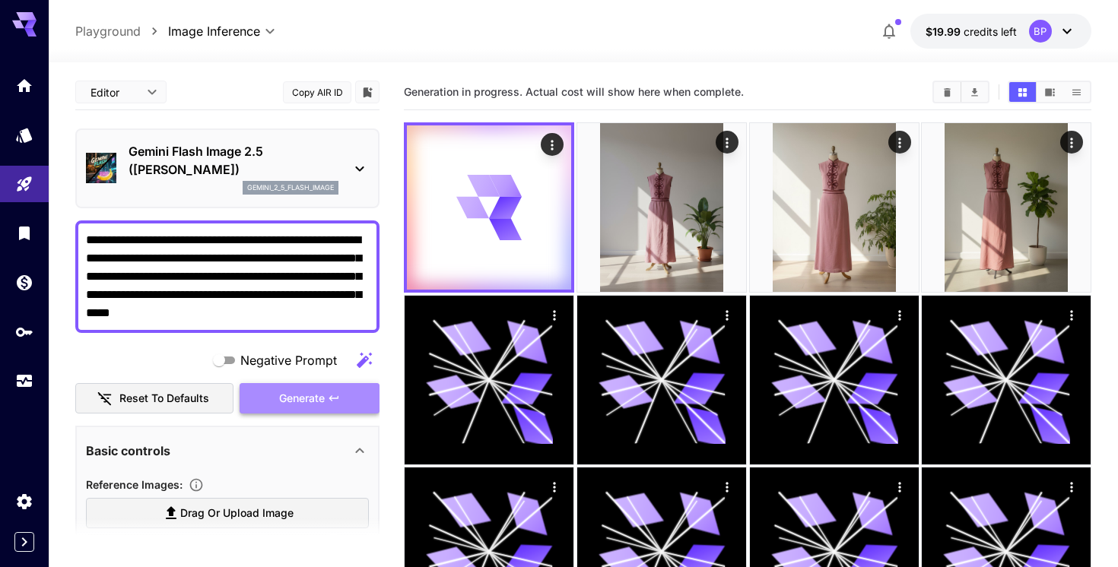
click at [316, 395] on span "Generate" at bounding box center [302, 398] width 46 height 19
click at [264, 296] on textarea "**********" at bounding box center [227, 276] width 283 height 91
click at [260, 296] on textarea "**********" at bounding box center [227, 276] width 283 height 91
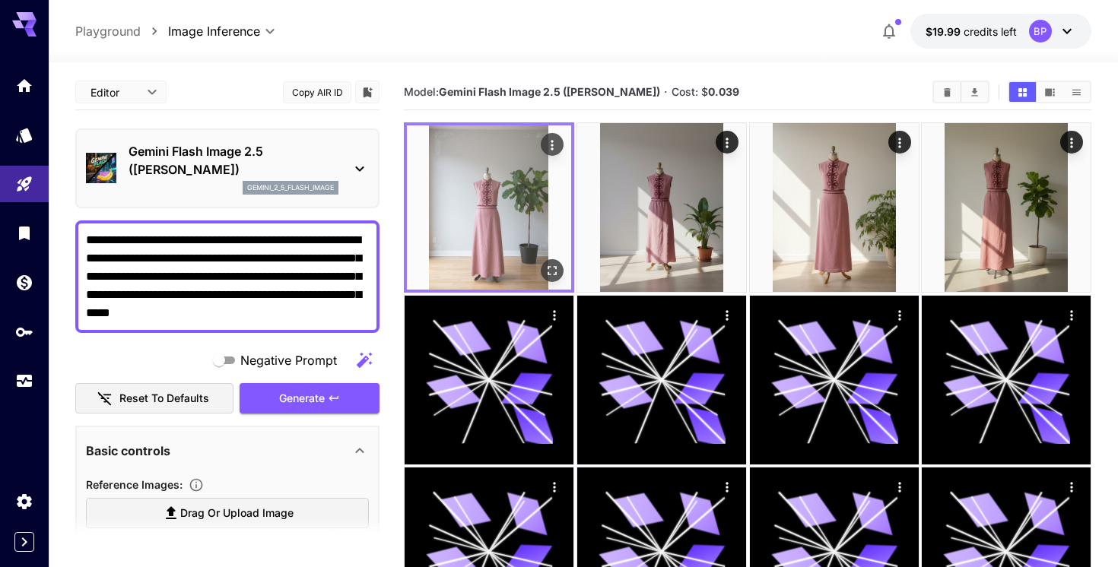
click at [551, 266] on icon "Open in fullscreen" at bounding box center [551, 270] width 15 height 15
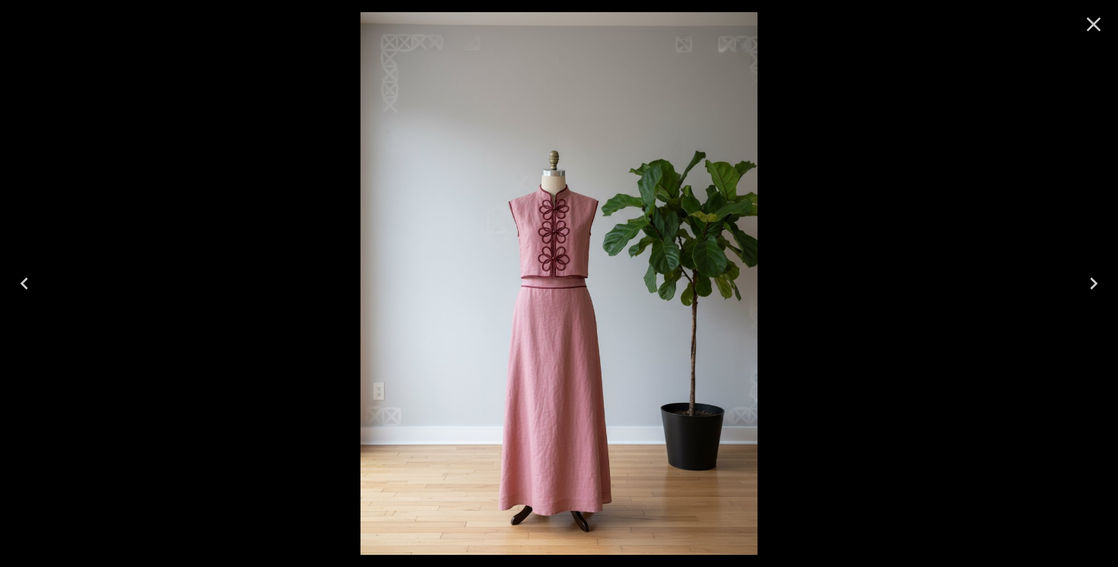
click at [1092, 18] on icon "Close" at bounding box center [1093, 24] width 24 height 24
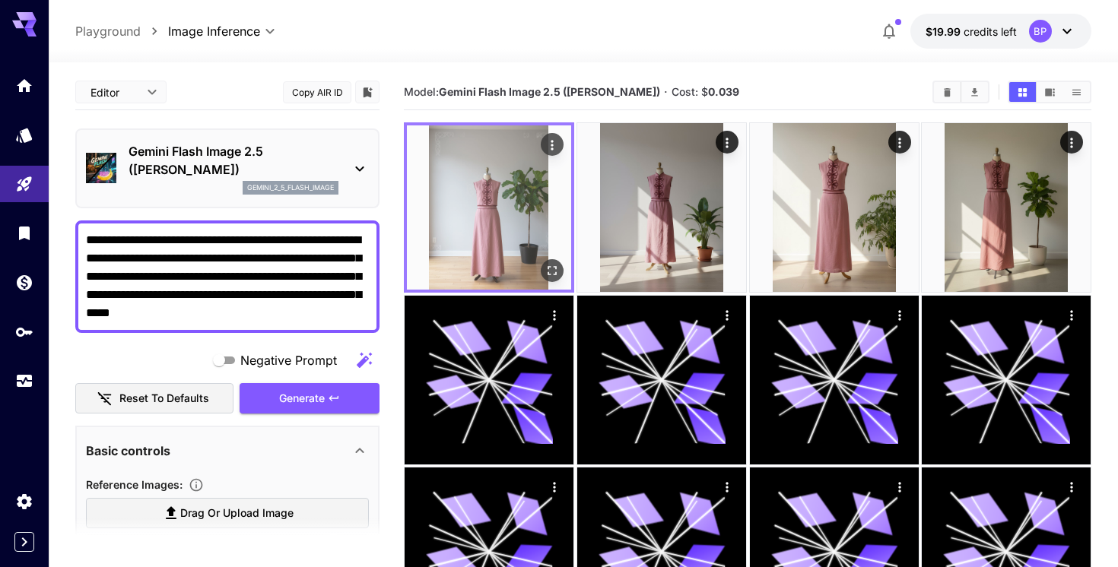
click at [551, 271] on icon "Open in fullscreen" at bounding box center [551, 270] width 15 height 15
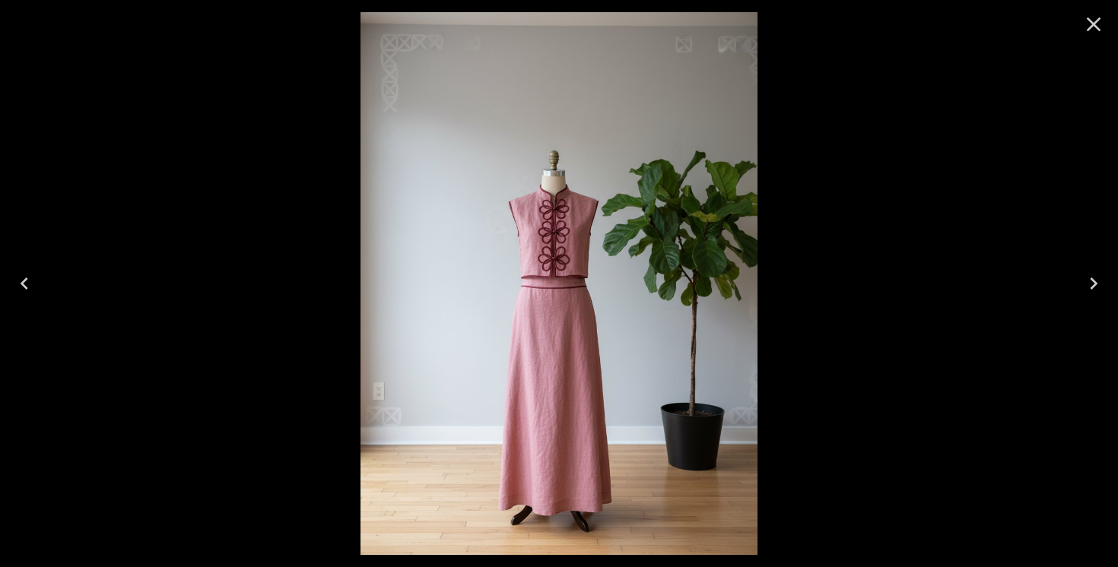
click at [1093, 21] on icon "Close" at bounding box center [1093, 24] width 24 height 24
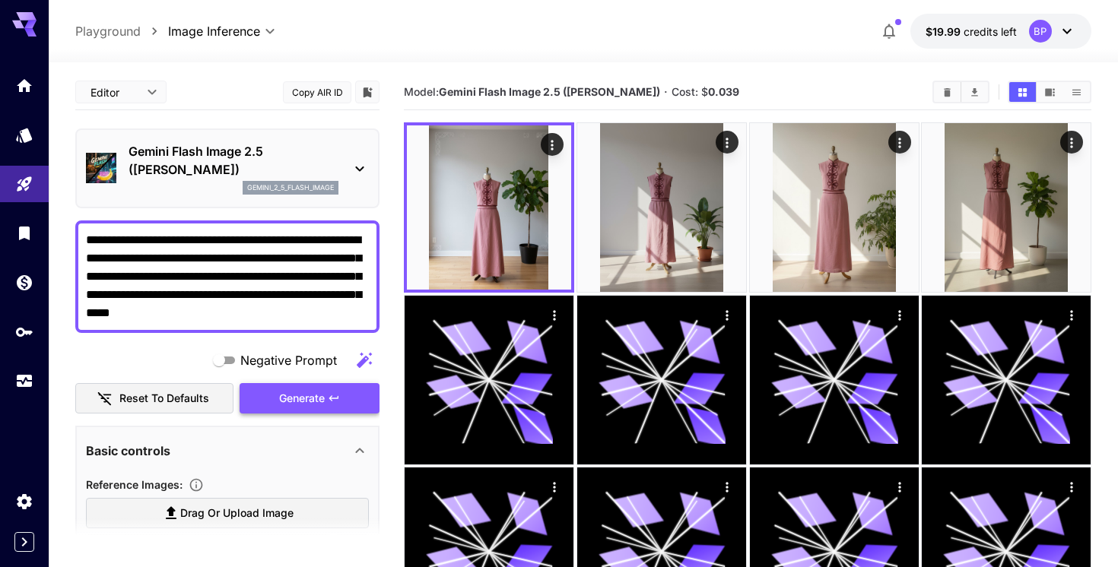
click at [287, 403] on span "Generate" at bounding box center [302, 398] width 46 height 19
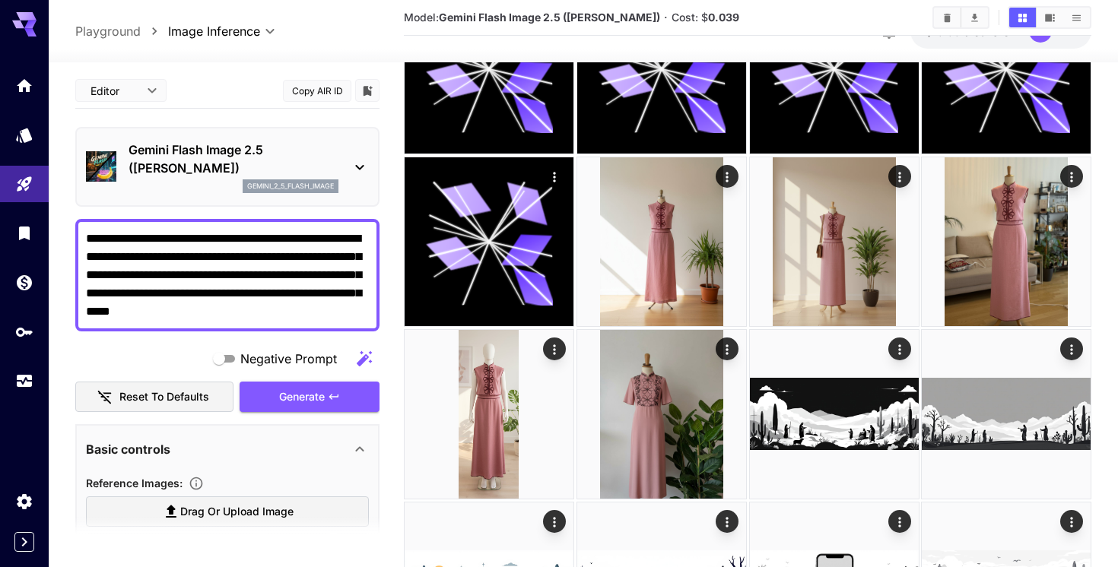
scroll to position [518, 0]
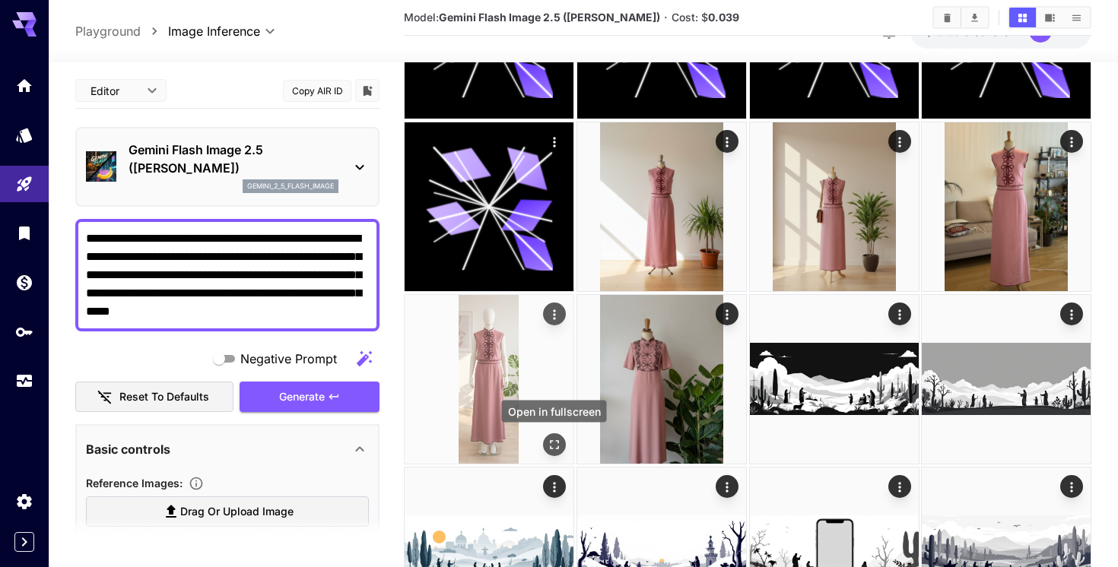
click at [561, 446] on icon "Open in fullscreen" at bounding box center [554, 443] width 15 height 15
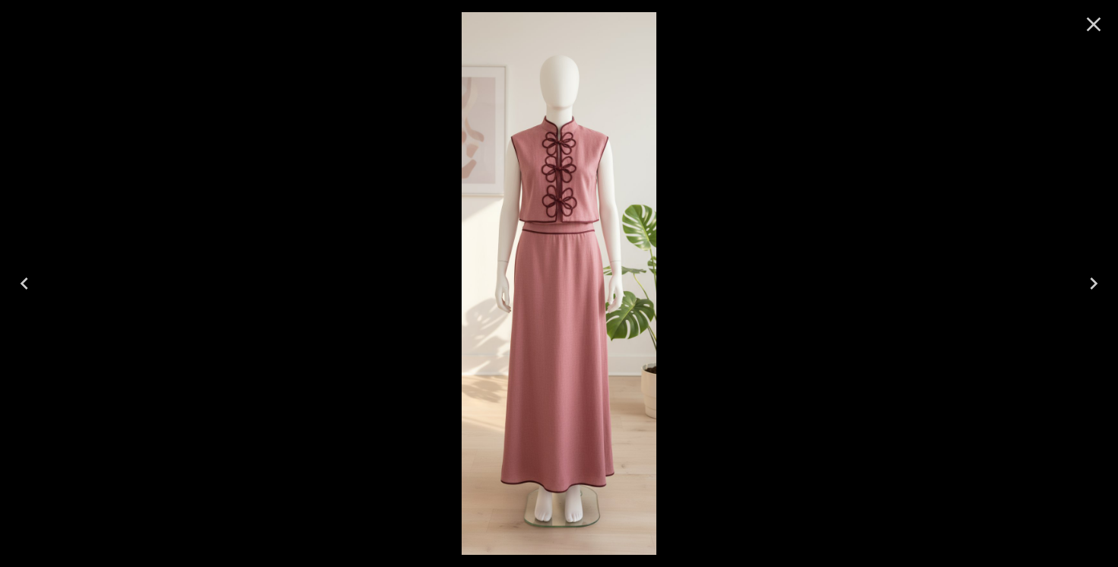
click at [21, 290] on icon "Previous" at bounding box center [24, 283] width 24 height 24
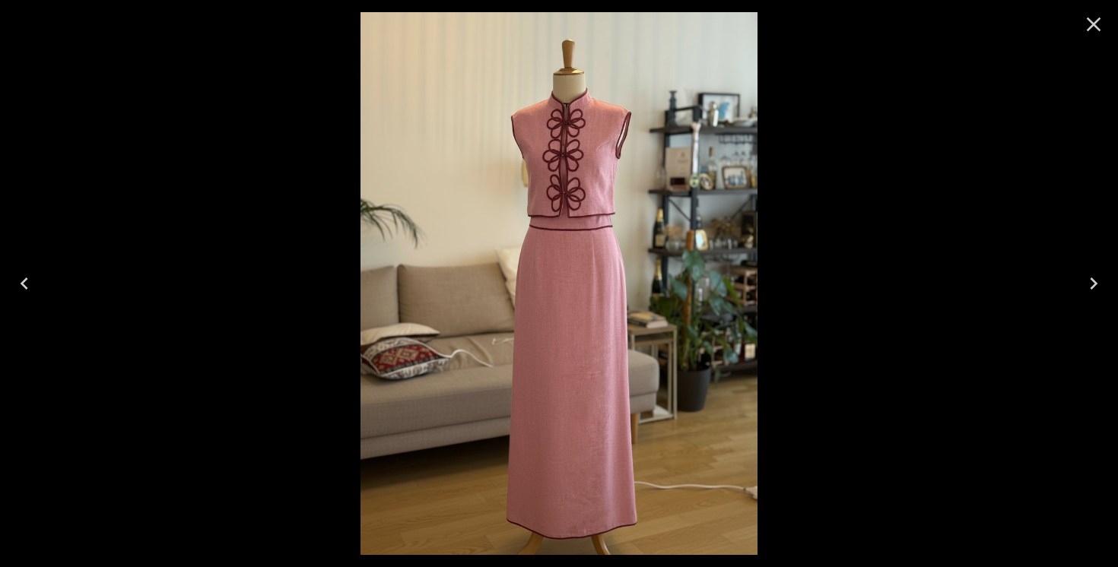
click at [19, 281] on icon "Previous" at bounding box center [24, 283] width 24 height 24
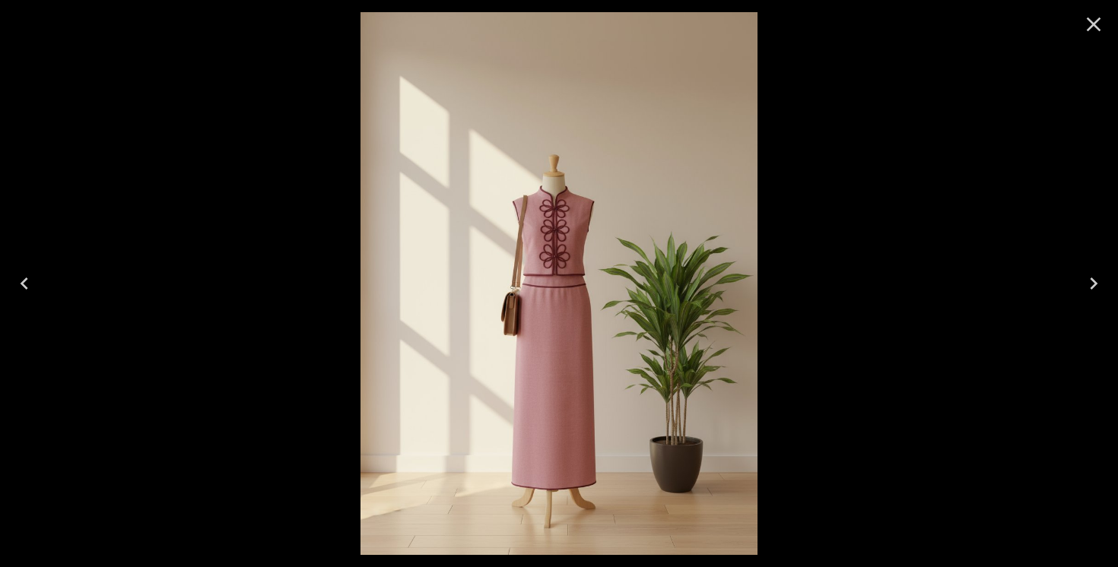
click at [19, 281] on icon "Previous" at bounding box center [24, 283] width 24 height 24
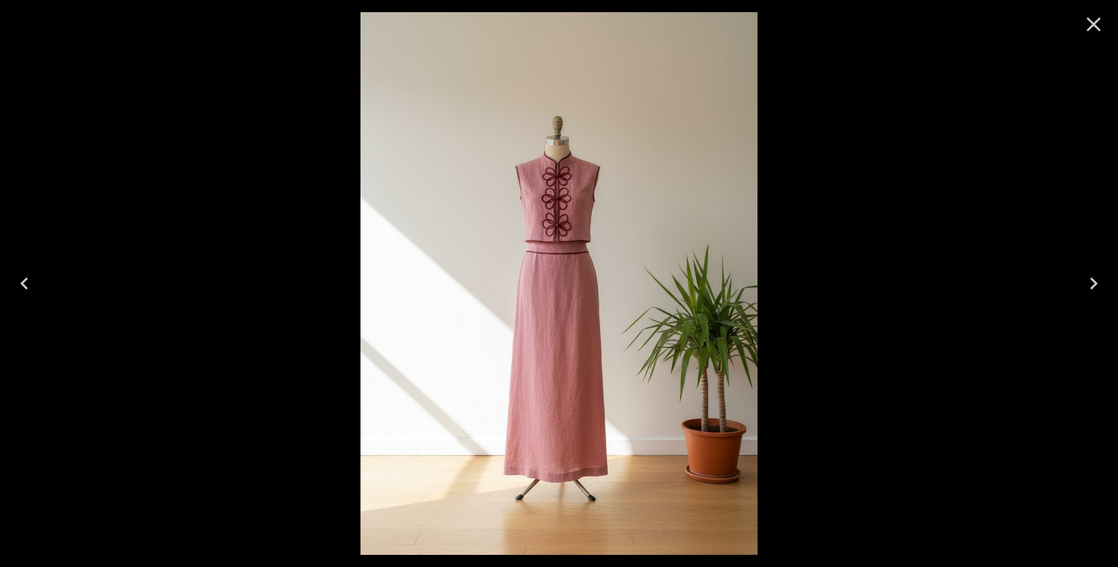
click at [19, 281] on icon "Previous" at bounding box center [24, 283] width 24 height 24
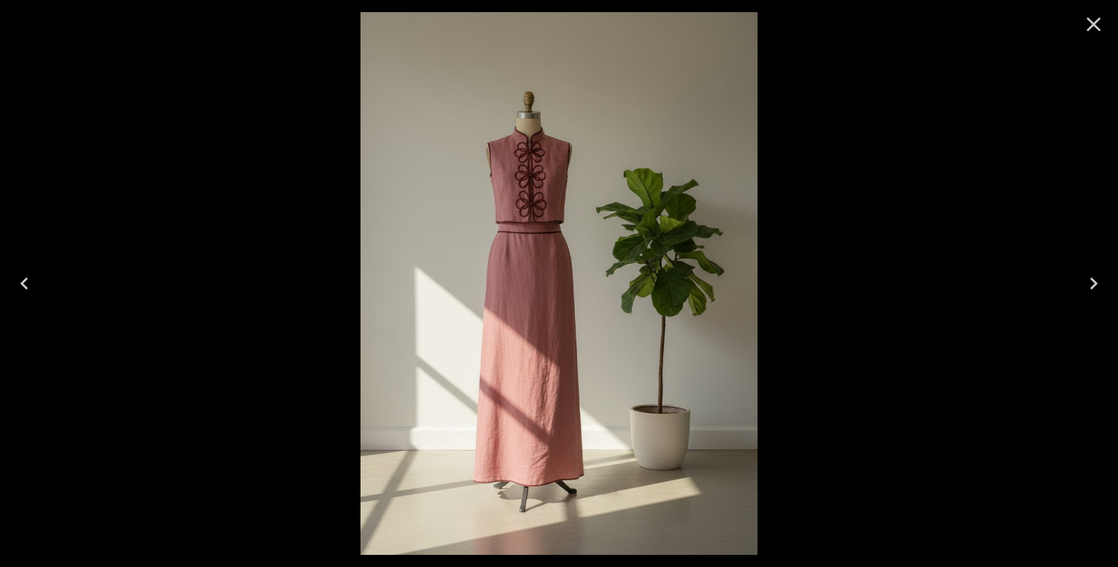
click at [33, 283] on icon "Previous" at bounding box center [24, 283] width 24 height 24
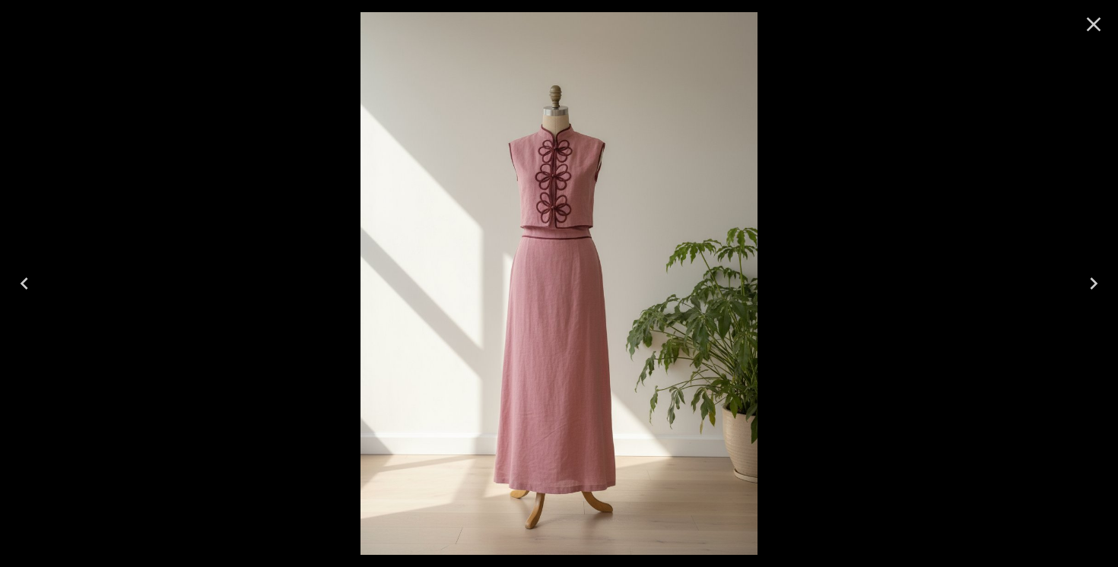
click at [23, 279] on icon "Previous" at bounding box center [24, 283] width 24 height 24
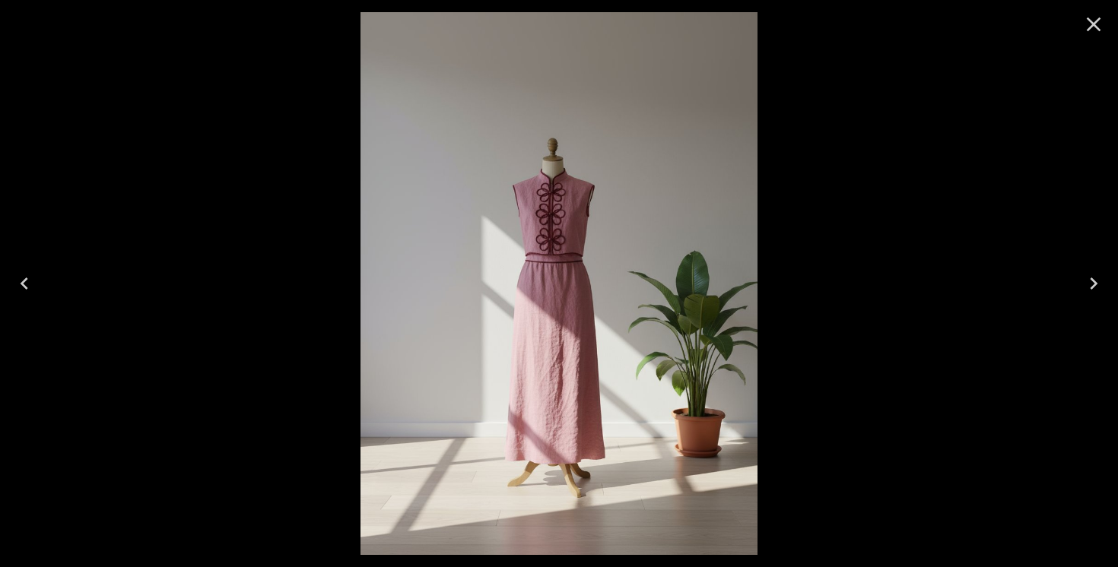
click at [23, 279] on icon "Previous" at bounding box center [24, 283] width 24 height 24
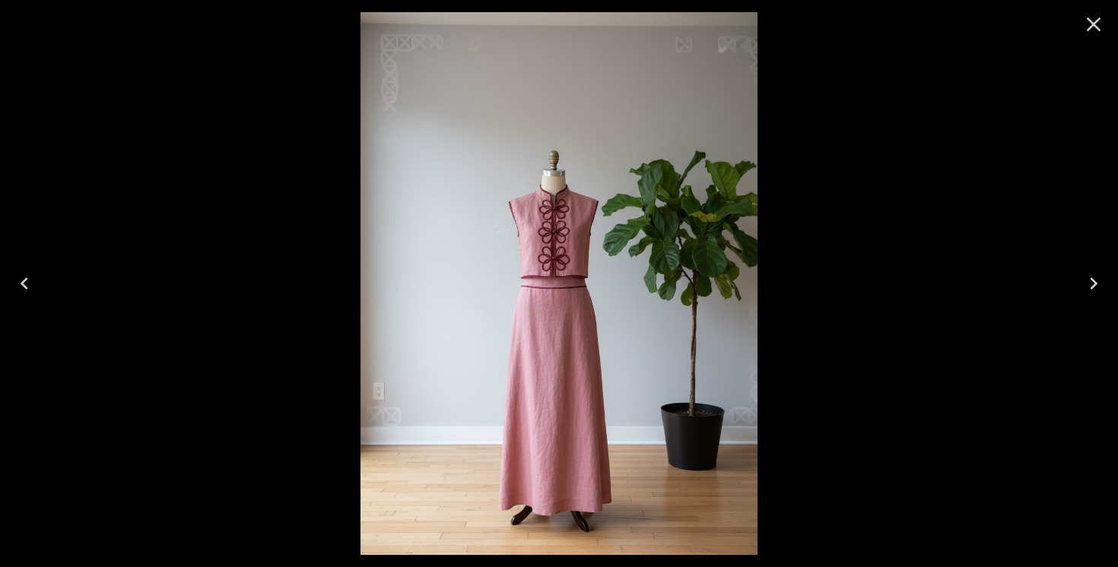
click at [22, 278] on icon "Previous" at bounding box center [24, 283] width 24 height 24
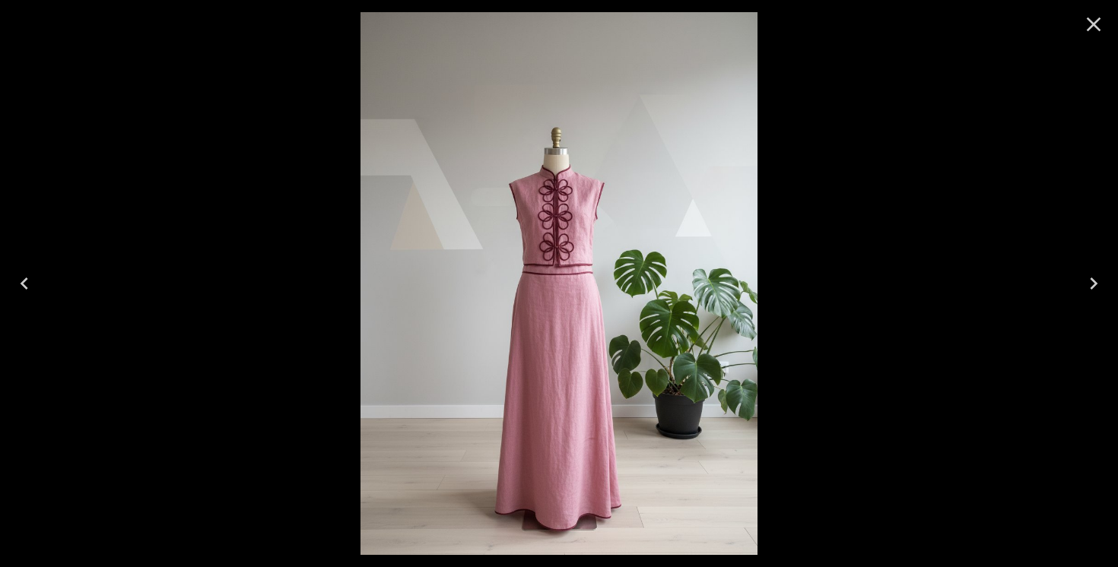
click at [1092, 283] on icon "Next" at bounding box center [1093, 283] width 24 height 24
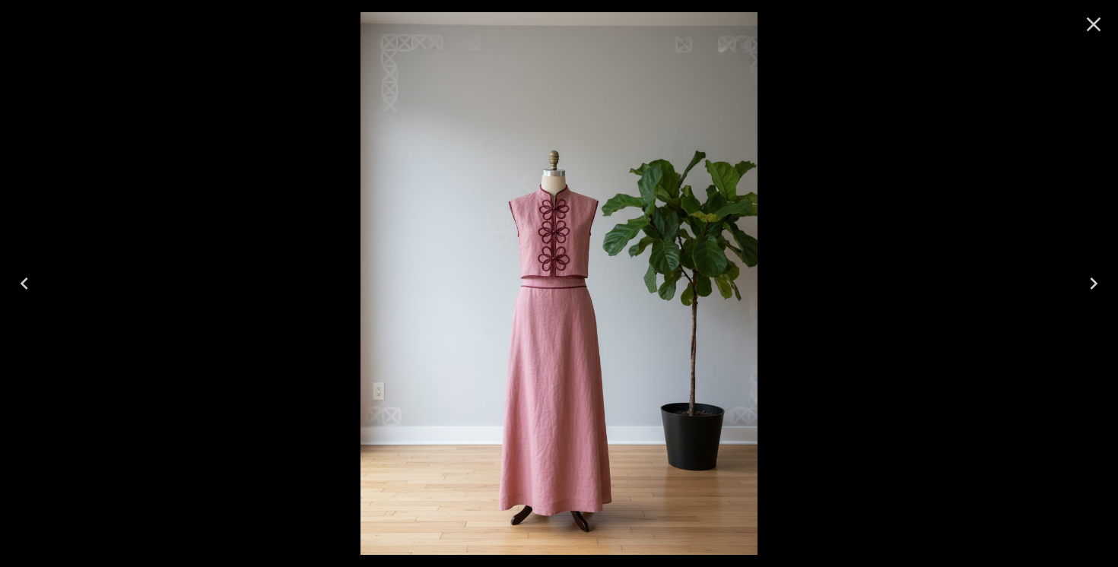
click at [1092, 283] on icon "Next" at bounding box center [1093, 283] width 24 height 24
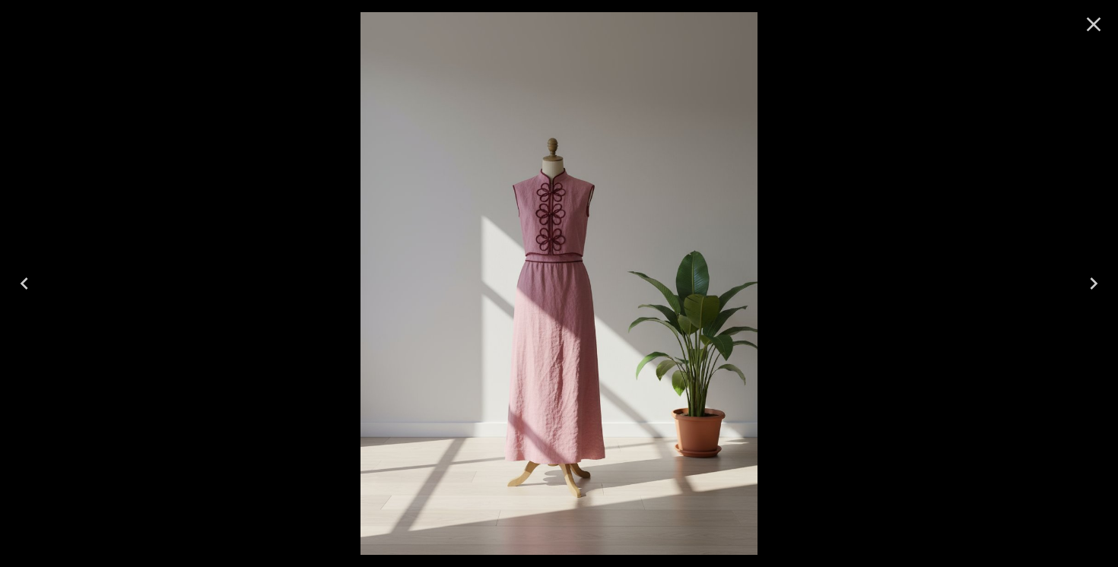
click at [1092, 283] on icon "Next" at bounding box center [1093, 283] width 24 height 24
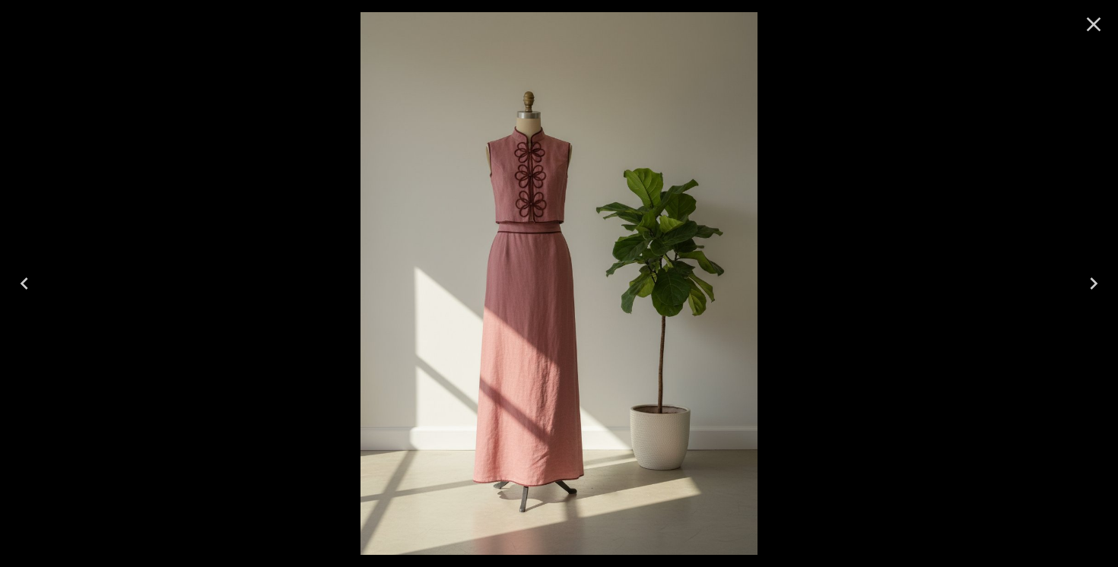
click at [1092, 283] on icon "Next" at bounding box center [1093, 283] width 24 height 24
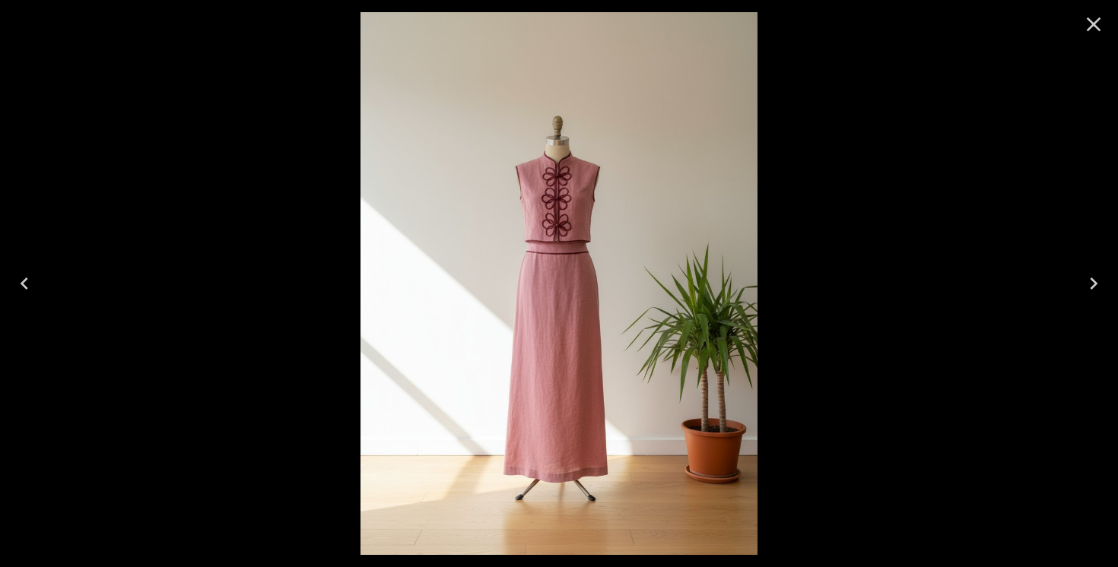
click at [1092, 283] on icon "Next" at bounding box center [1093, 283] width 24 height 24
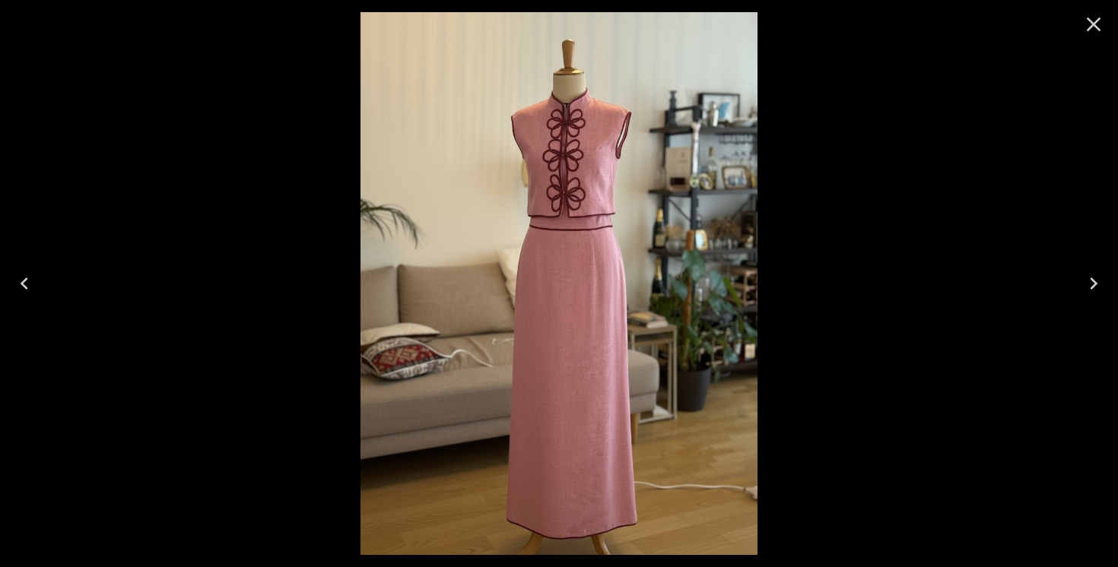
click at [1092, 283] on icon "Next" at bounding box center [1093, 283] width 24 height 24
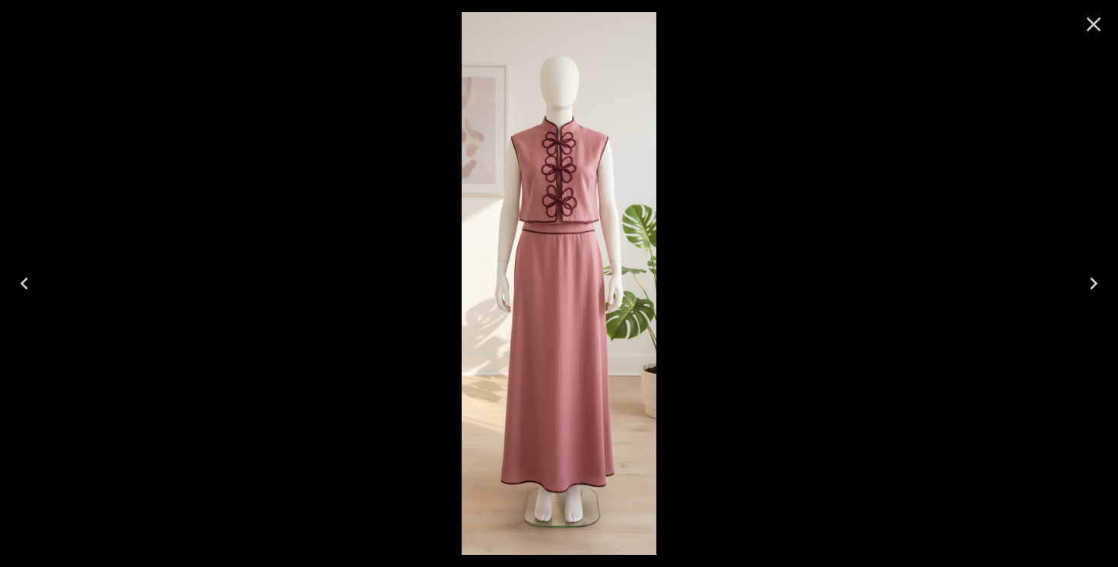
click at [24, 291] on icon "Previous" at bounding box center [24, 283] width 24 height 24
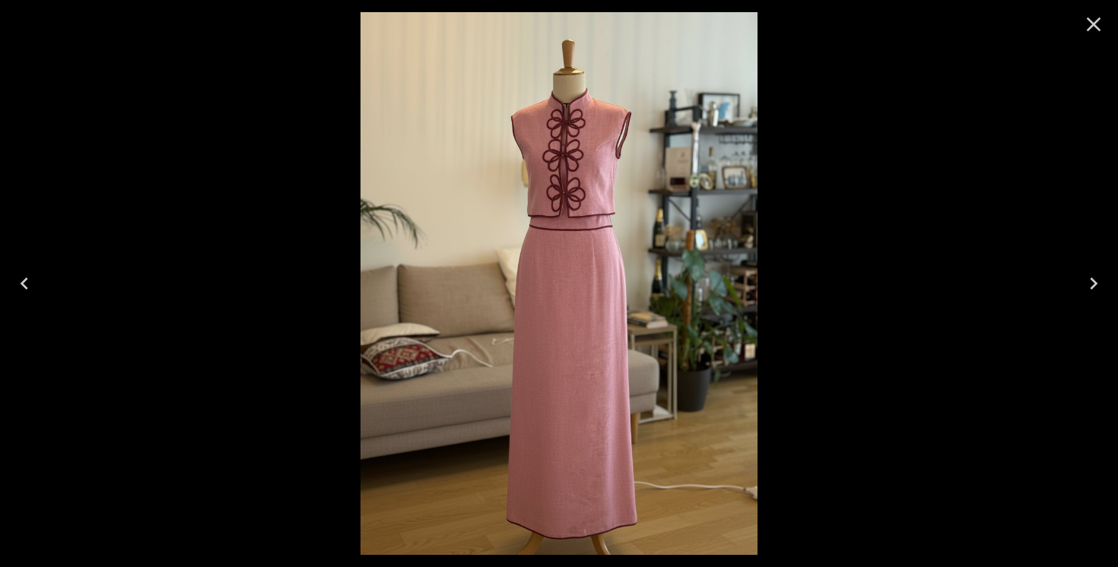
click at [1095, 271] on icon "Next" at bounding box center [1093, 283] width 24 height 24
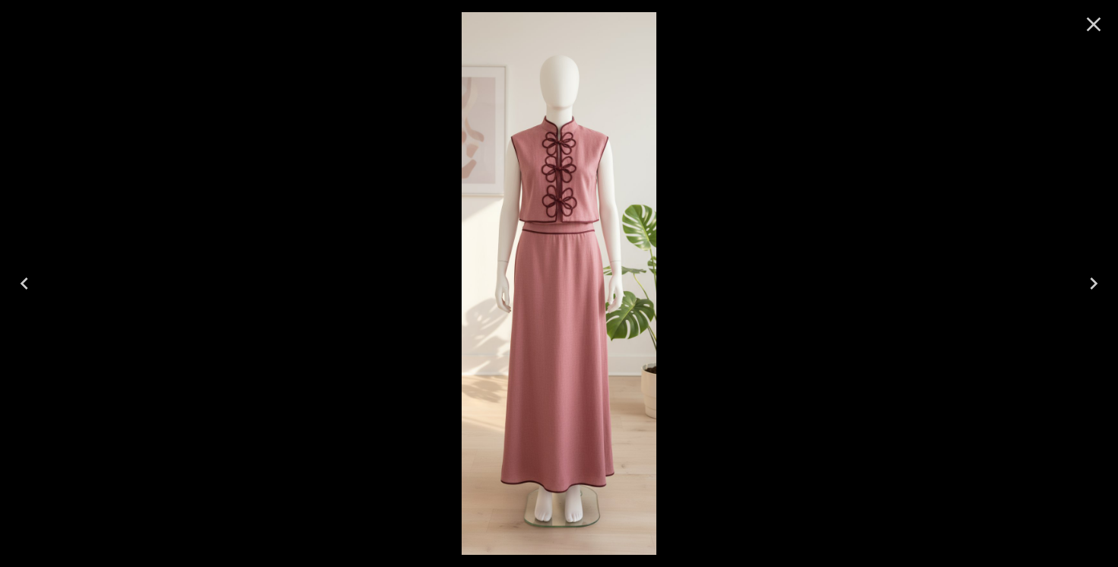
click at [17, 288] on icon "Previous" at bounding box center [24, 283] width 24 height 24
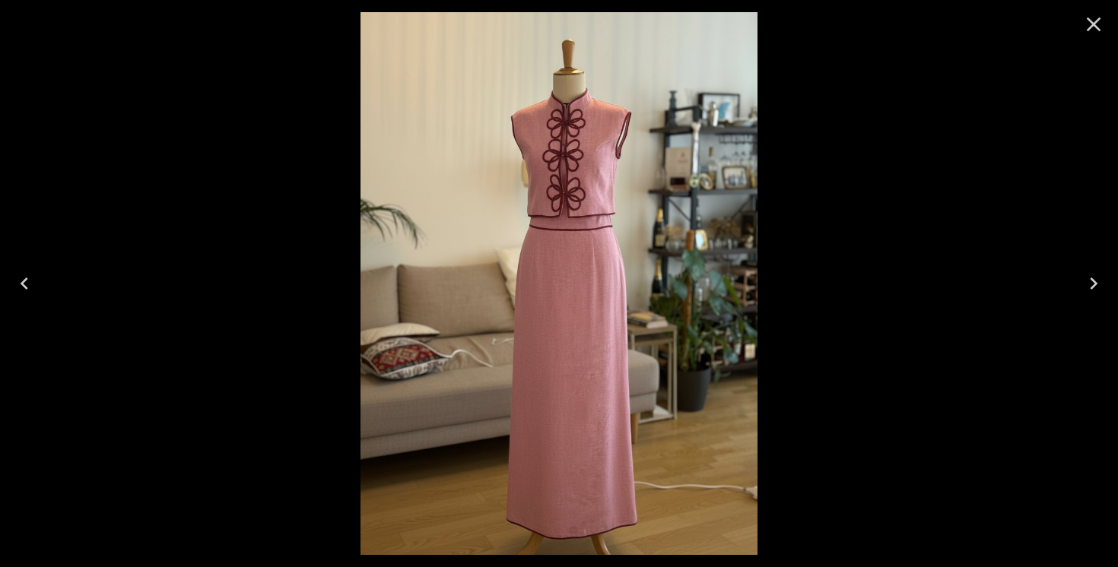
click at [17, 288] on icon "Previous" at bounding box center [24, 283] width 24 height 24
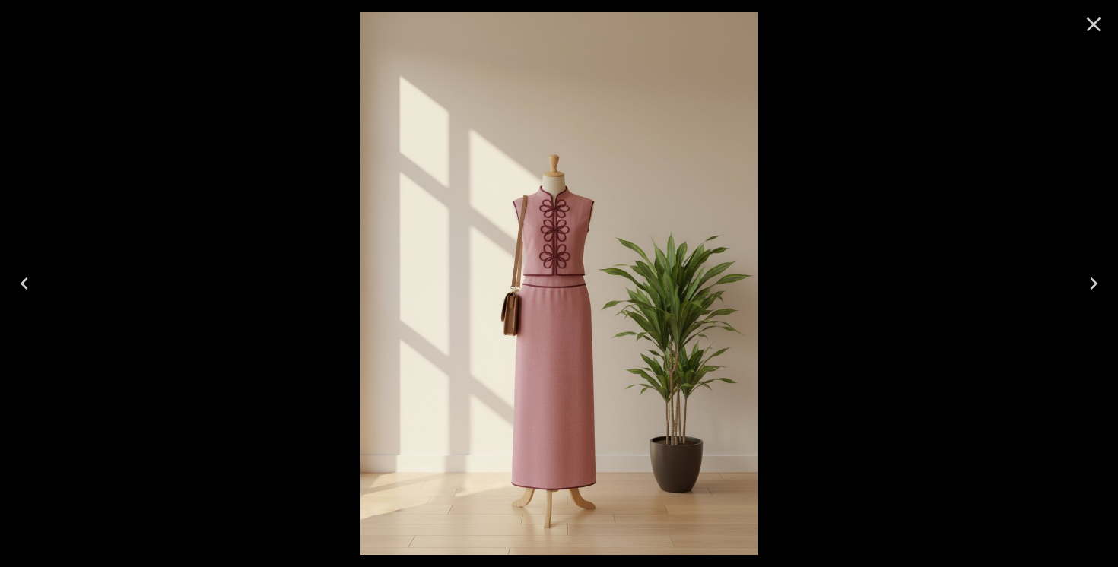
click at [17, 288] on icon "Previous" at bounding box center [24, 283] width 24 height 24
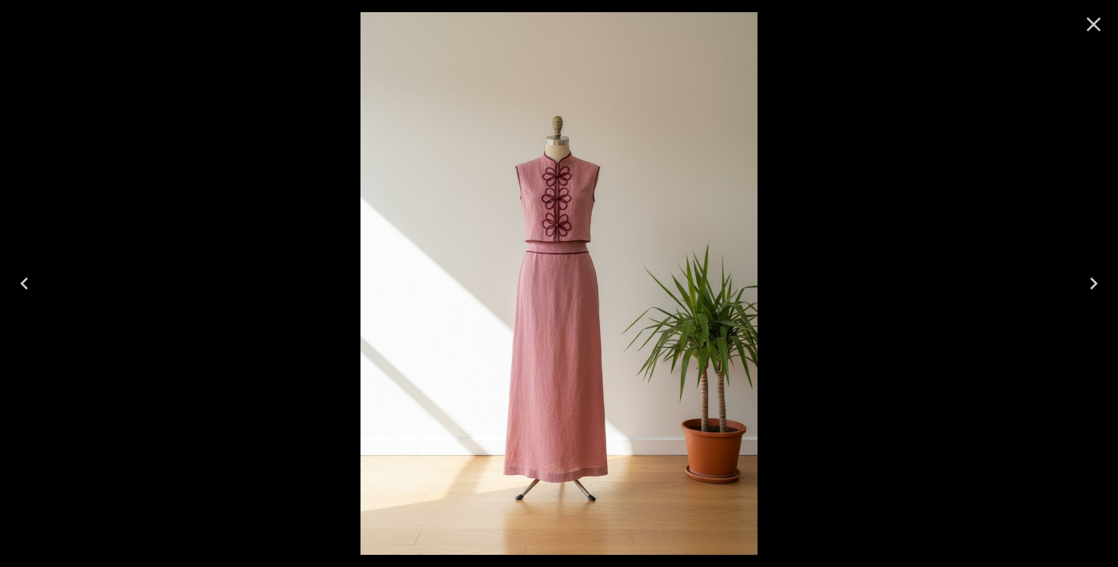
click at [17, 289] on icon "Previous" at bounding box center [24, 283] width 24 height 24
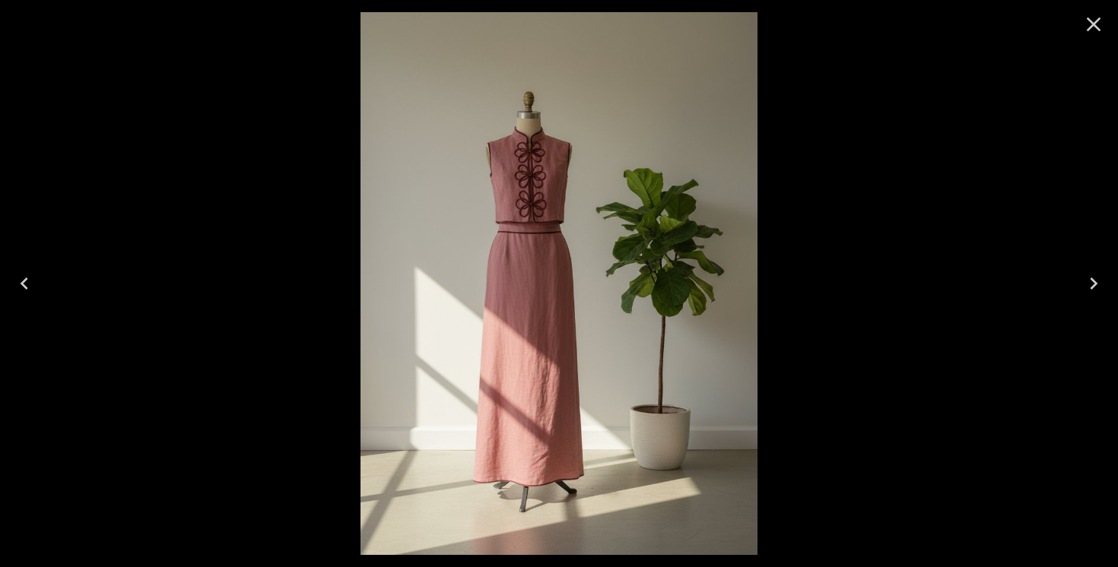
click at [17, 289] on icon "Previous" at bounding box center [24, 283] width 24 height 24
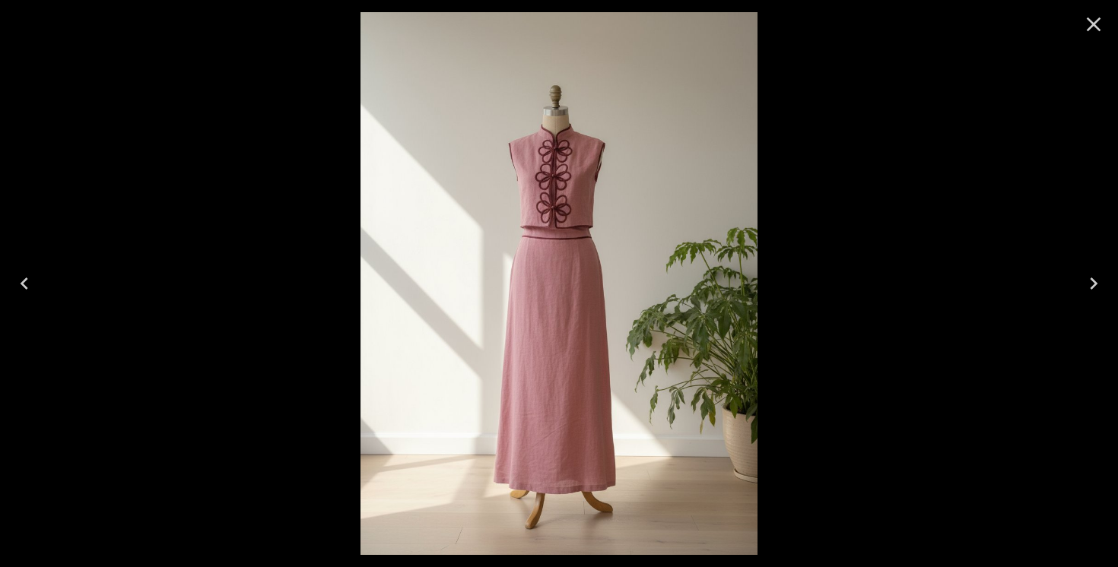
click at [17, 289] on icon "Previous" at bounding box center [24, 283] width 24 height 24
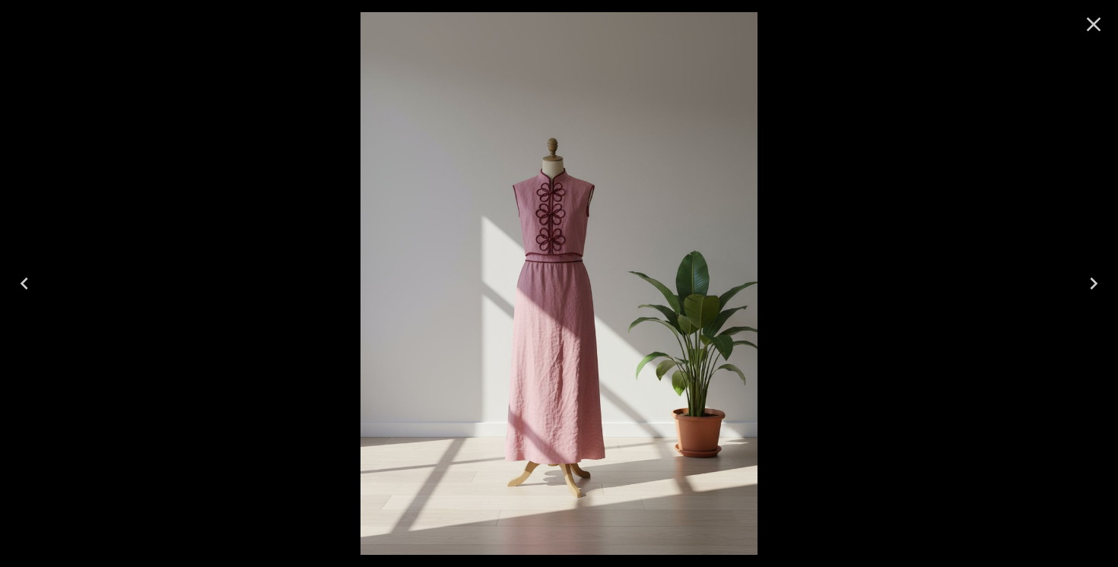
click at [33, 287] on icon "Previous" at bounding box center [24, 283] width 24 height 24
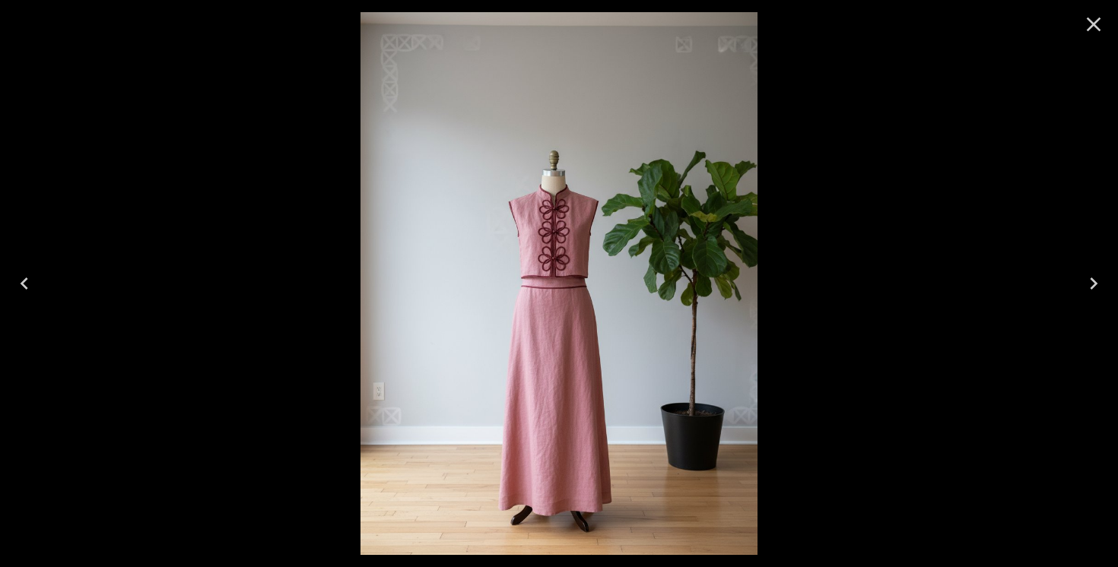
click at [33, 287] on icon "Previous" at bounding box center [24, 283] width 24 height 24
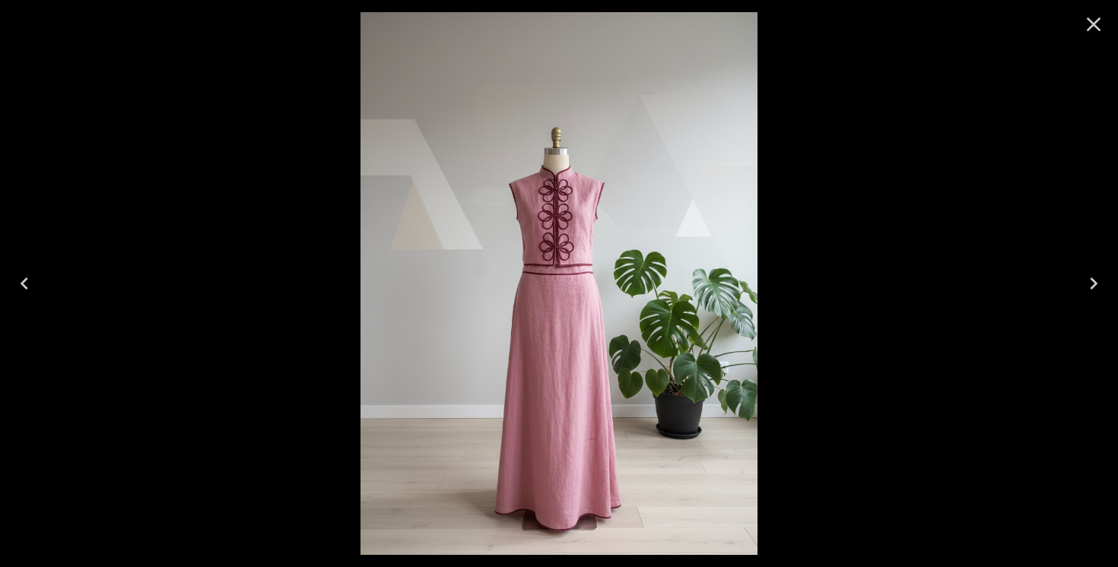
click at [1095, 281] on icon "Next" at bounding box center [1093, 283] width 24 height 24
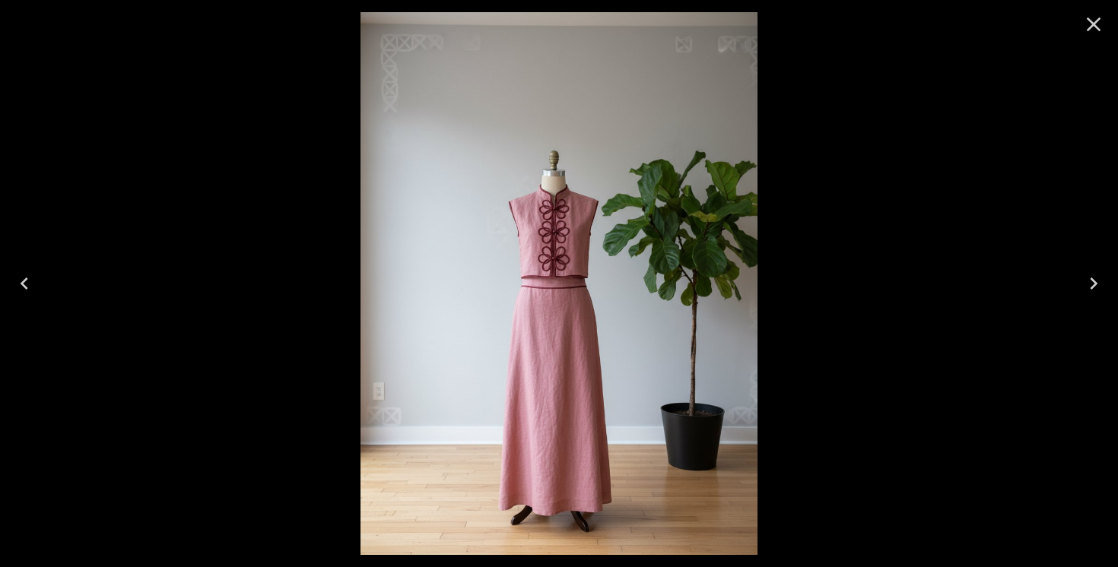
click at [1095, 281] on icon "Next" at bounding box center [1093, 283] width 8 height 12
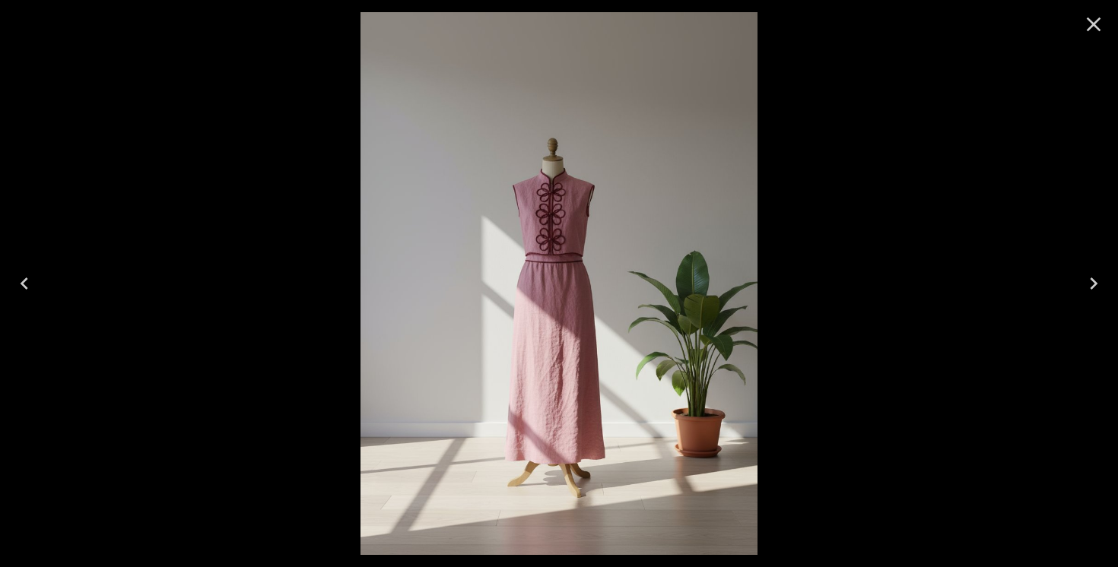
click at [1095, 281] on icon "Next" at bounding box center [1093, 283] width 8 height 12
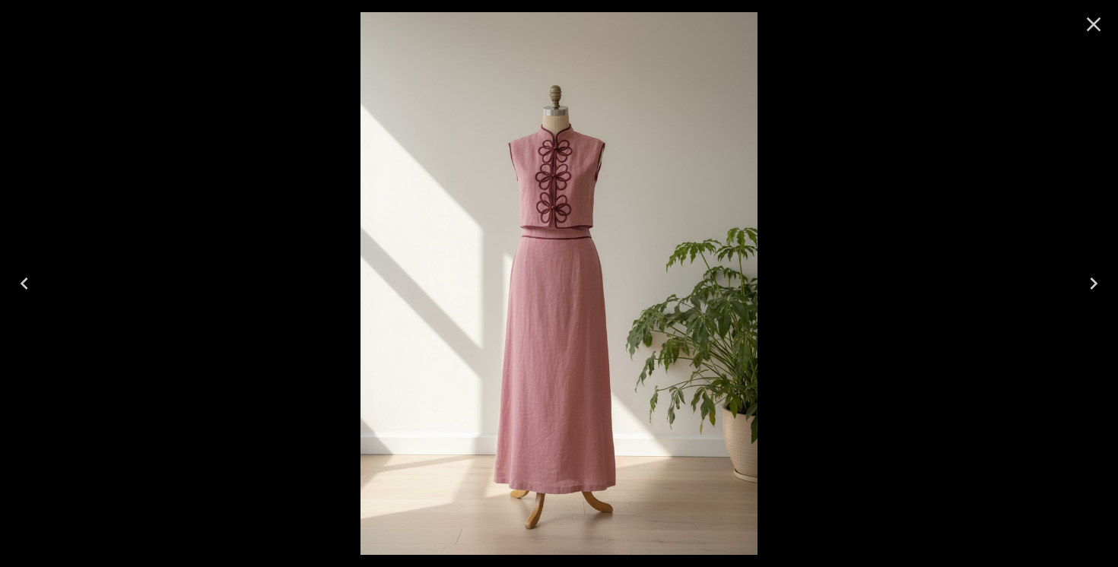
click at [1095, 281] on icon "Next" at bounding box center [1093, 283] width 8 height 12
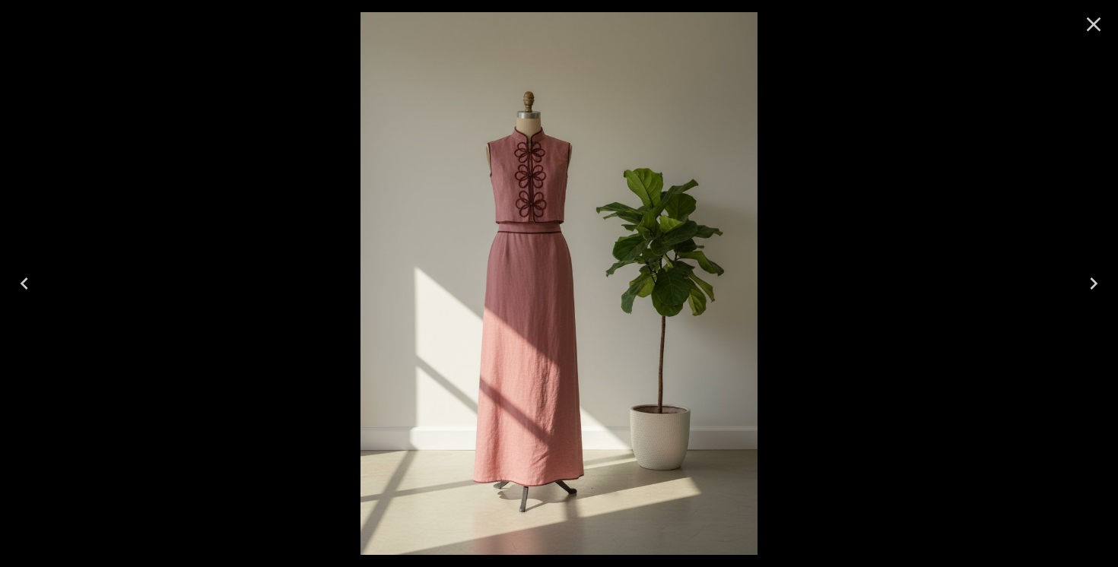
click at [1095, 281] on icon "Next" at bounding box center [1093, 283] width 8 height 12
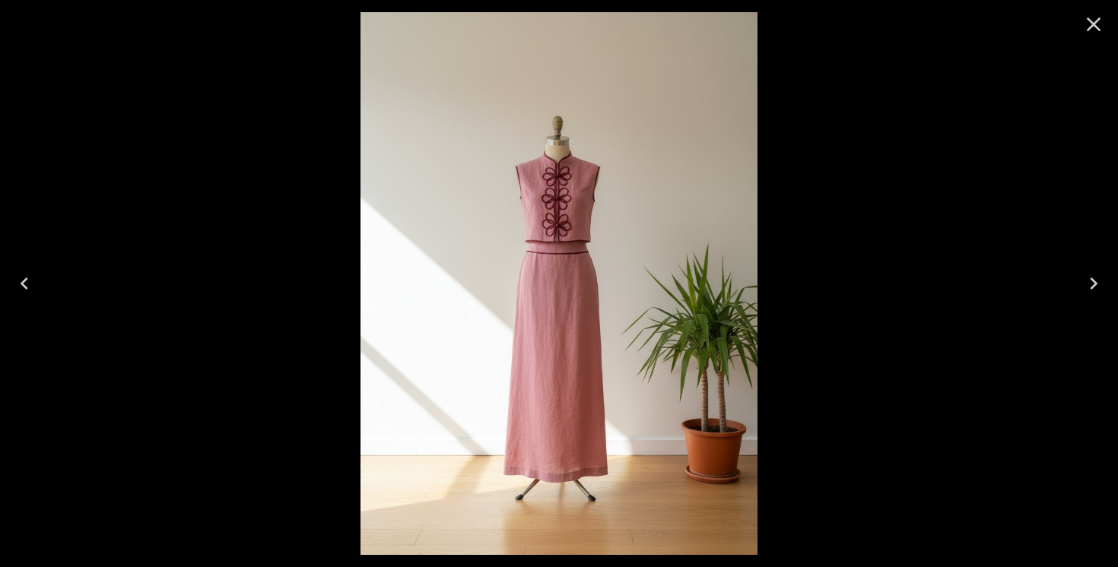
click at [1096, 283] on icon "Next" at bounding box center [1093, 283] width 24 height 24
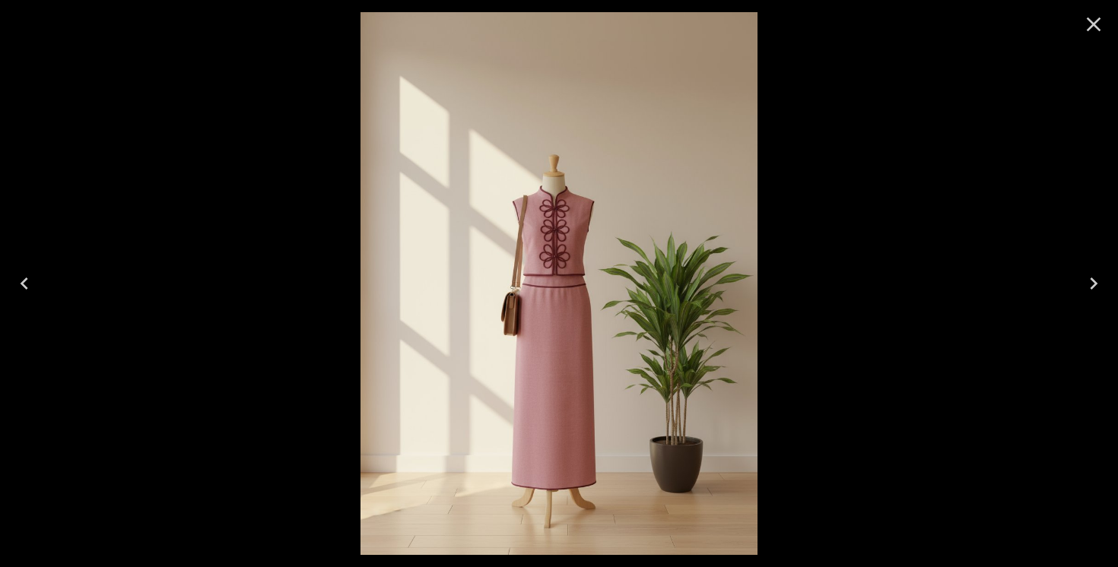
click at [1098, 290] on icon "Next" at bounding box center [1093, 283] width 24 height 24
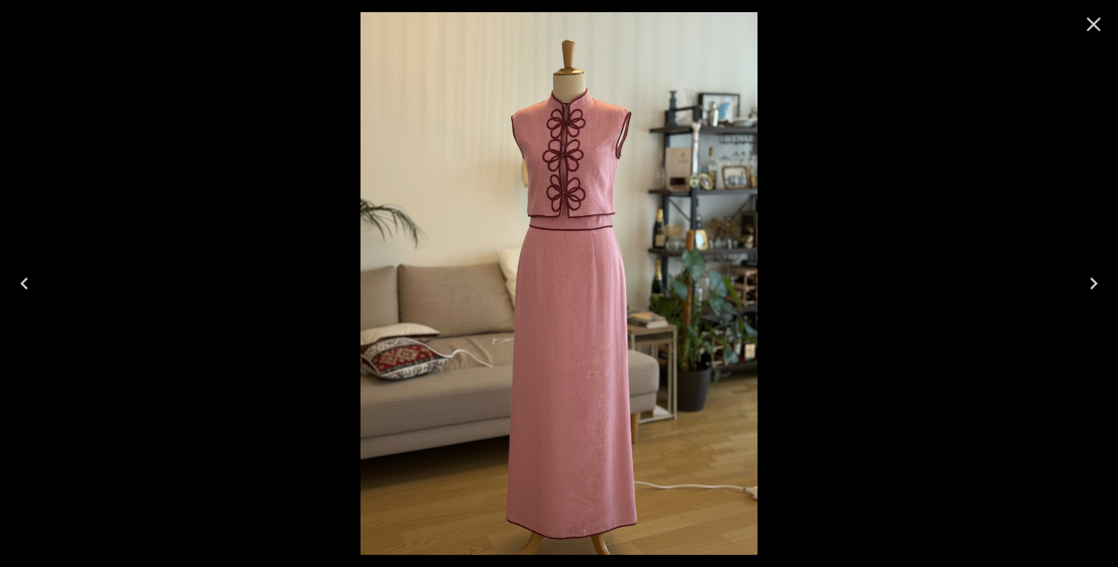
click at [29, 285] on icon "Previous" at bounding box center [24, 283] width 24 height 24
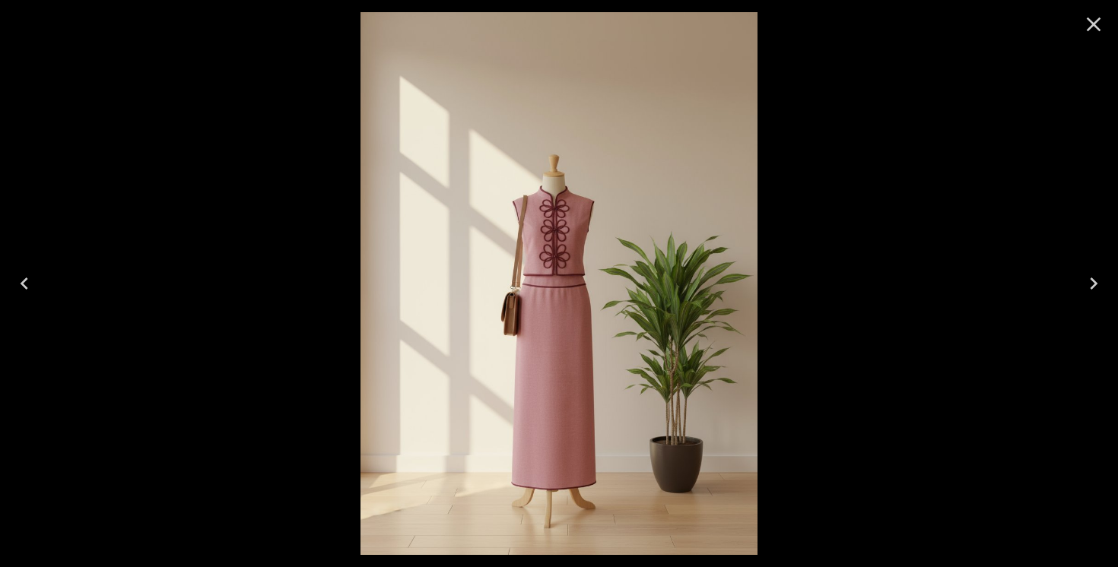
click at [29, 285] on icon "Previous" at bounding box center [24, 283] width 24 height 24
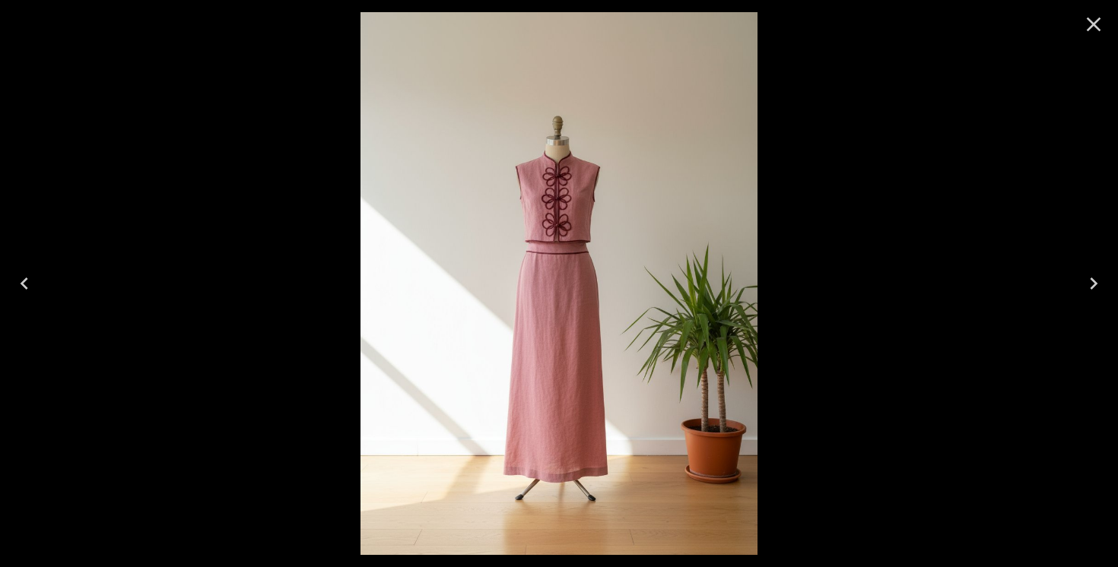
click at [1102, 287] on icon "Next" at bounding box center [1093, 283] width 24 height 24
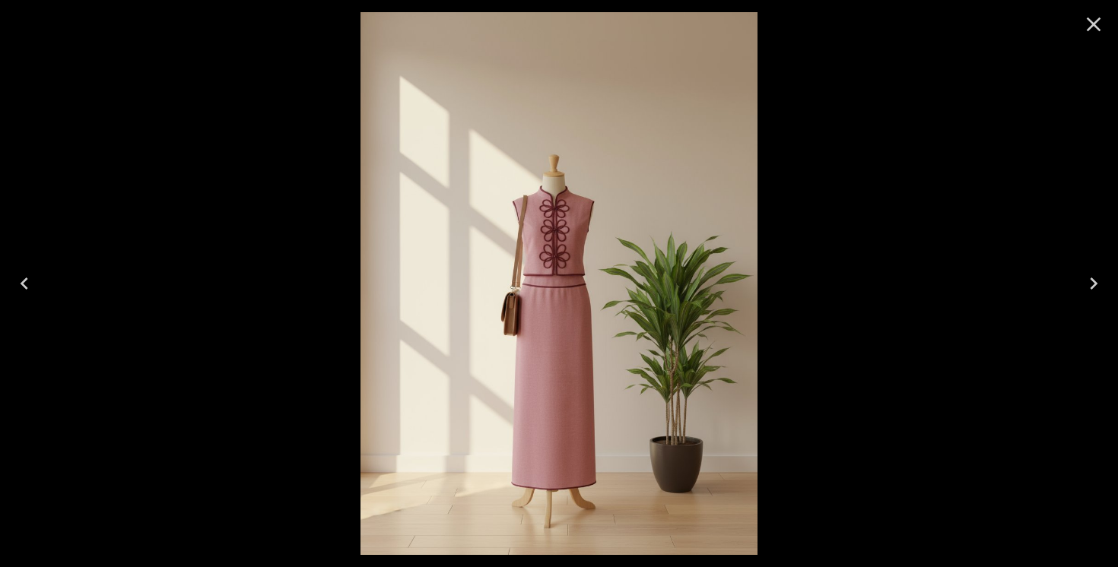
click at [1102, 287] on icon "Next" at bounding box center [1093, 283] width 24 height 24
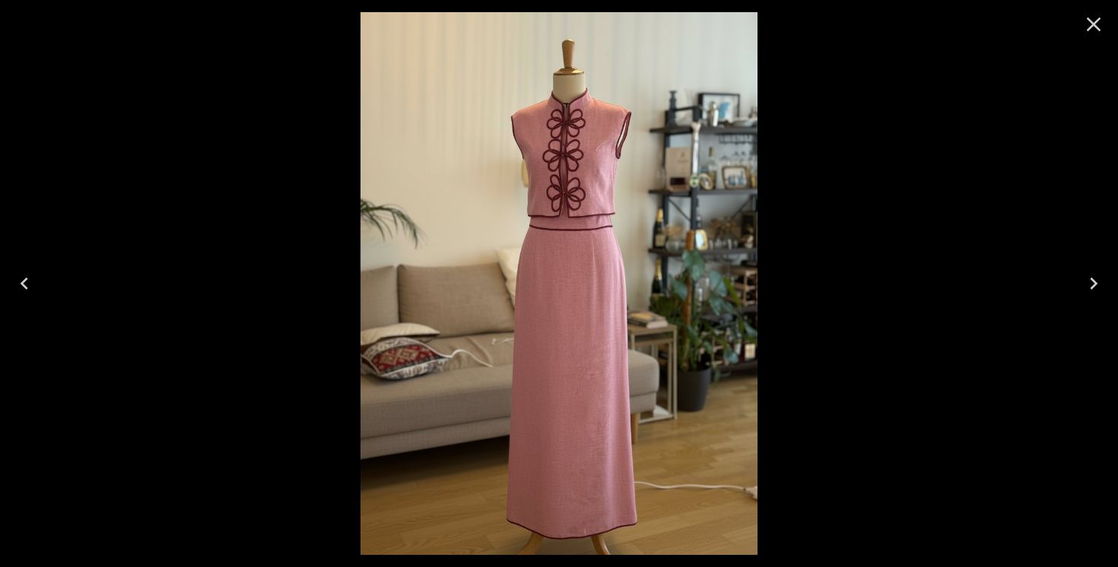
click at [1092, 18] on icon "Close" at bounding box center [1093, 24] width 24 height 24
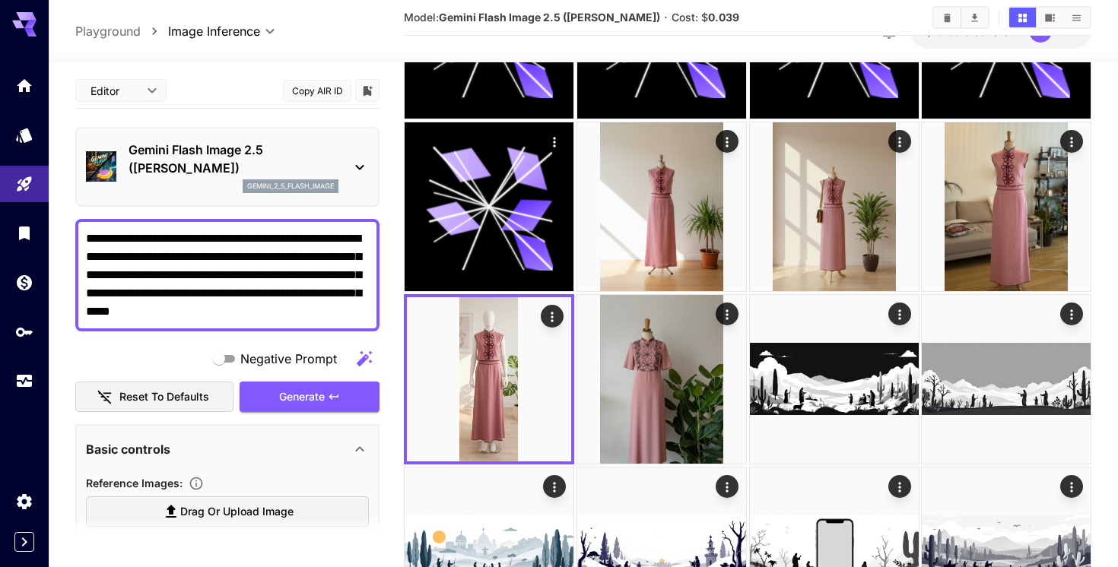
drag, startPoint x: 277, startPoint y: 319, endPoint x: 79, endPoint y: 232, distance: 216.5
click at [79, 232] on div "**********" at bounding box center [227, 275] width 304 height 113
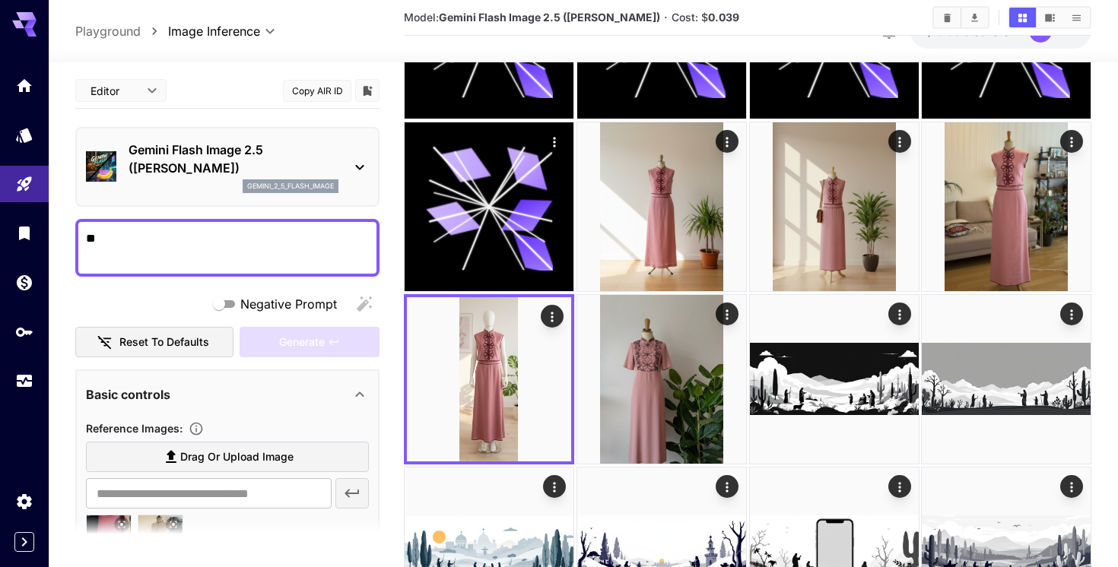
type textarea "*"
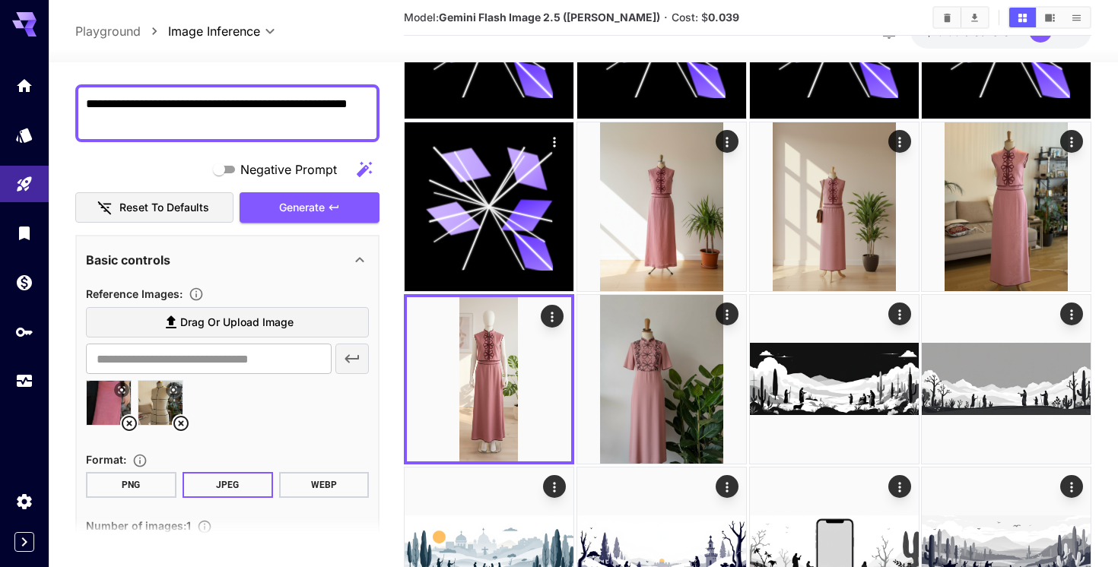
scroll to position [153, 0]
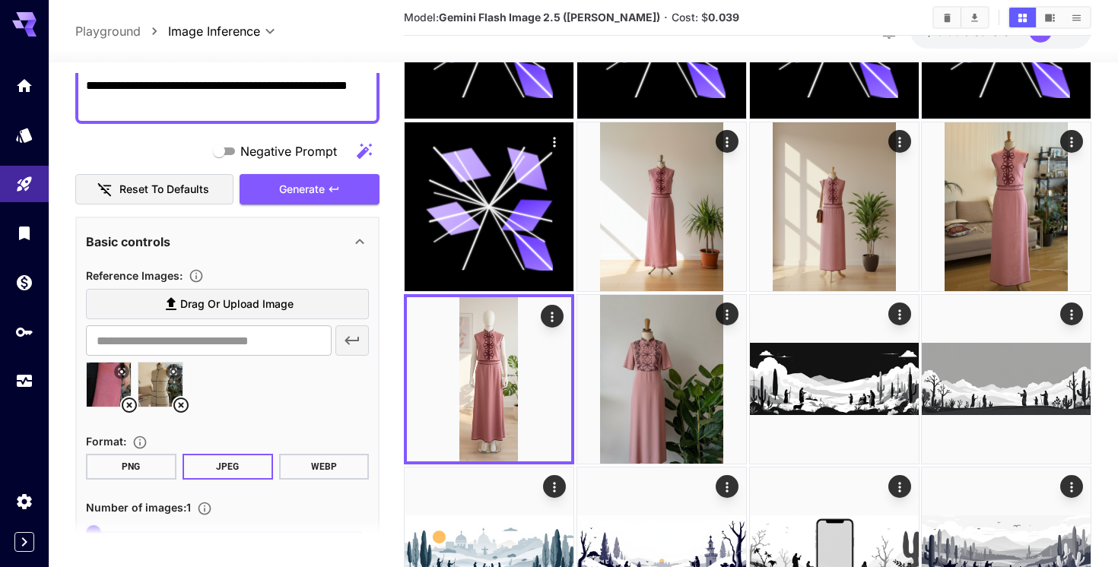
type textarea "**********"
click at [177, 409] on icon at bounding box center [181, 405] width 18 height 18
click at [126, 407] on icon at bounding box center [129, 405] width 18 height 18
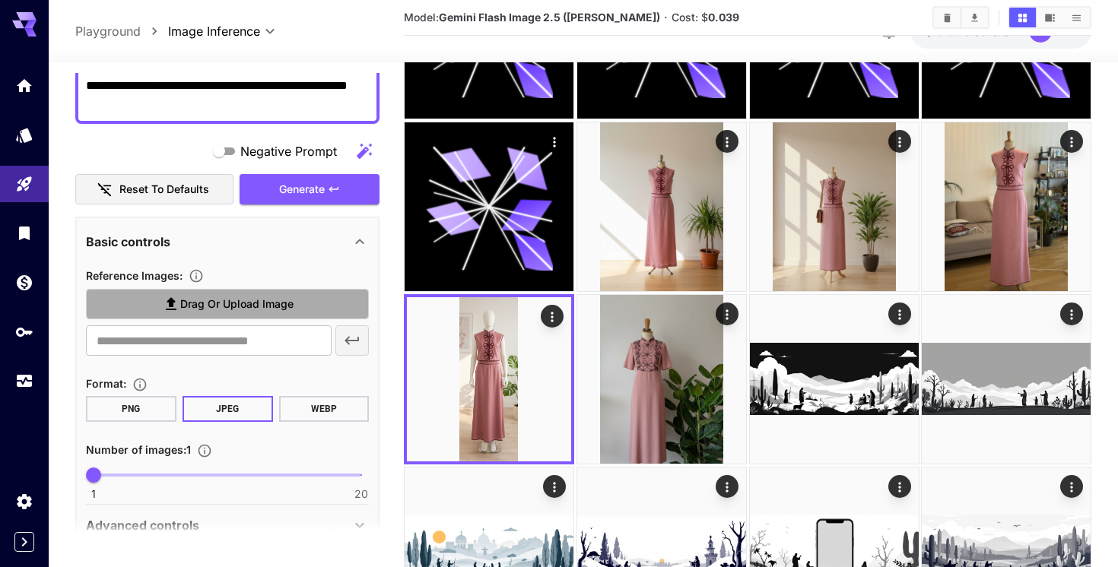
click at [197, 306] on span "Drag or upload image" at bounding box center [236, 304] width 113 height 19
click at [0, 0] on input "Drag or upload image" at bounding box center [0, 0] width 0 height 0
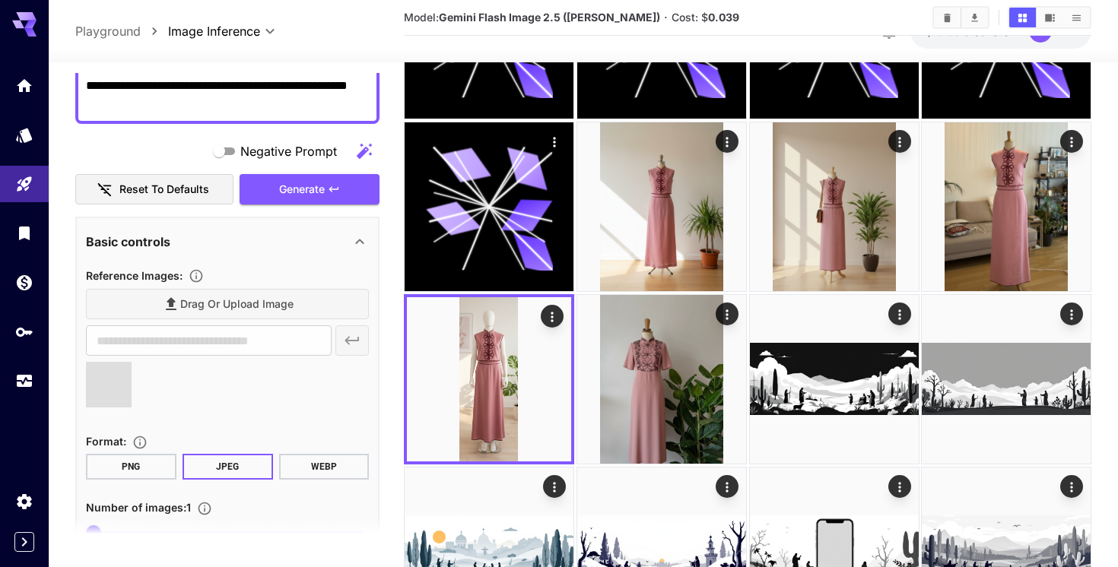
type input "**********"
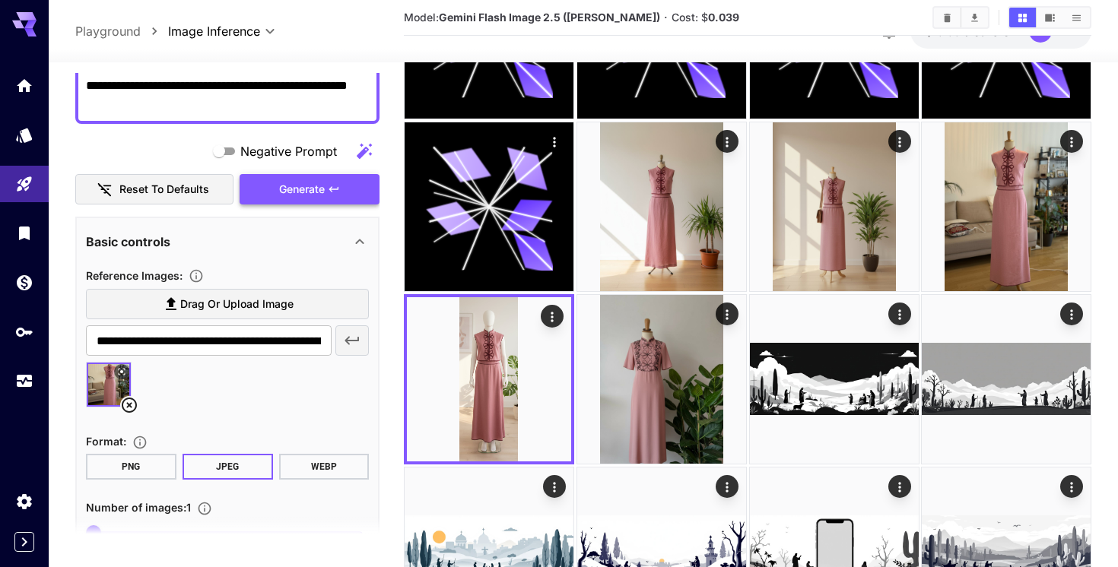
click at [298, 192] on span "Generate" at bounding box center [302, 189] width 46 height 19
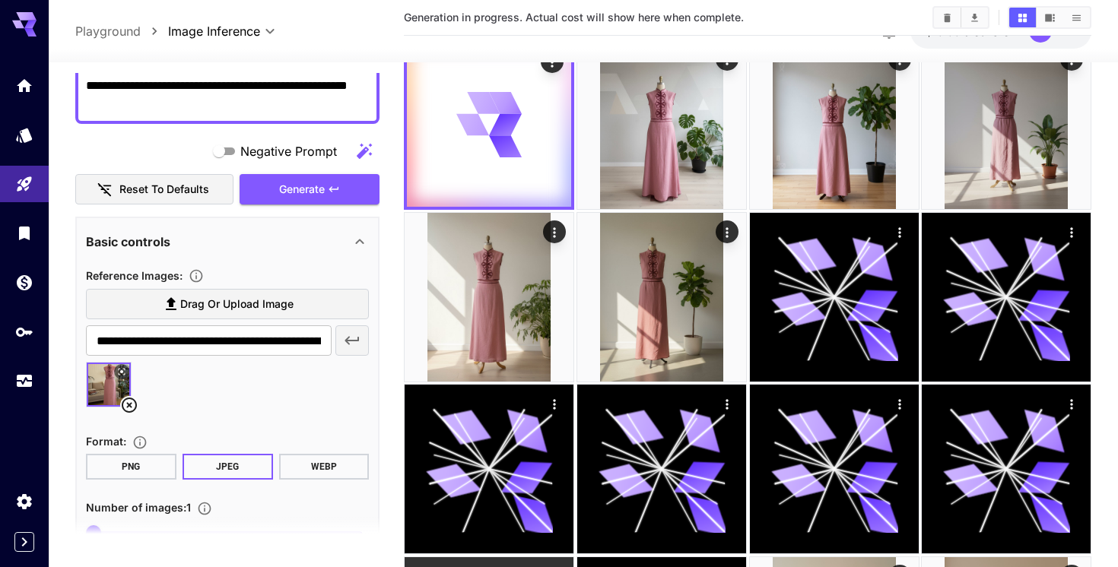
scroll to position [0, 0]
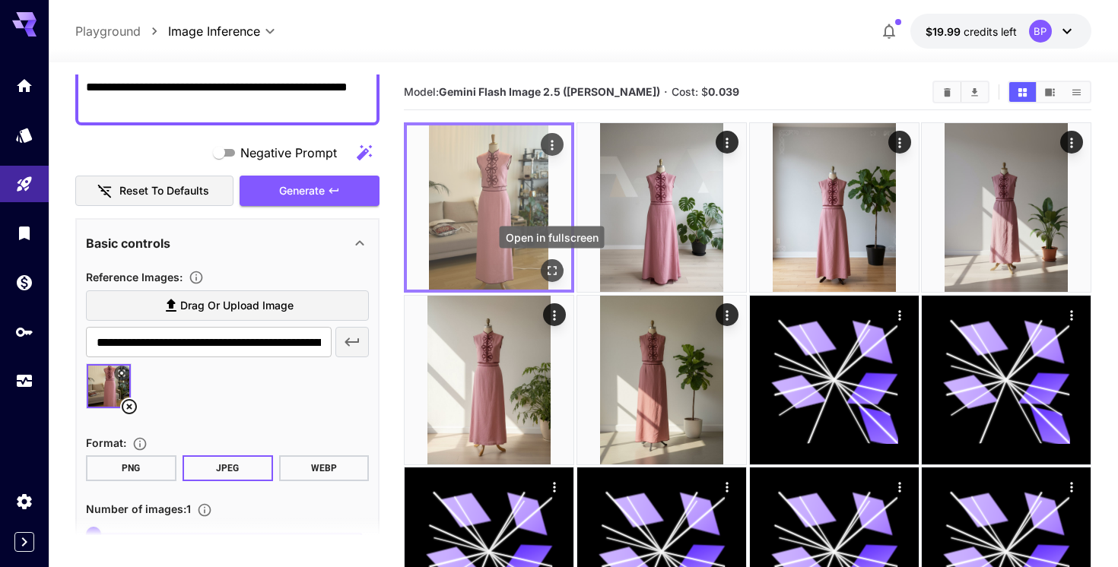
click at [553, 260] on button "Open in fullscreen" at bounding box center [552, 270] width 23 height 23
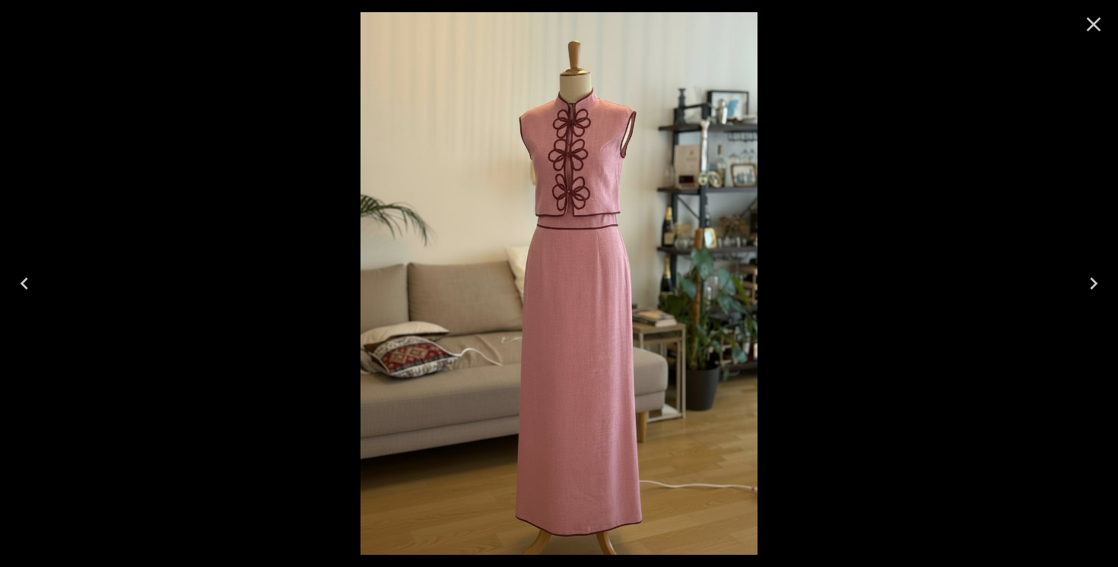
click at [1100, 27] on icon "Close" at bounding box center [1093, 24] width 24 height 24
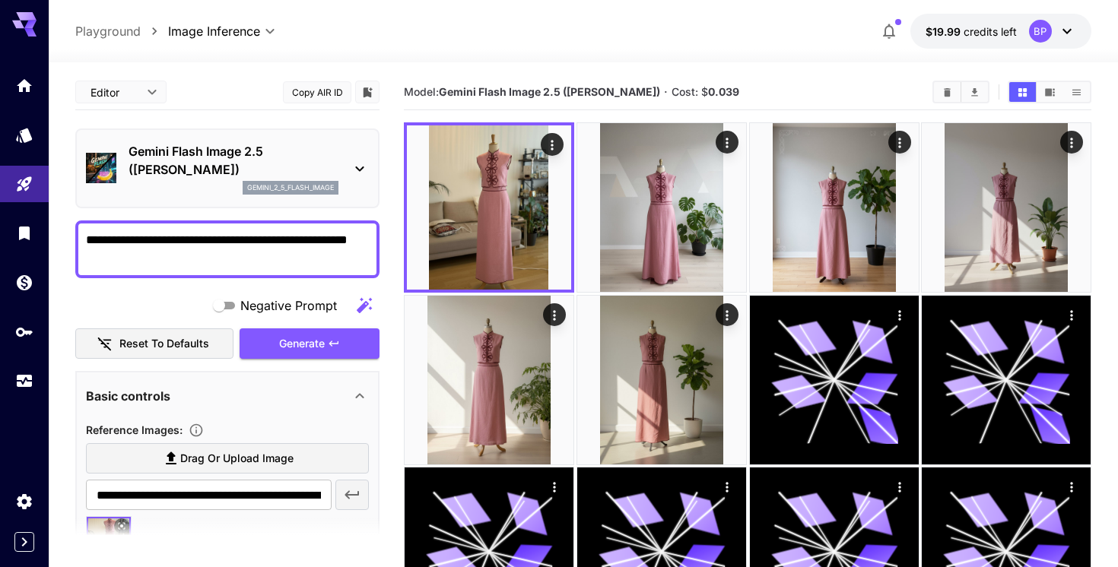
drag, startPoint x: 125, startPoint y: 255, endPoint x: 66, endPoint y: 246, distance: 59.2
type textarea "**********"
click at [279, 341] on span "Generate" at bounding box center [302, 343] width 46 height 19
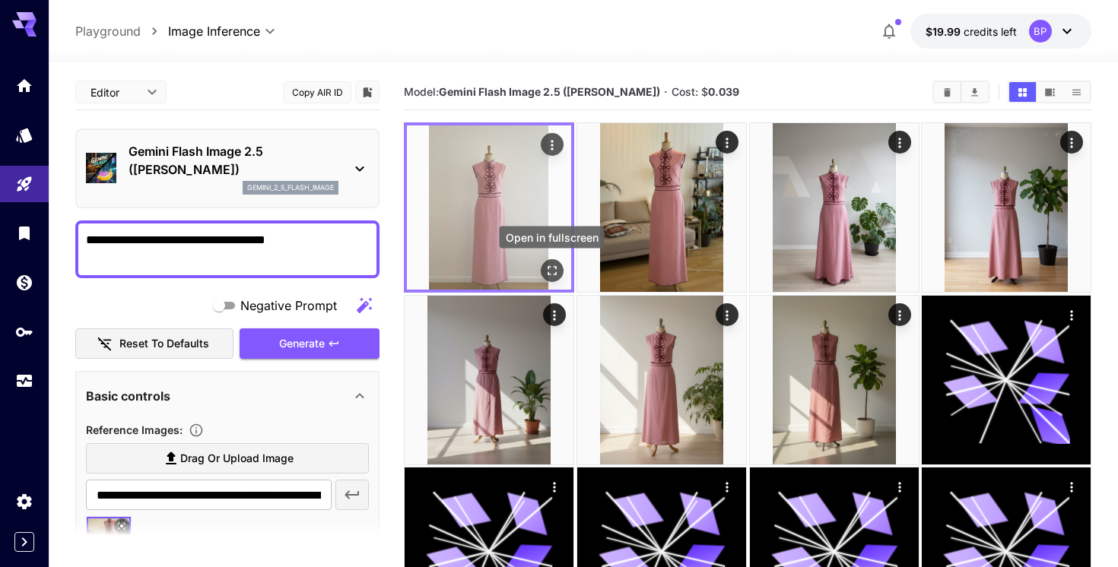
click at [557, 272] on icon "Open in fullscreen" at bounding box center [551, 270] width 15 height 15
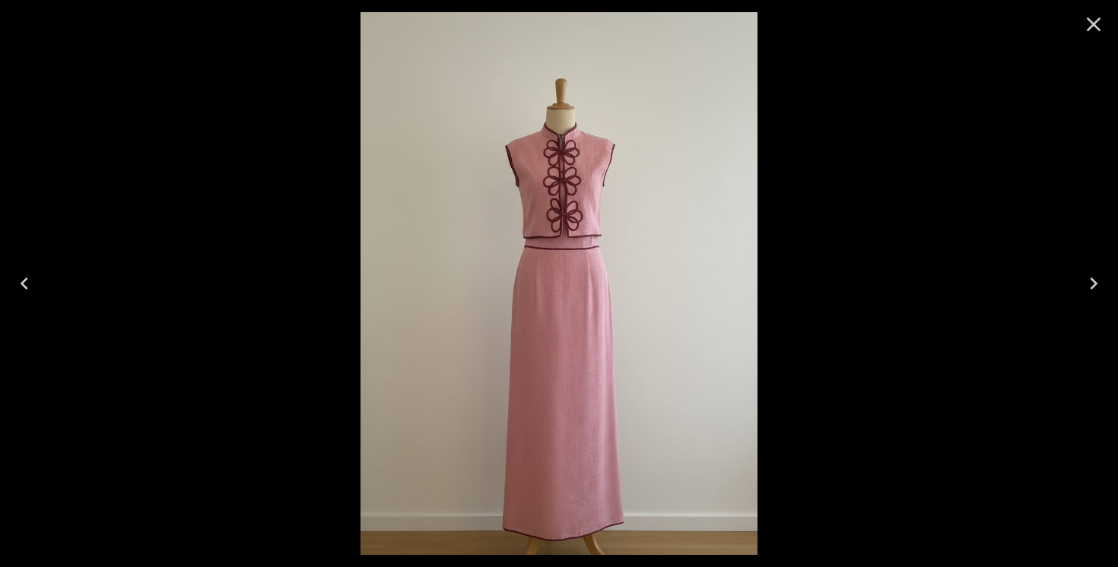
click at [1093, 21] on icon "Close" at bounding box center [1093, 24] width 24 height 24
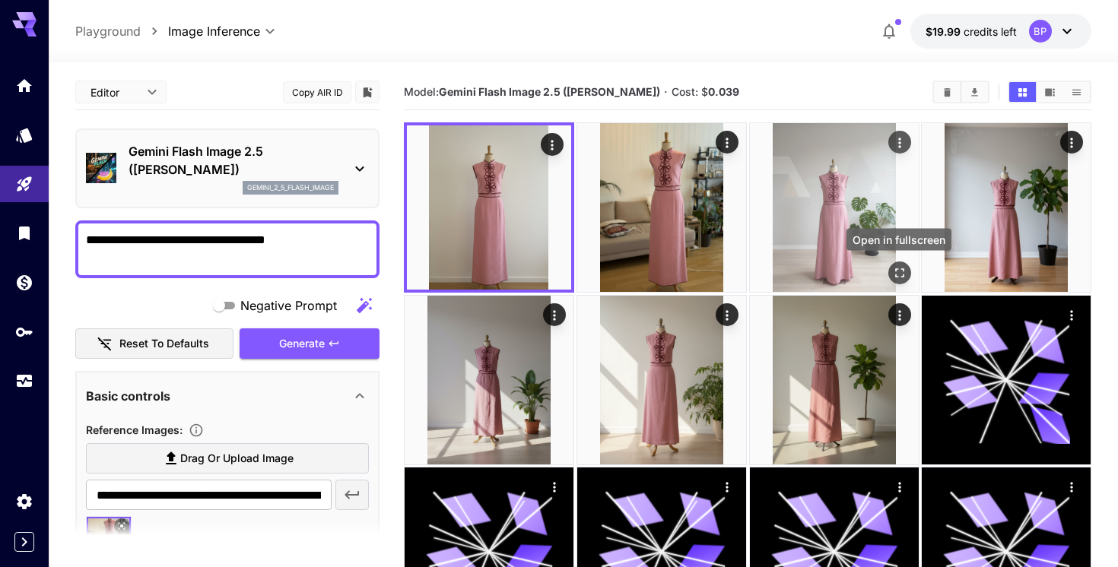
click at [903, 273] on icon "Open in fullscreen" at bounding box center [898, 272] width 15 height 15
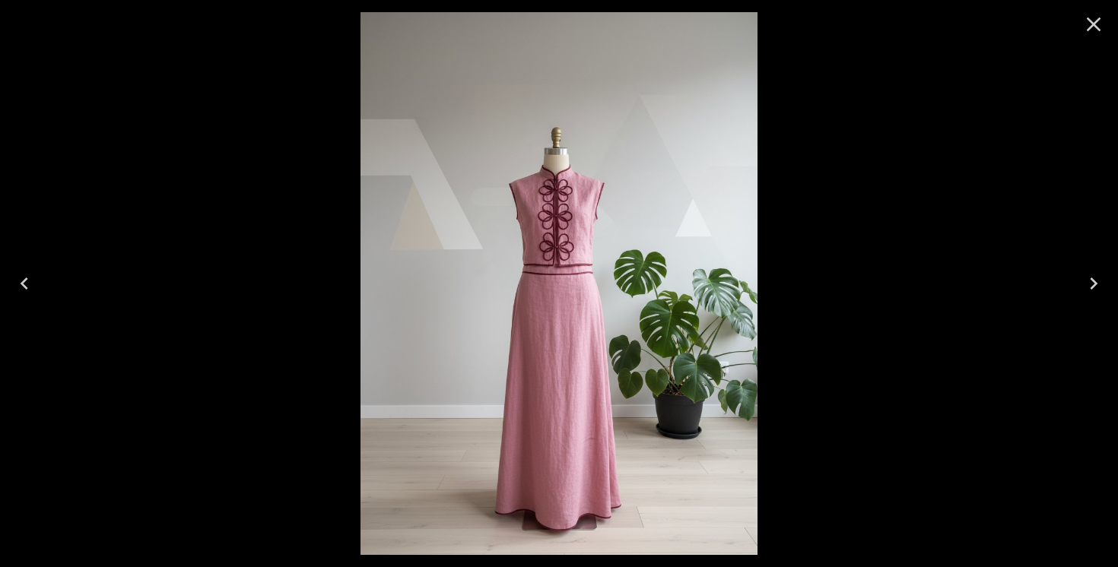
click at [1091, 31] on icon "Close" at bounding box center [1093, 24] width 24 height 24
